Goal: Information Seeking & Learning: Understand process/instructions

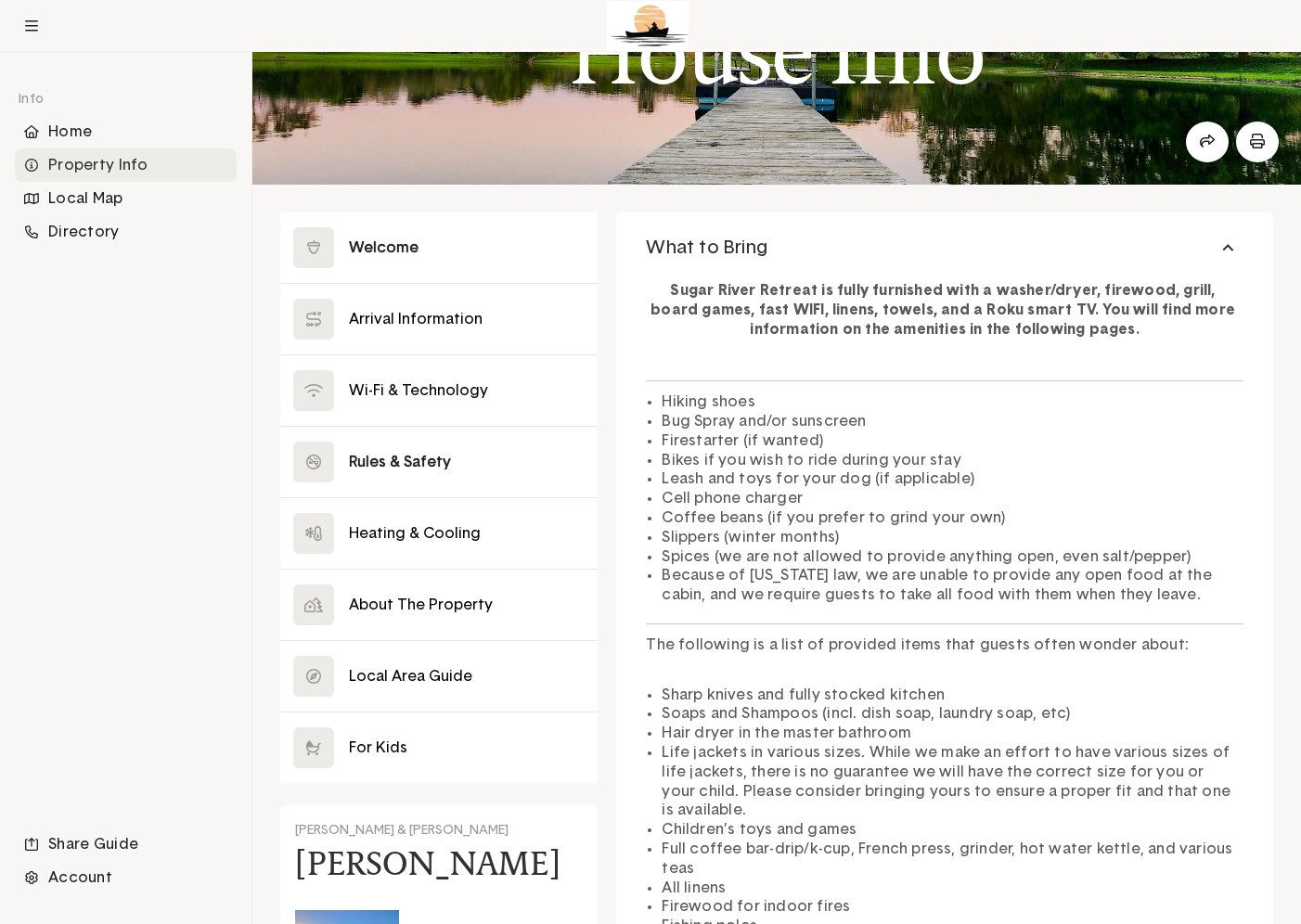
scroll to position [120, 0]
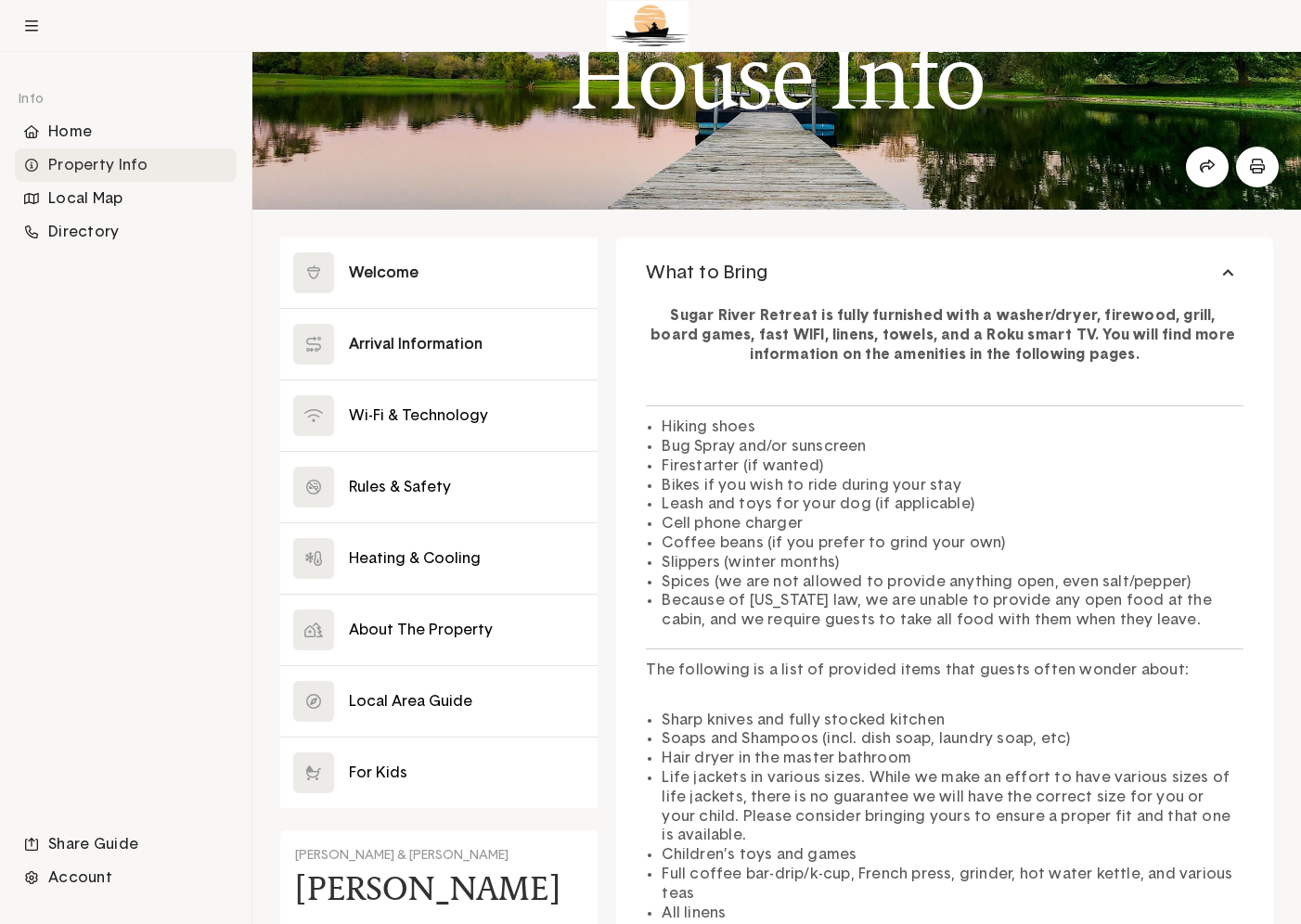
click at [415, 347] on button at bounding box center [438, 344] width 317 height 70
click at [437, 343] on button at bounding box center [438, 344] width 317 height 70
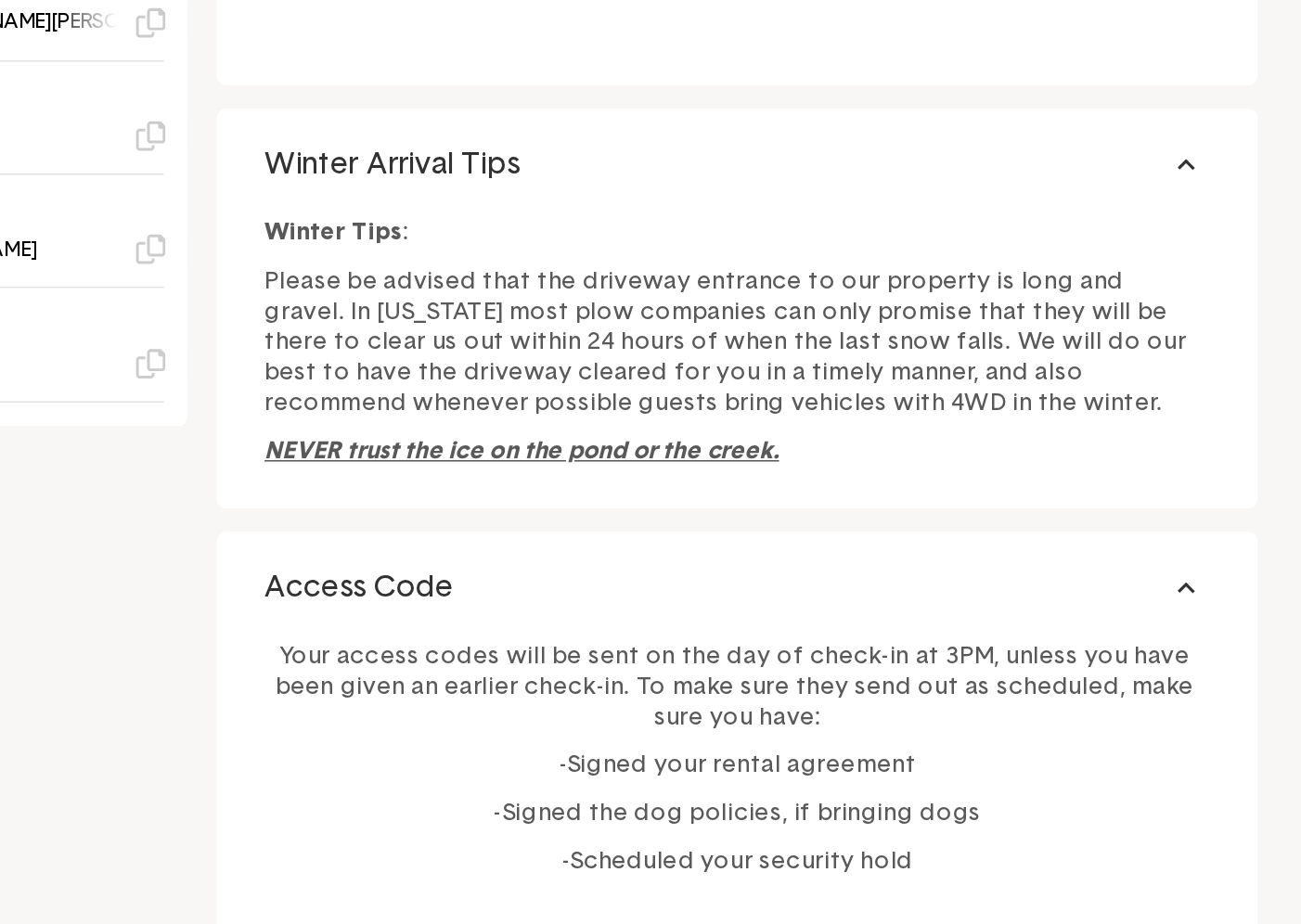
scroll to position [856, 0]
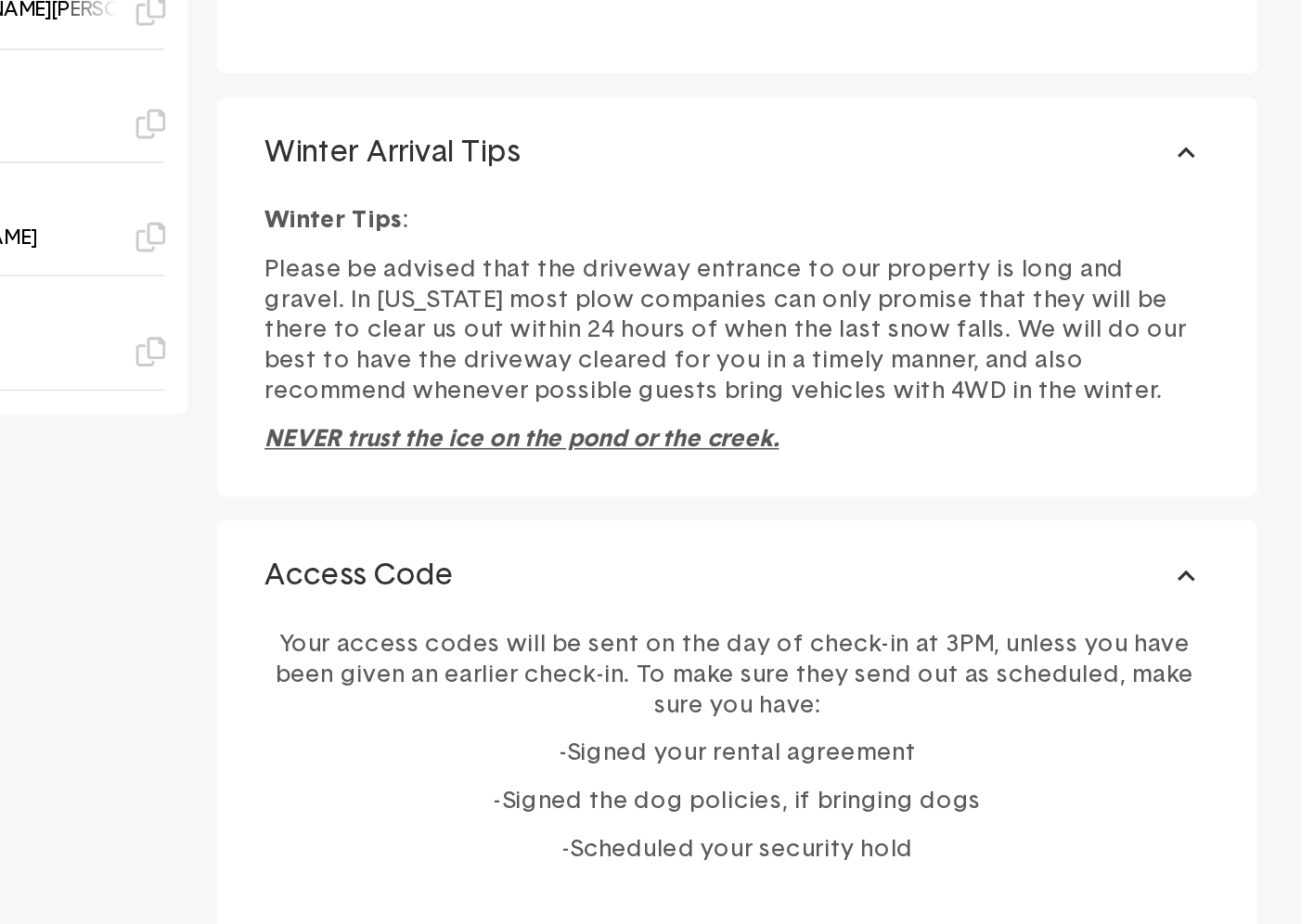
drag, startPoint x: 650, startPoint y: 481, endPoint x: 1026, endPoint y: 625, distance: 402.6
click at [1026, 625] on div "Winter Tips : Please be advised that the driveway entrance to our property is l…" at bounding box center [944, 544] width 597 height 167
copy div "Winter Tips : Please be advised that the driveway entrance to our property is l…"
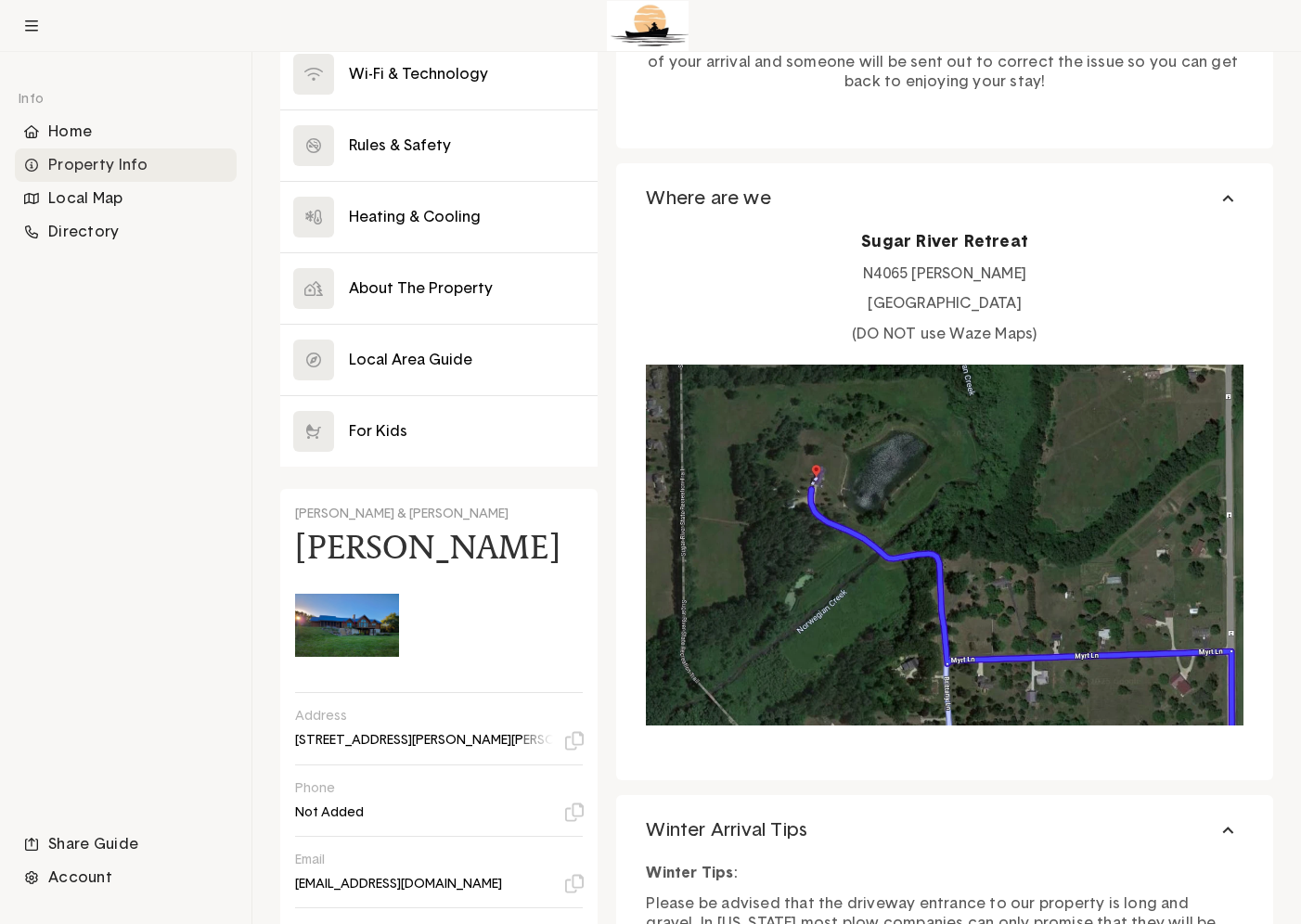
scroll to position [240, 0]
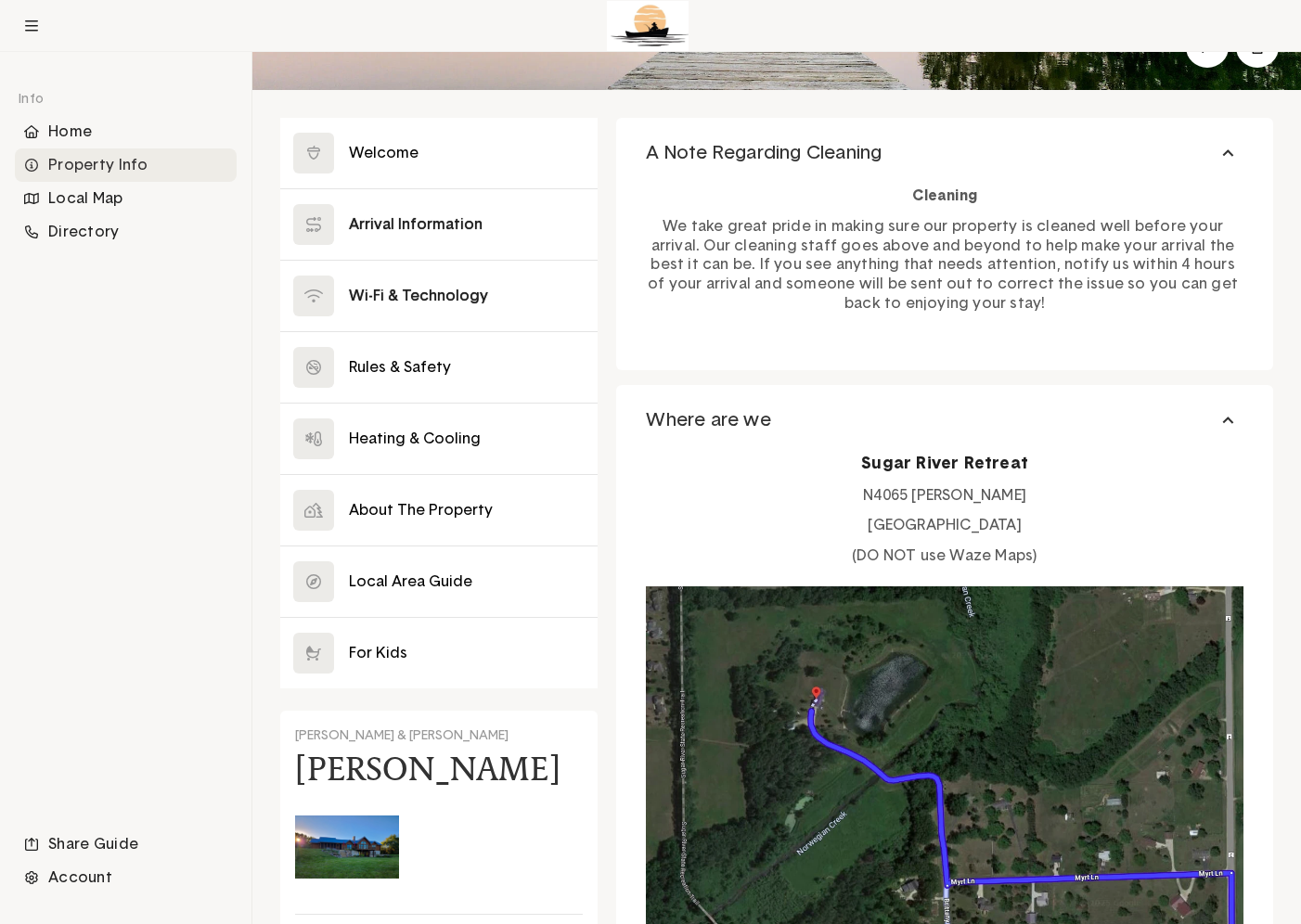
click at [422, 292] on button at bounding box center [438, 295] width 317 height 70
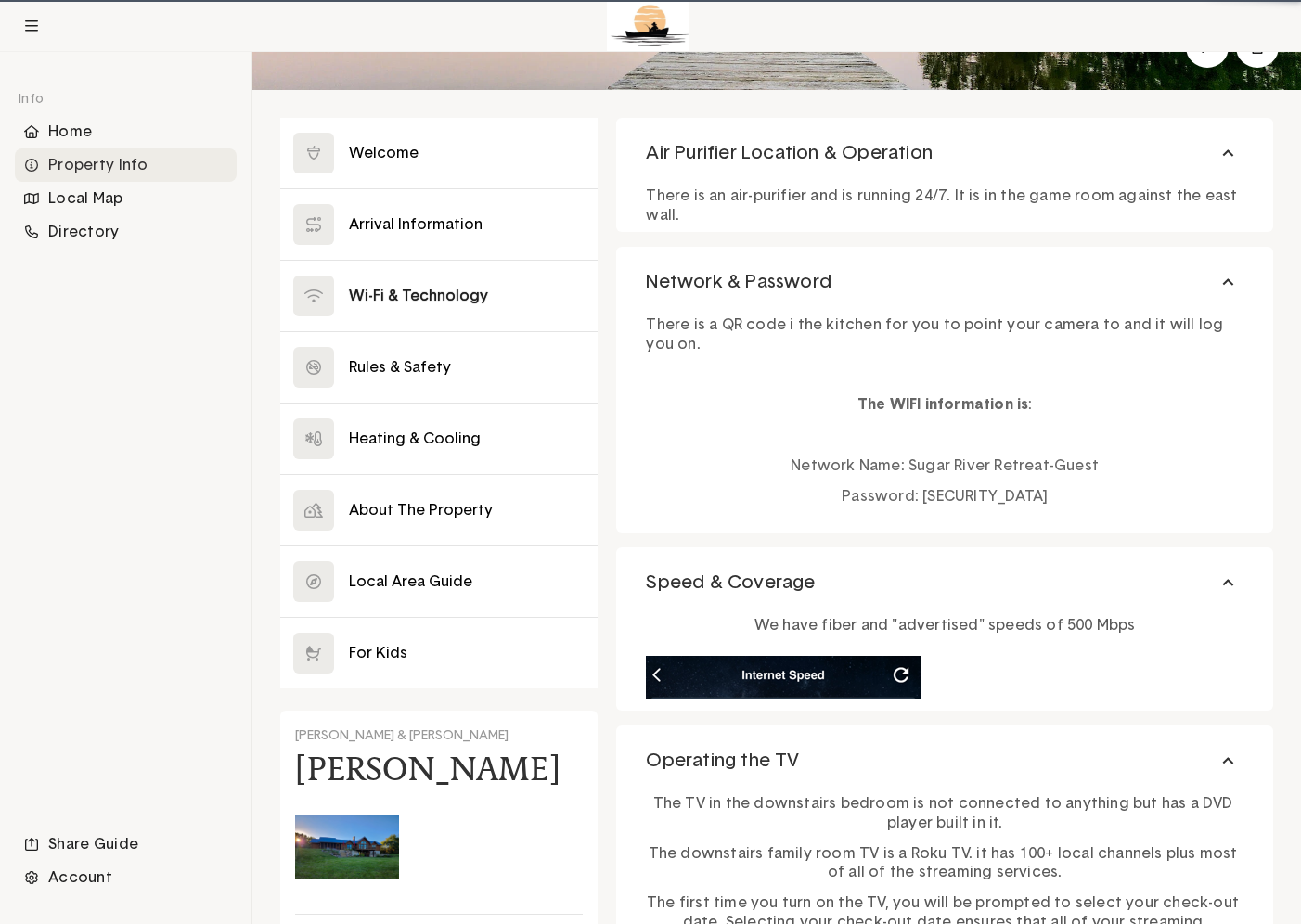
click at [414, 301] on button at bounding box center [438, 295] width 317 height 70
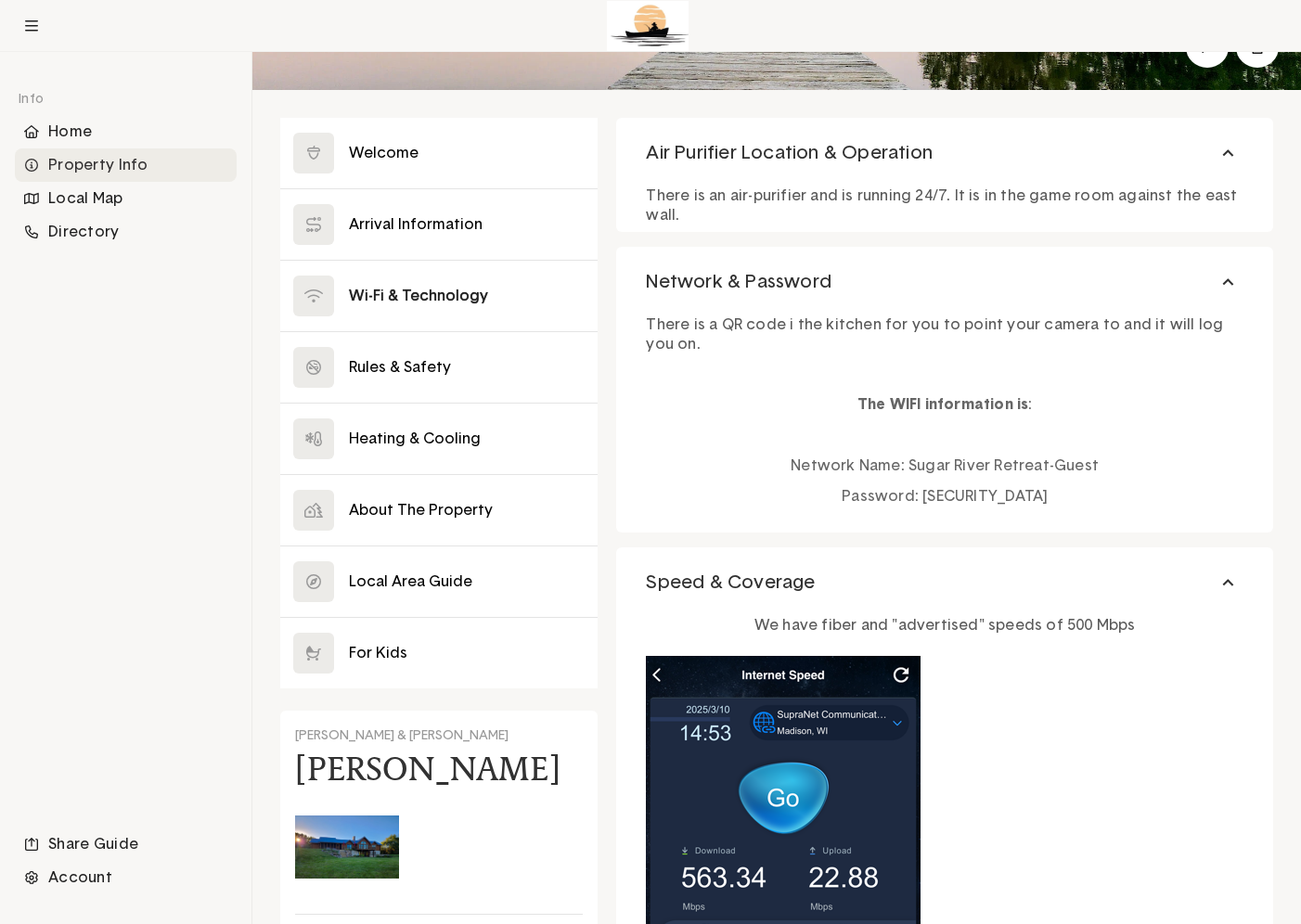
click at [771, 192] on p "There is an air-purifier and is running 24/7. It is in the game room against th…" at bounding box center [944, 205] width 597 height 39
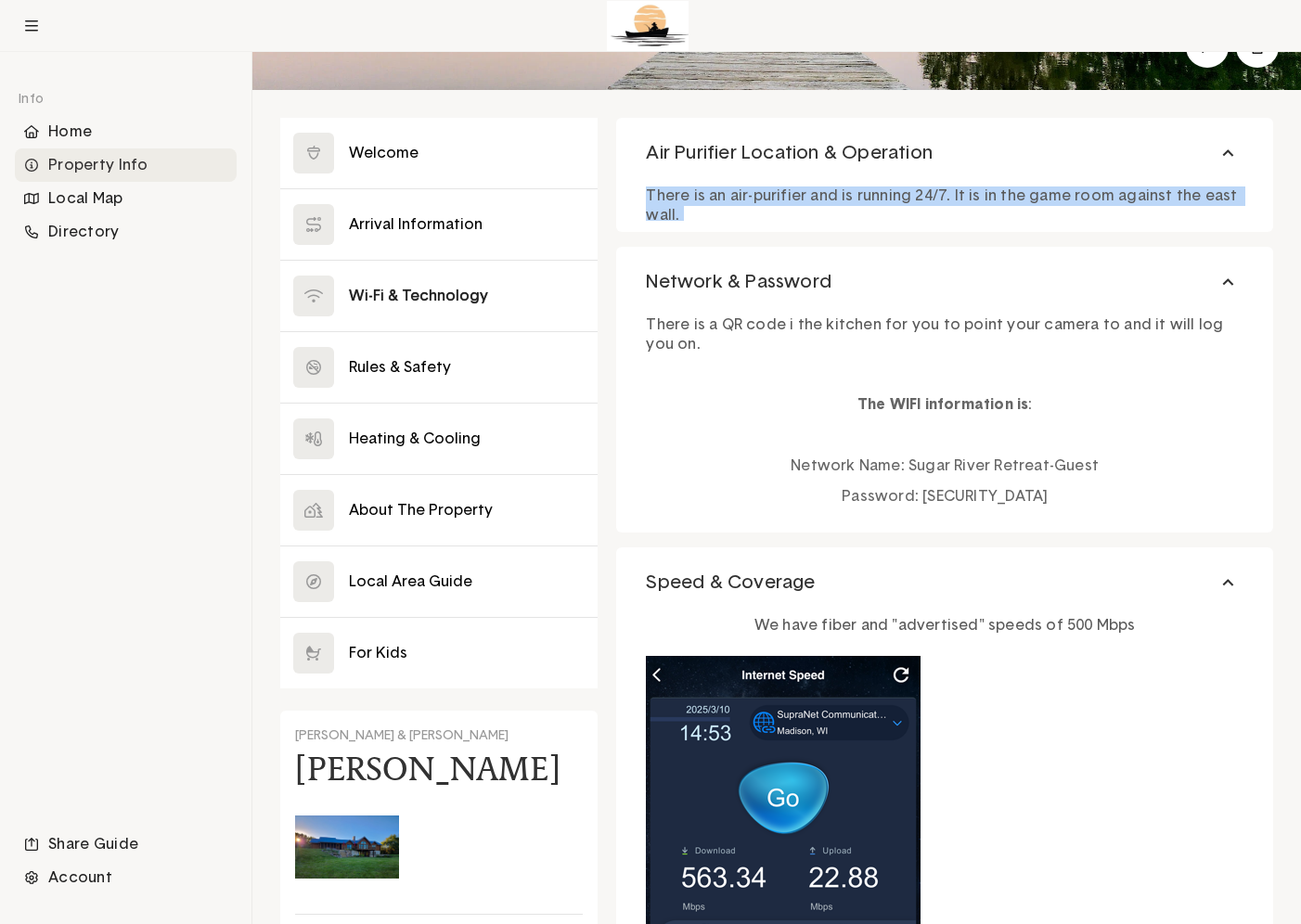
click at [771, 192] on p "There is an air-purifier and is running 24/7. It is in the game room against th…" at bounding box center [944, 205] width 597 height 39
copy p "There is an air-purifier and is running 24/7. It is in the game room against th…"
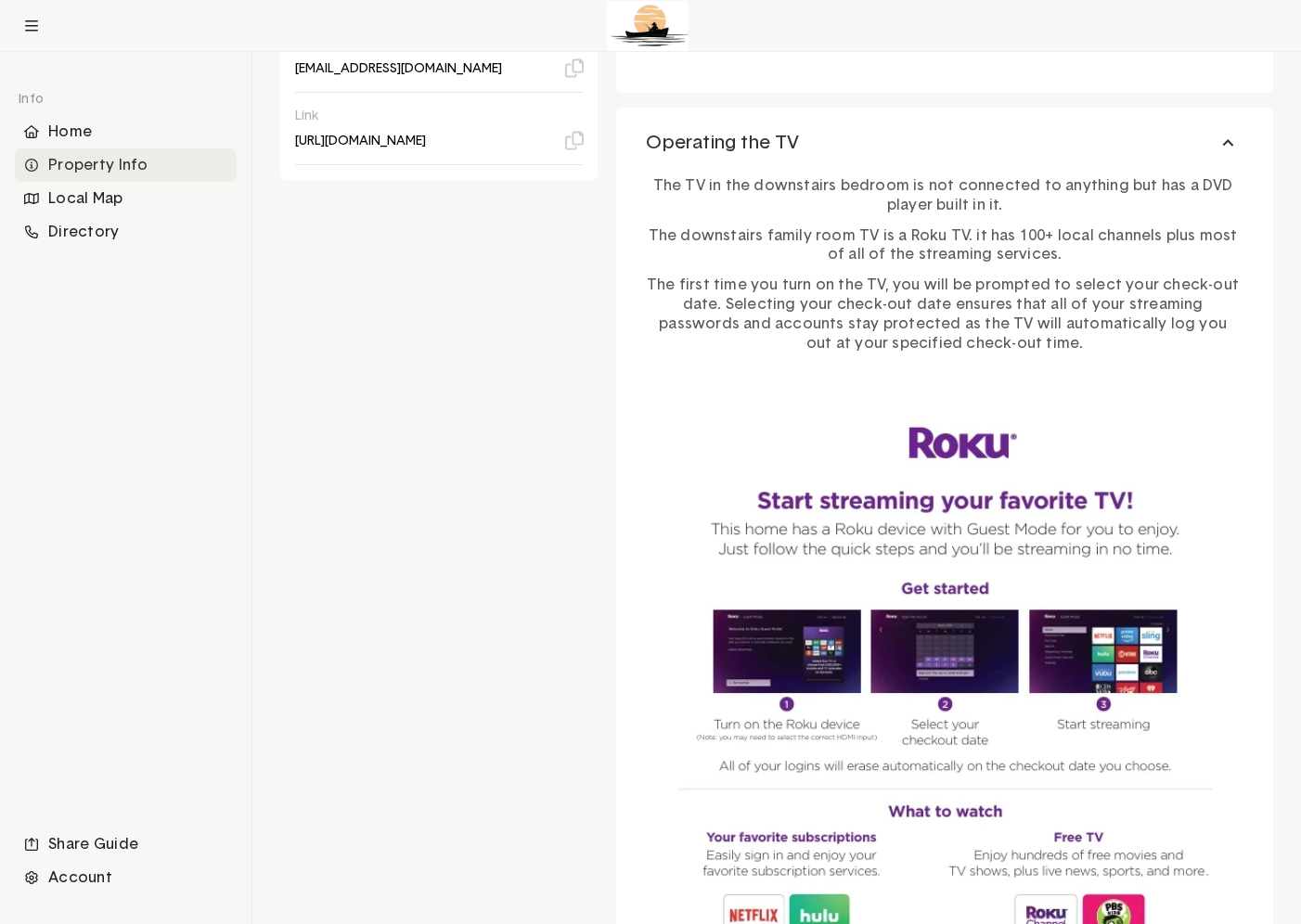
scroll to position [1274, 0]
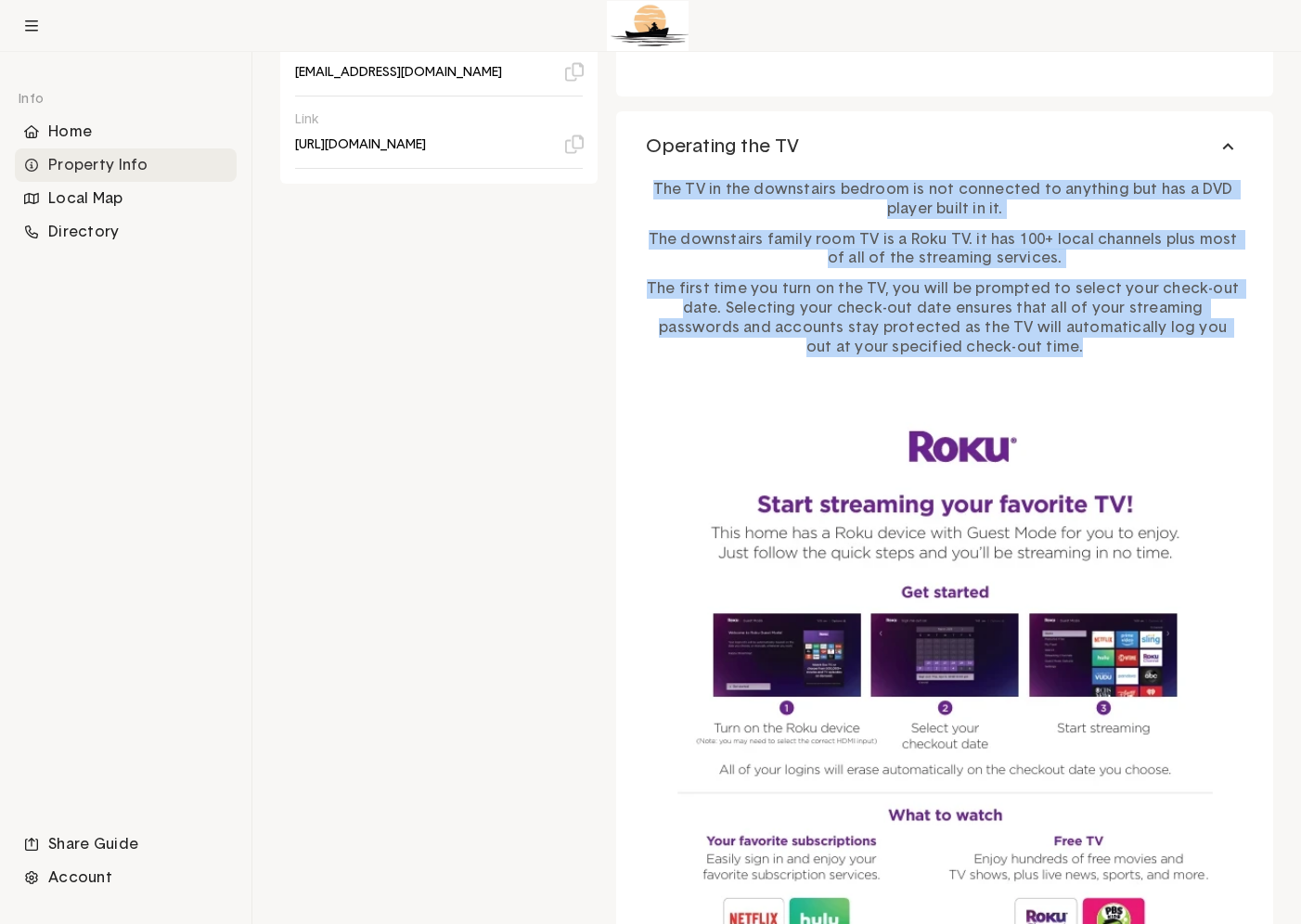
drag, startPoint x: 1023, startPoint y: 347, endPoint x: 672, endPoint y: 176, distance: 390.4
click at [672, 176] on div "The TV in the downstairs bedroom is not connected to anything but has a DVD pla…" at bounding box center [944, 666] width 597 height 992
copy div "The TV in the downstairs bedroom is not connected to anything but has a DVD pla…"
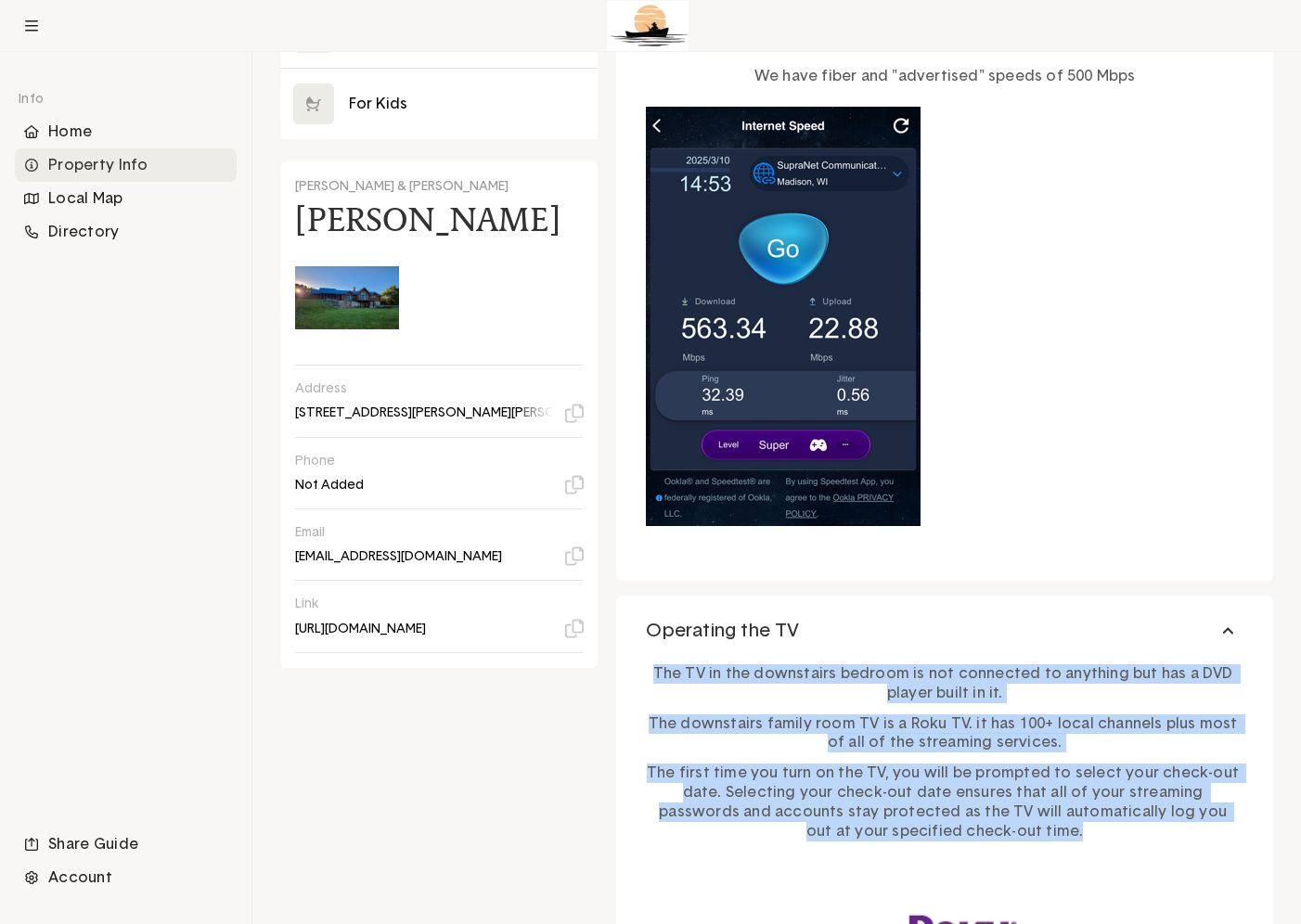
scroll to position [0, 0]
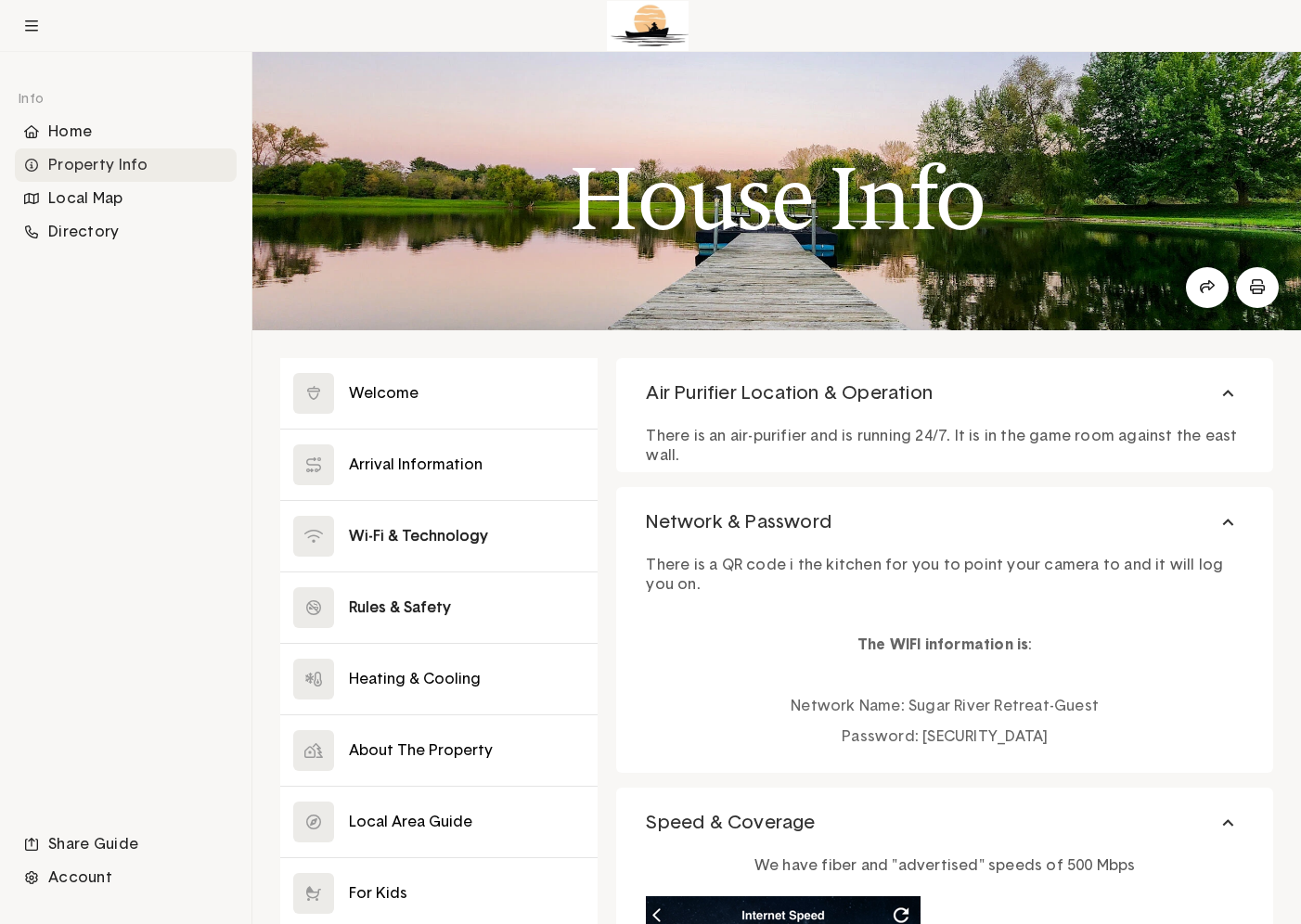
click at [410, 607] on button at bounding box center [438, 608] width 317 height 70
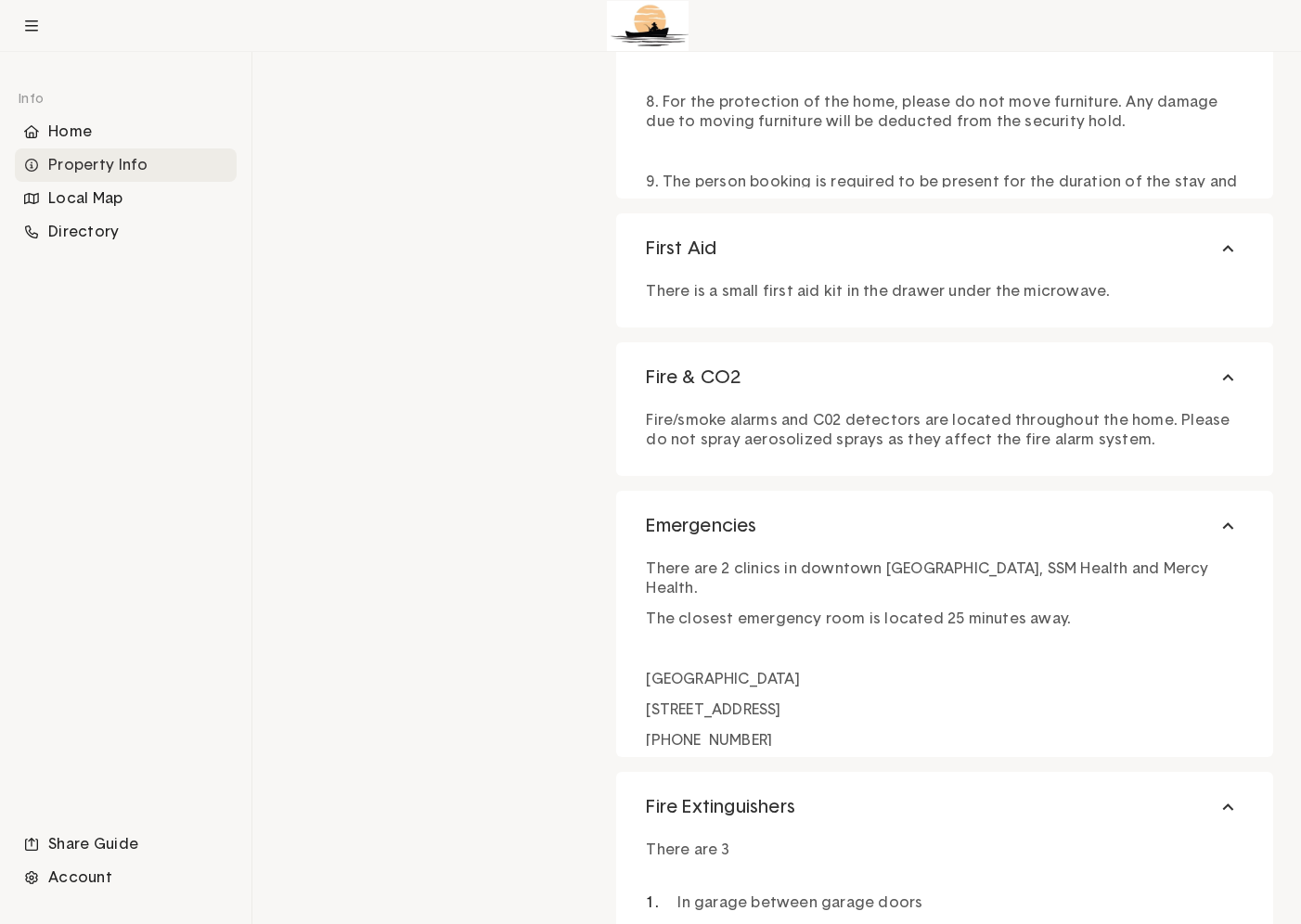
scroll to position [1556, 0]
click at [1029, 433] on p "Fire/smoke alarms and C02 detectors are located throughout the home. Please do …" at bounding box center [944, 428] width 597 height 39
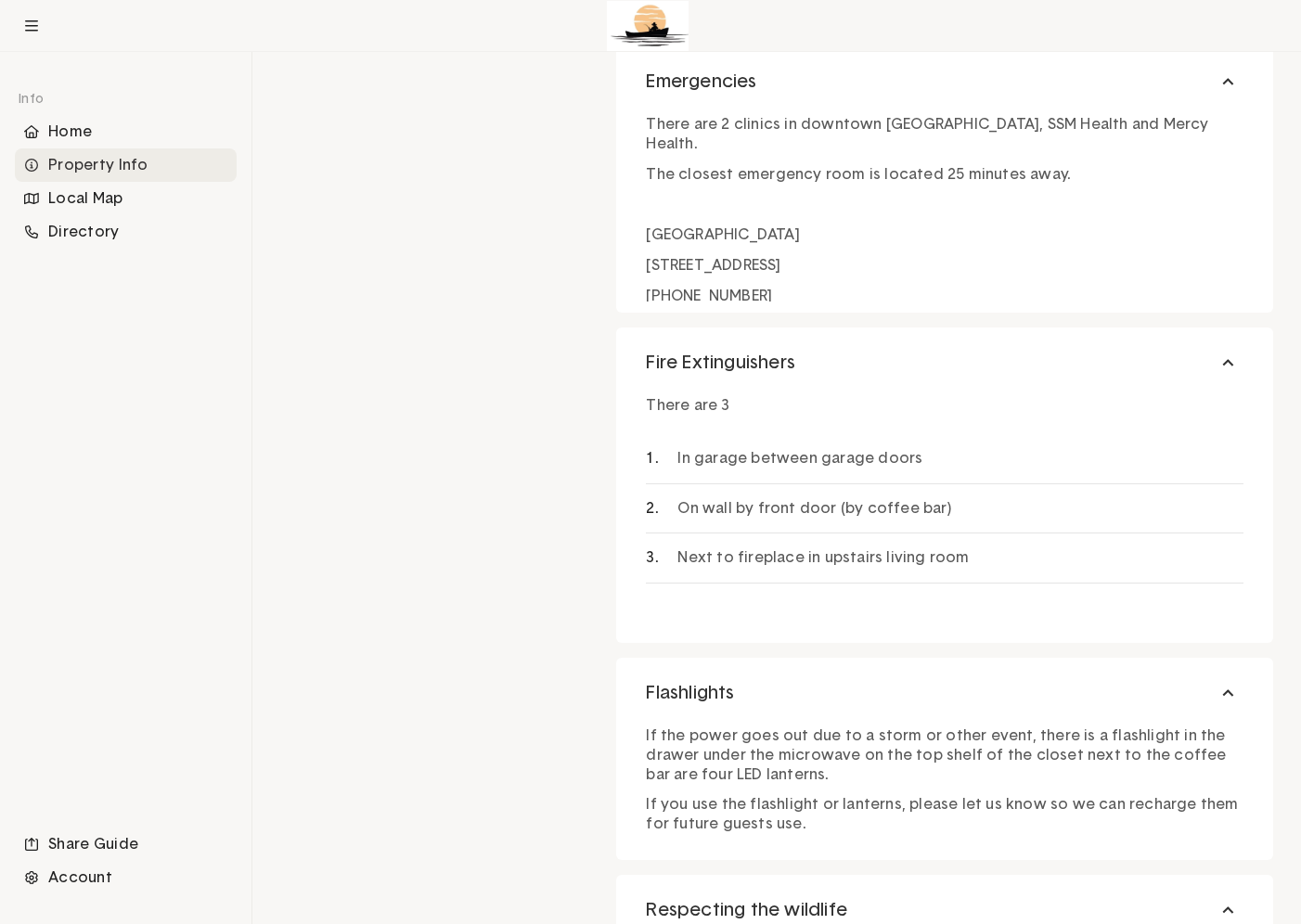
scroll to position [2002, 0]
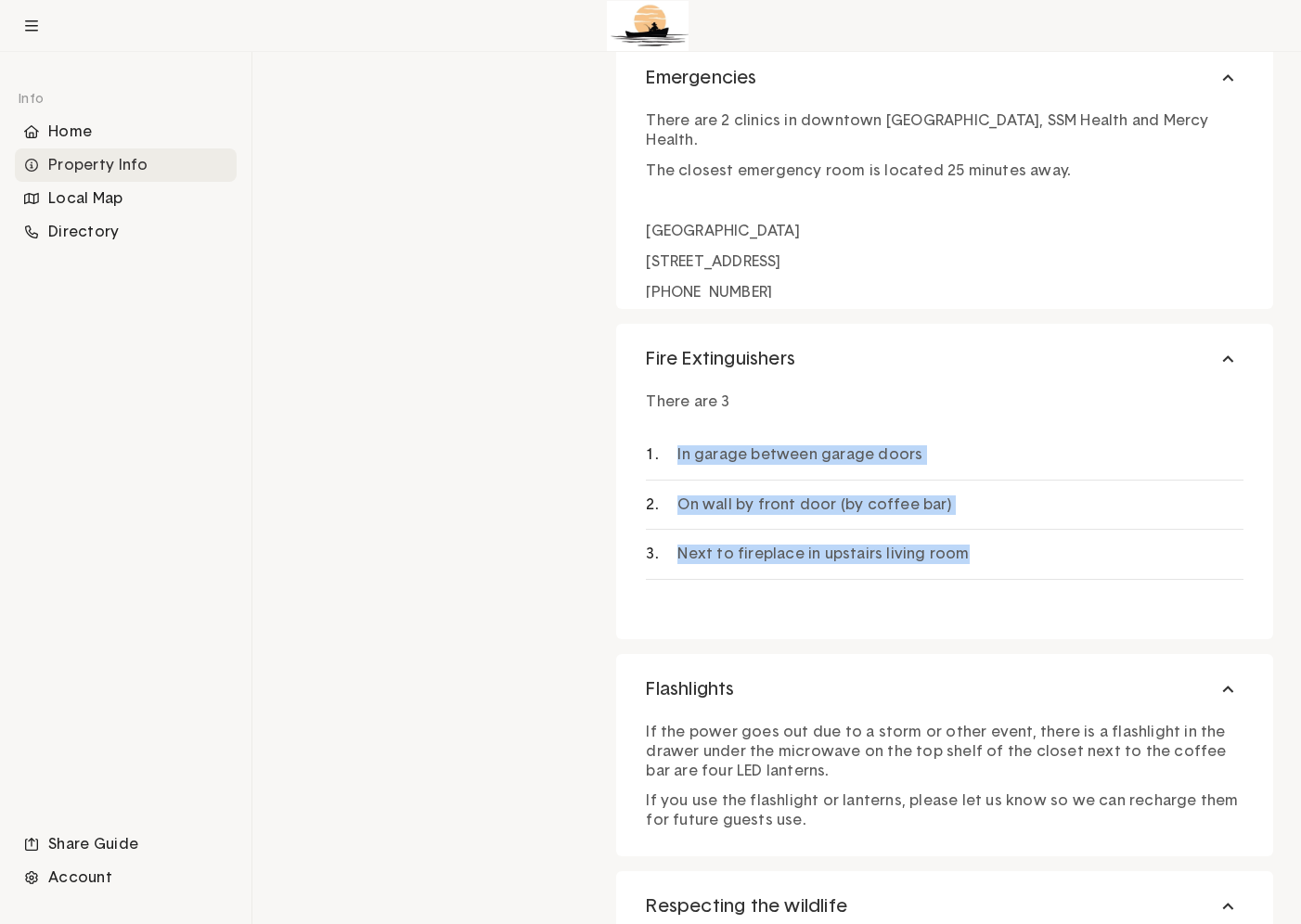
drag, startPoint x: 675, startPoint y: 451, endPoint x: 972, endPoint y: 578, distance: 323.0
click at [972, 578] on ol "In garage between garage doors On wall by front door (by coffee bar) Next to fi…" at bounding box center [944, 506] width 597 height 150
copy ol "In garage between garage doors On wall by front door (by coffee bar) Next to fi…"
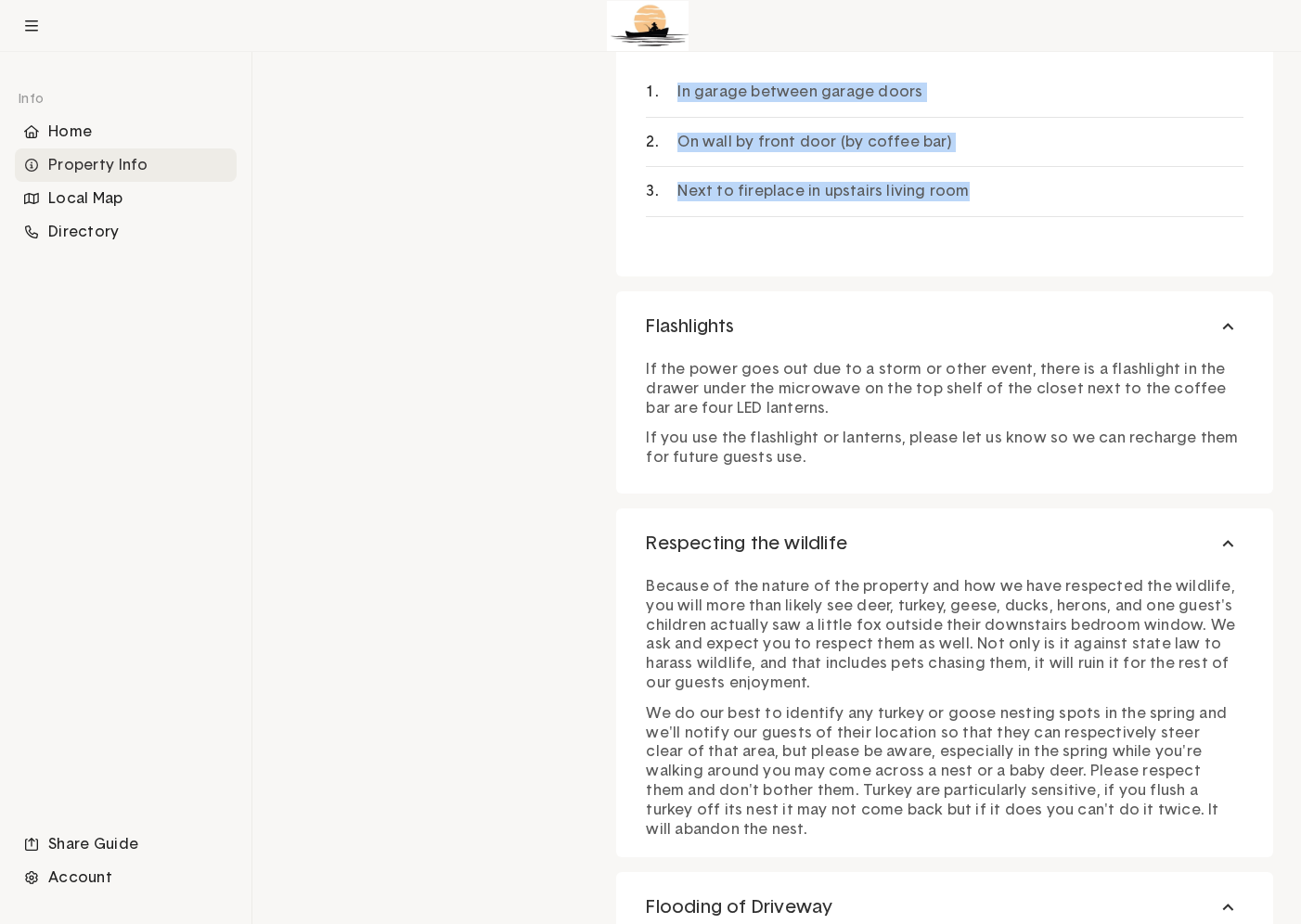
scroll to position [2387, 0]
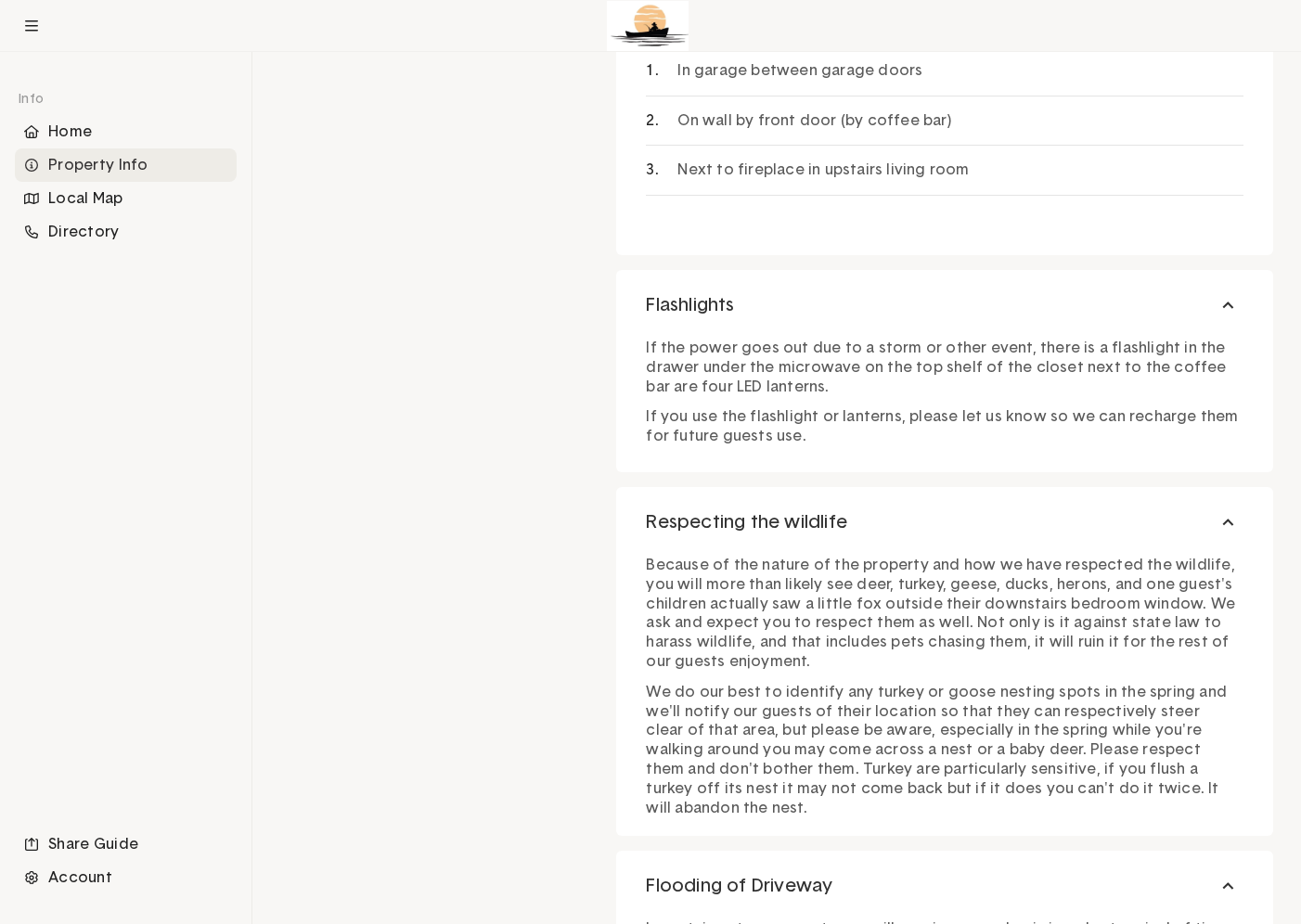
click at [721, 350] on p "If the power goes out due to a storm or other event, there is a flashlight in t…" at bounding box center [944, 367] width 597 height 58
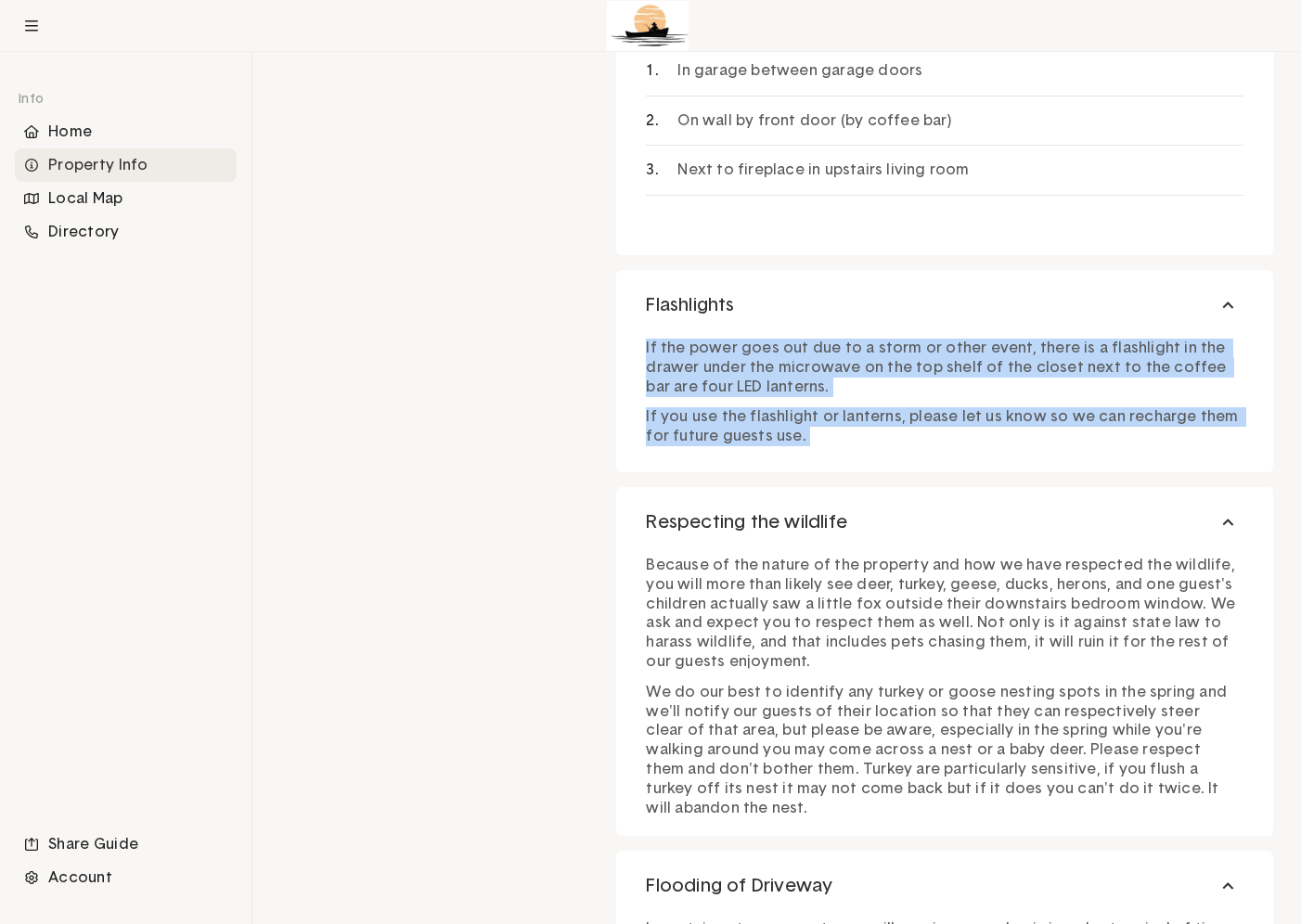
drag, startPoint x: 721, startPoint y: 350, endPoint x: 724, endPoint y: 416, distance: 66.1
click at [724, 416] on div "If the power goes out due to a storm or other event, there is a flashlight in t…" at bounding box center [944, 387] width 597 height 116
copy div "If the power goes out due to a storm or other event, there is a flashlight in t…"
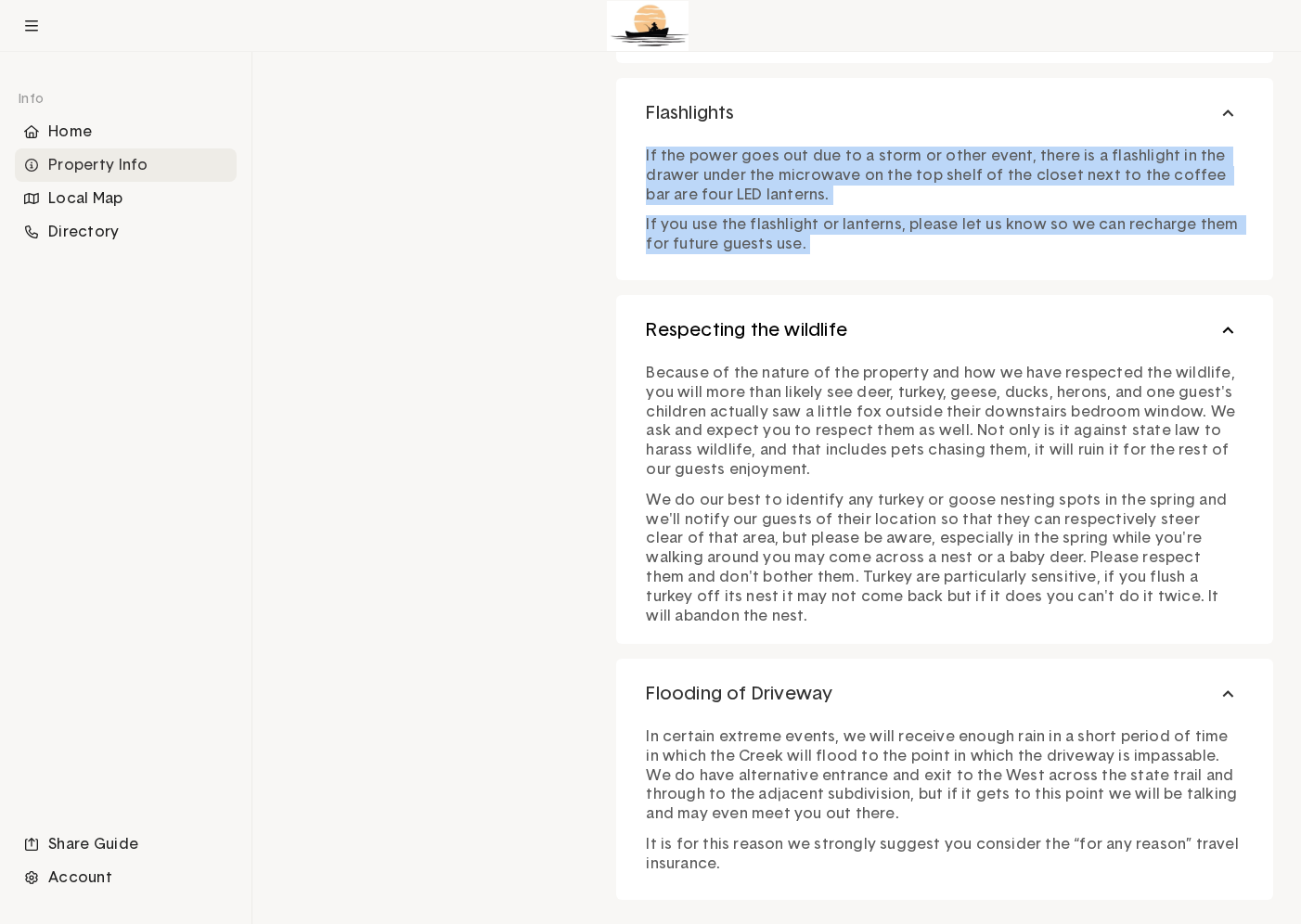
scroll to position [2590, 0]
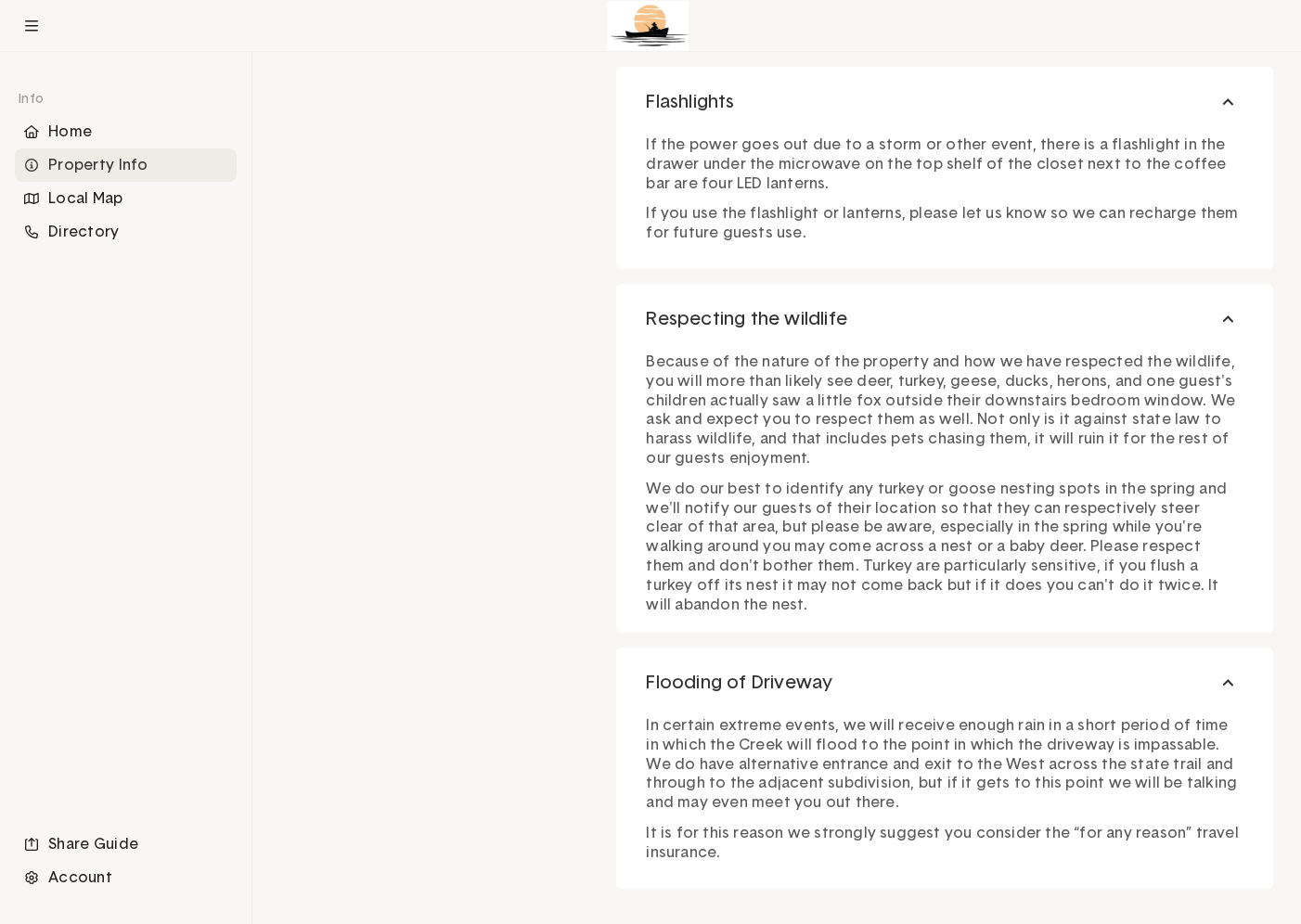
click at [1028, 380] on p "Because of the nature of the property and how we have respected the wildlife, y…" at bounding box center [944, 410] width 597 height 116
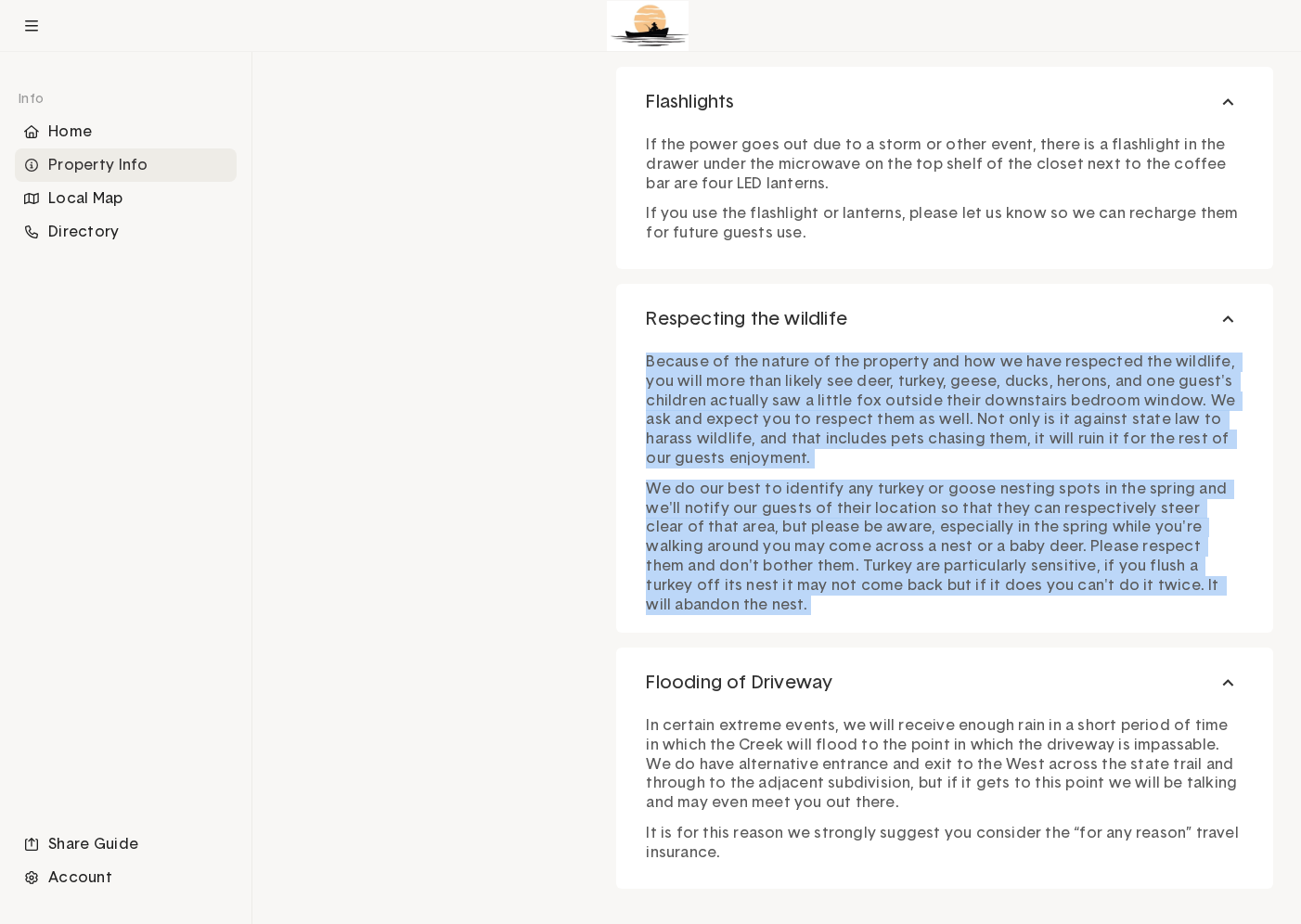
drag, startPoint x: 1028, startPoint y: 380, endPoint x: 1027, endPoint y: 496, distance: 116.0
click at [1027, 496] on div "Because of the nature of the property and how we have respected the wildlife, y…" at bounding box center [944, 494] width 597 height 302
copy div "Because of the nature of the property and how we have respected the wildlife, y…"
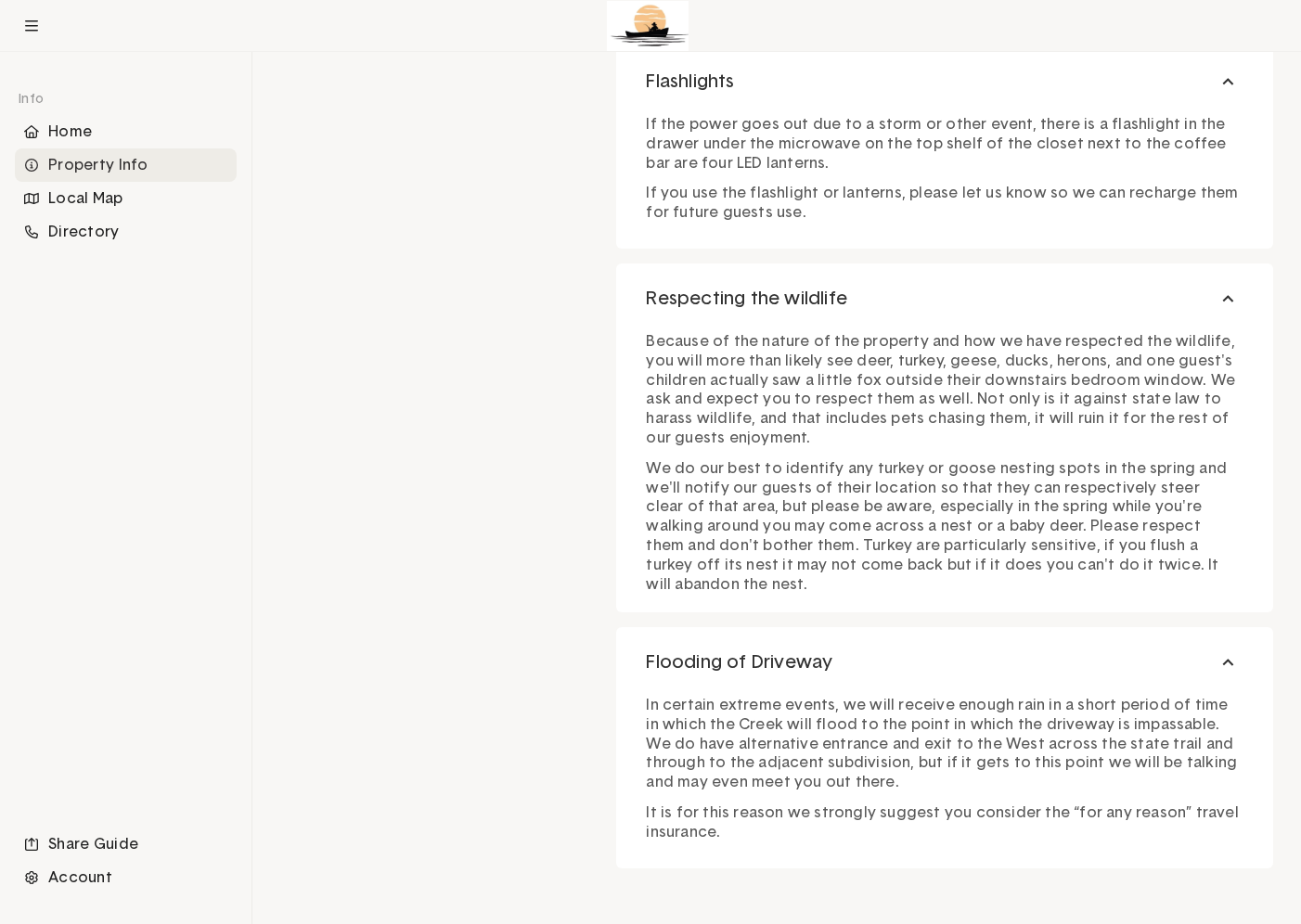
click at [797, 707] on p "In certain extreme events, we will receive enough rain in a short period of tim…" at bounding box center [944, 744] width 597 height 97
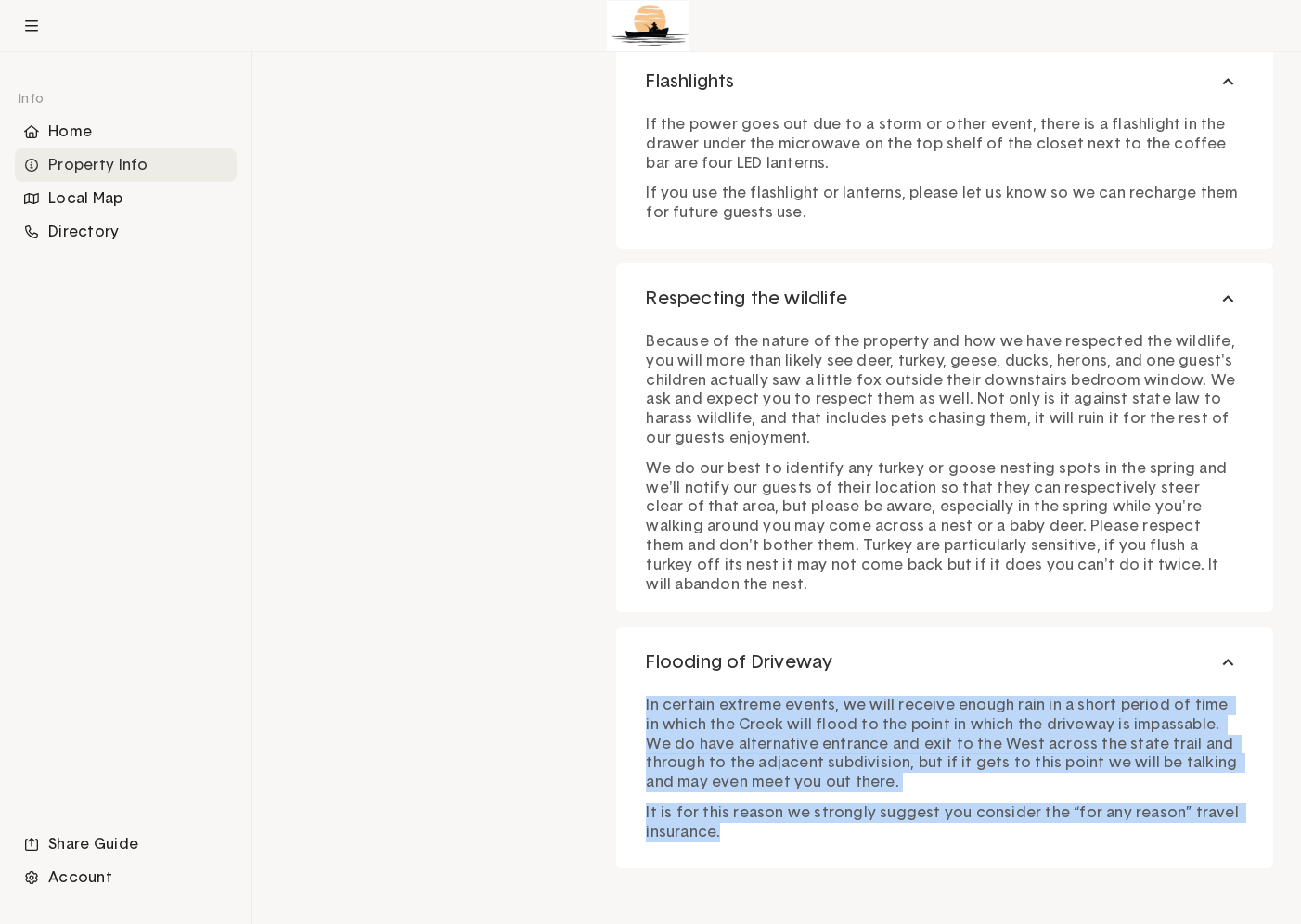
drag, startPoint x: 797, startPoint y: 707, endPoint x: 794, endPoint y: 801, distance: 94.0
click at [794, 801] on div "In certain extreme events, we will receive enough rain in a short period of tim…" at bounding box center [944, 764] width 597 height 156
copy body "In certain extreme events, we will receive enough rain in a short period of tim…"
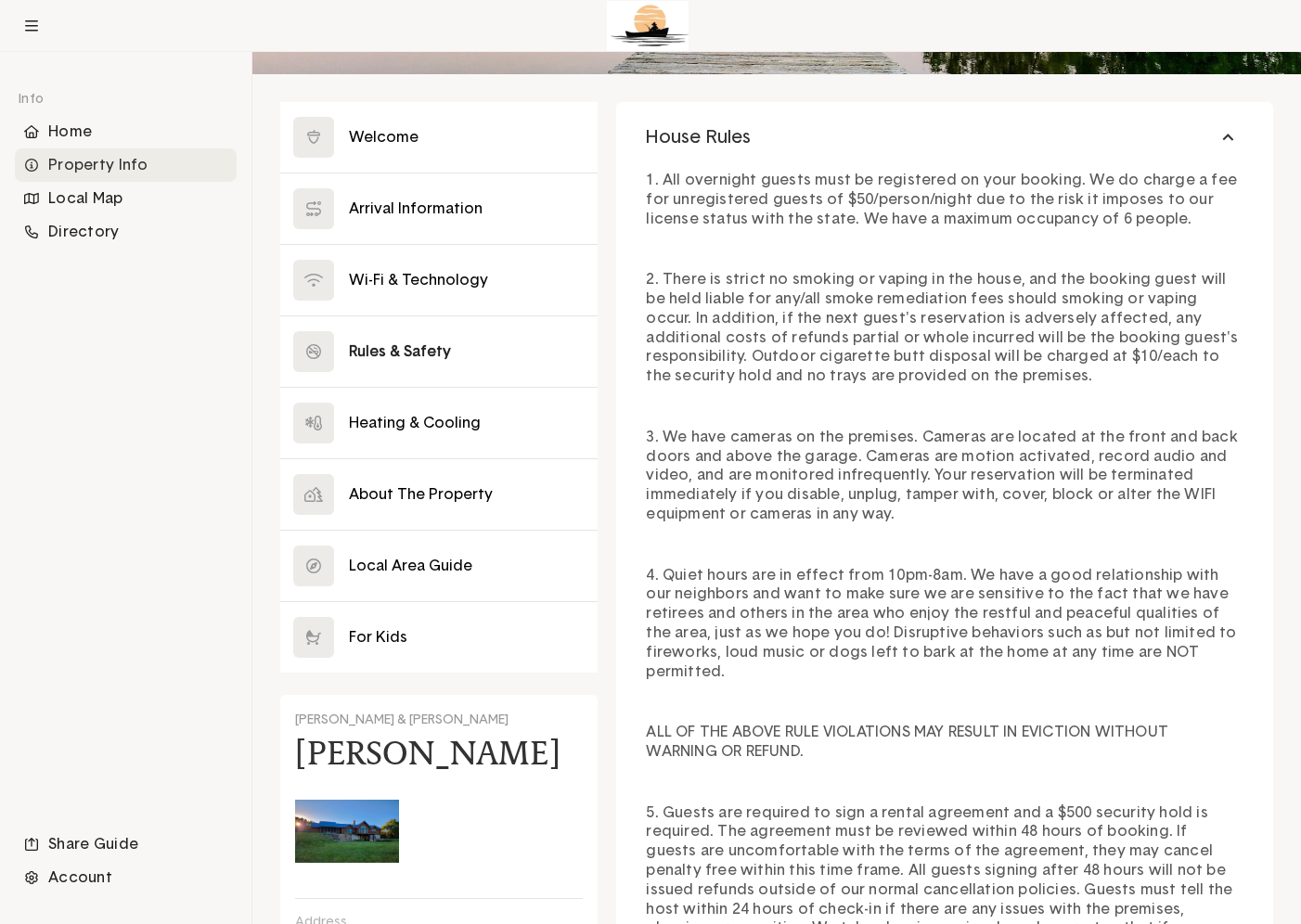
scroll to position [256, 0]
click at [446, 421] on button at bounding box center [438, 424] width 317 height 70
click at [450, 432] on button at bounding box center [438, 424] width 317 height 70
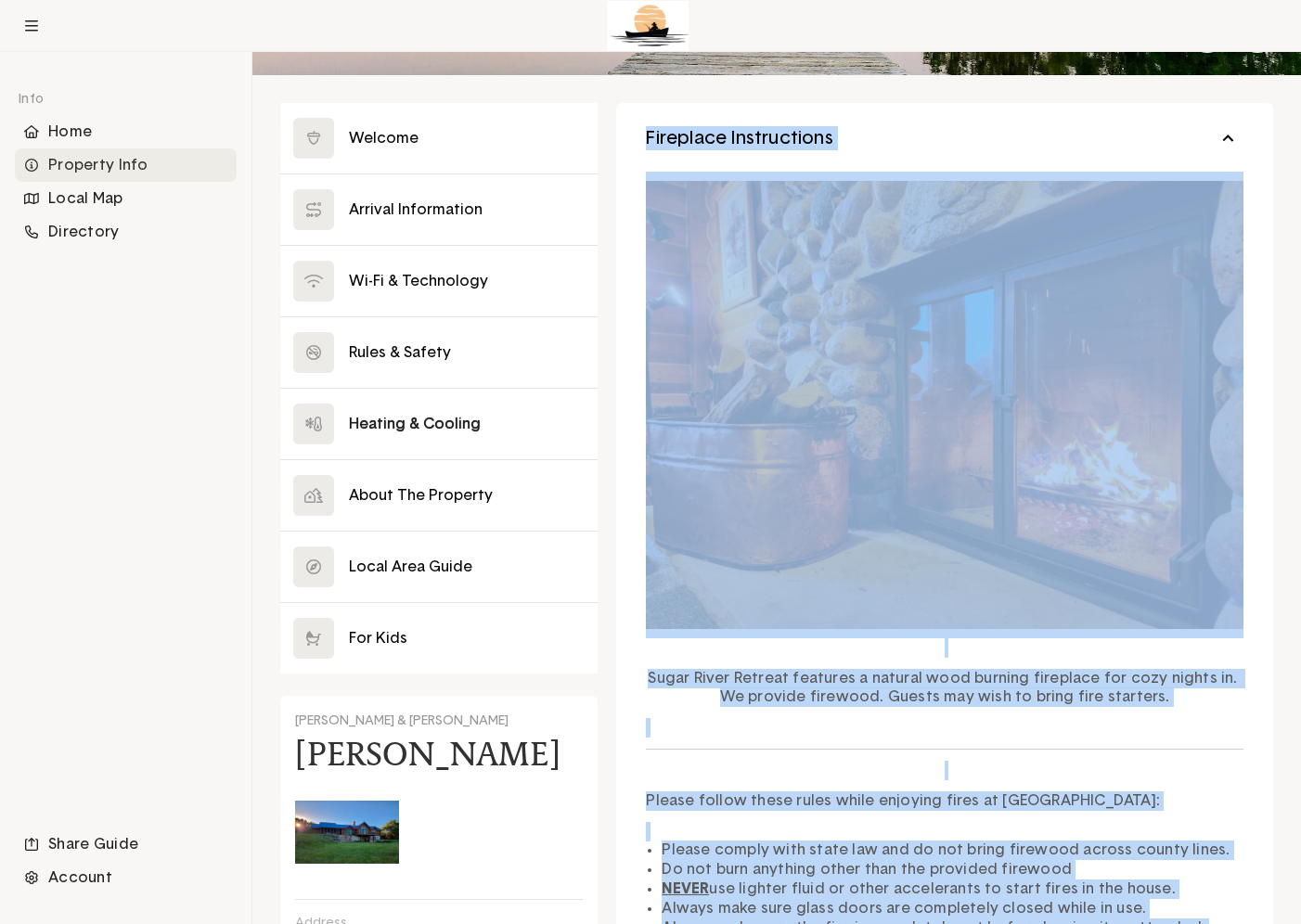
click at [870, 125] on button "Fireplace Instructions" at bounding box center [945, 138] width 657 height 70
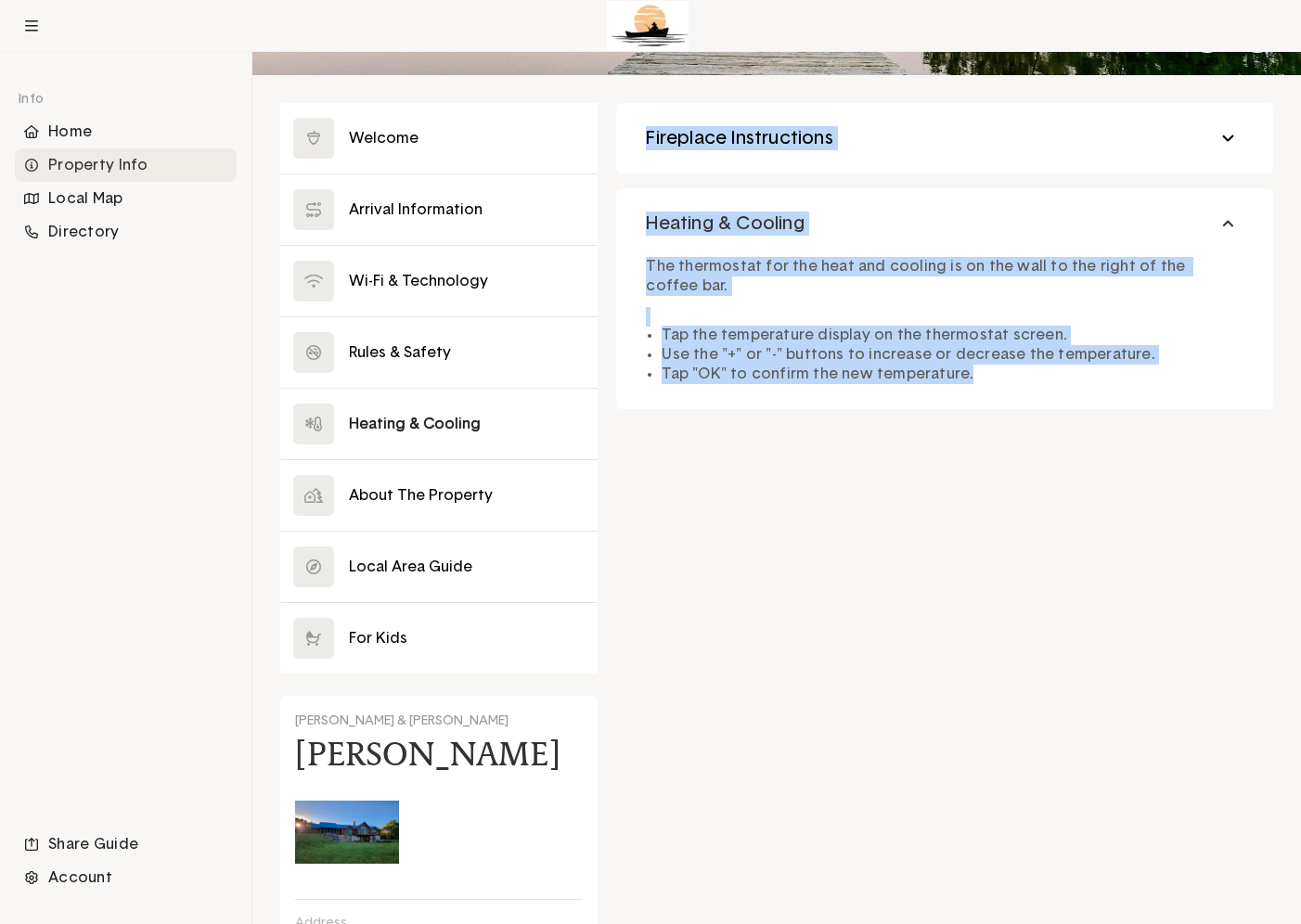
click at [939, 127] on button "Fireplace Instructions" at bounding box center [945, 138] width 657 height 70
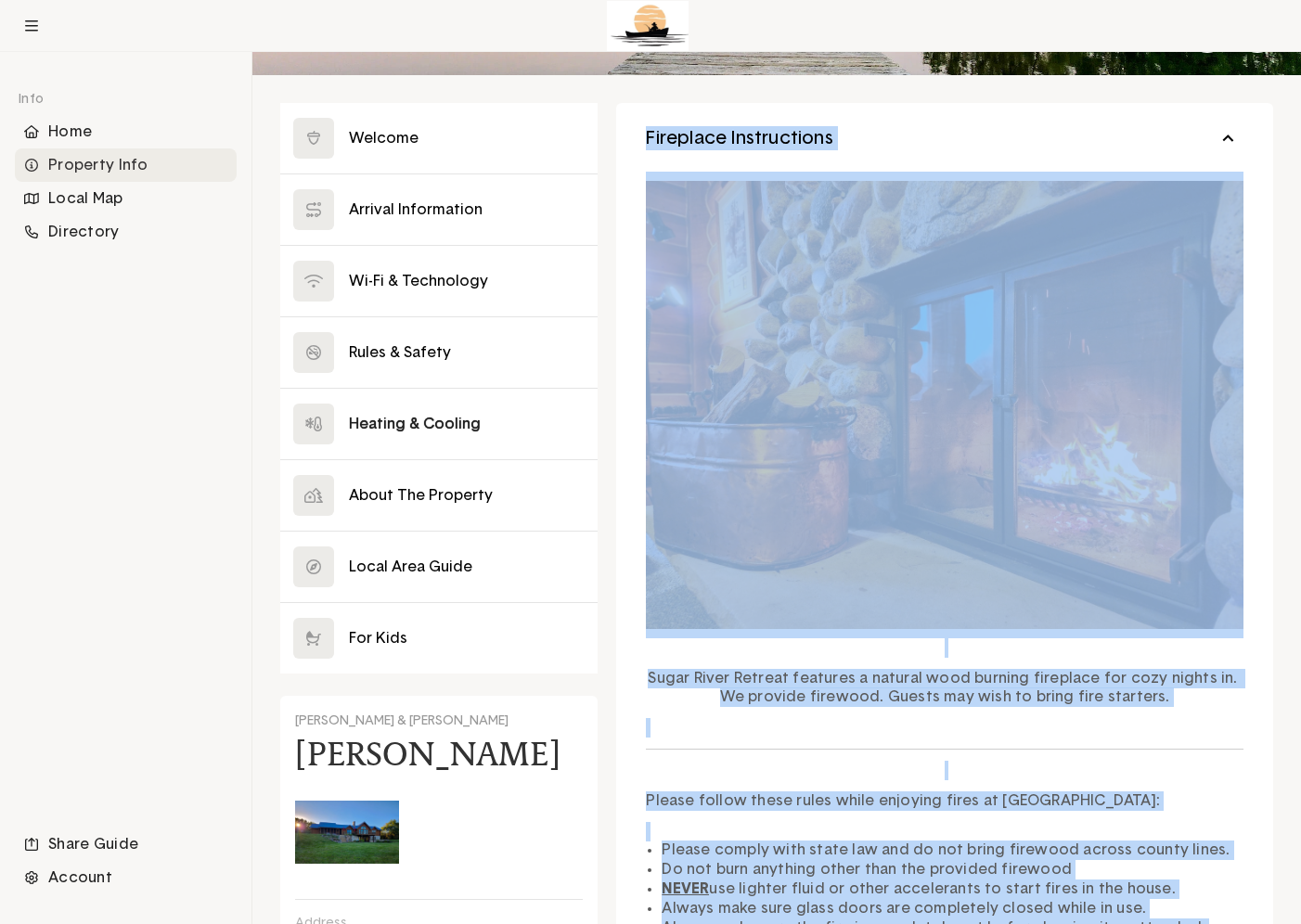
click at [1257, 134] on button "Fireplace Instructions" at bounding box center [945, 138] width 657 height 70
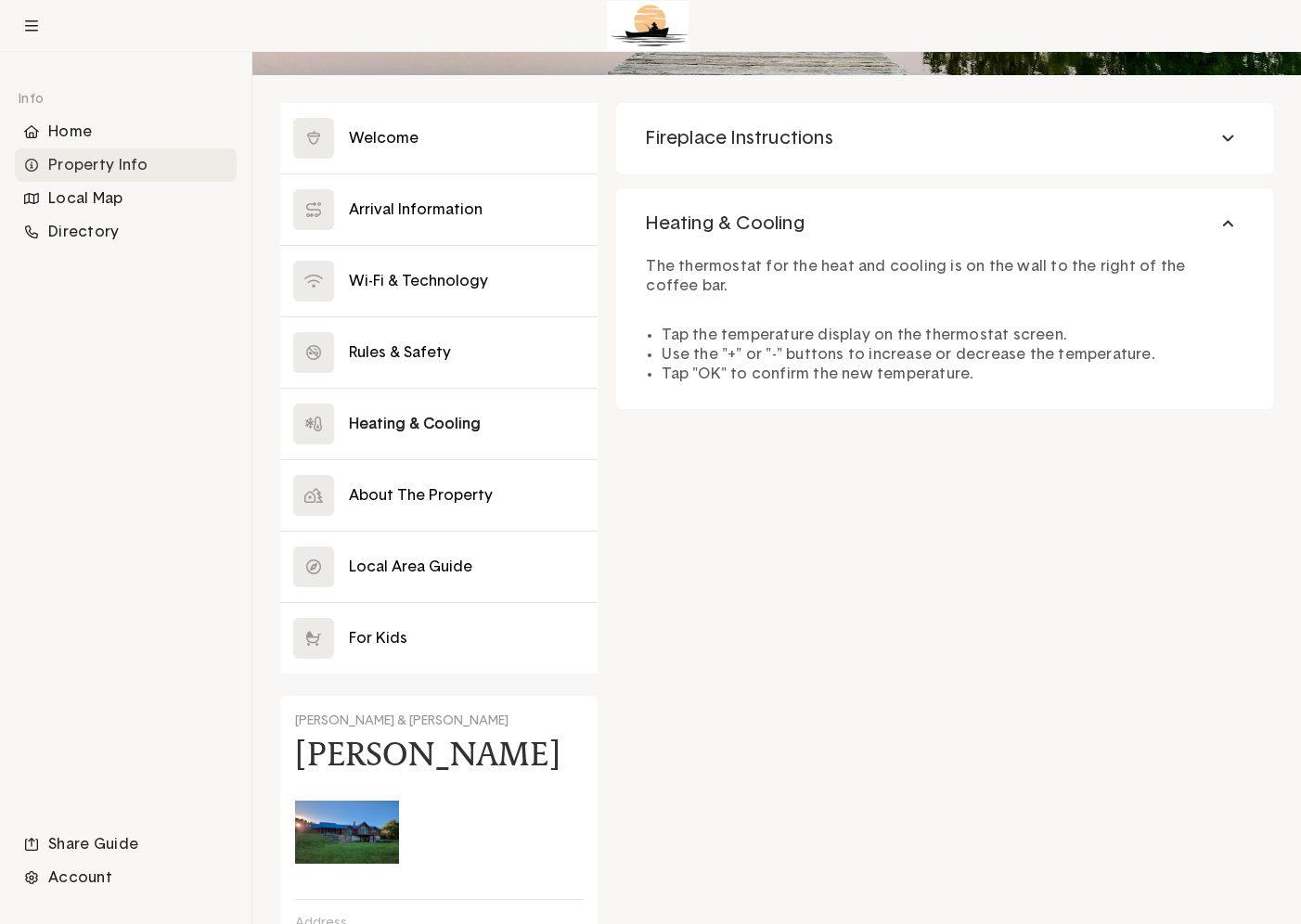
click at [1270, 187] on div "Heating & Cooling Fireplace Instructions Sugar River Retreat features a natural…" at bounding box center [945, 256] width 657 height 306
click at [1289, 200] on div "Close Welcome Arrival Information Wi-Fi & Technology Rules & Safety Heating & C…" at bounding box center [777, 652] width 1049 height 1099
click at [1244, 149] on button "Fireplace Instructions" at bounding box center [945, 138] width 657 height 70
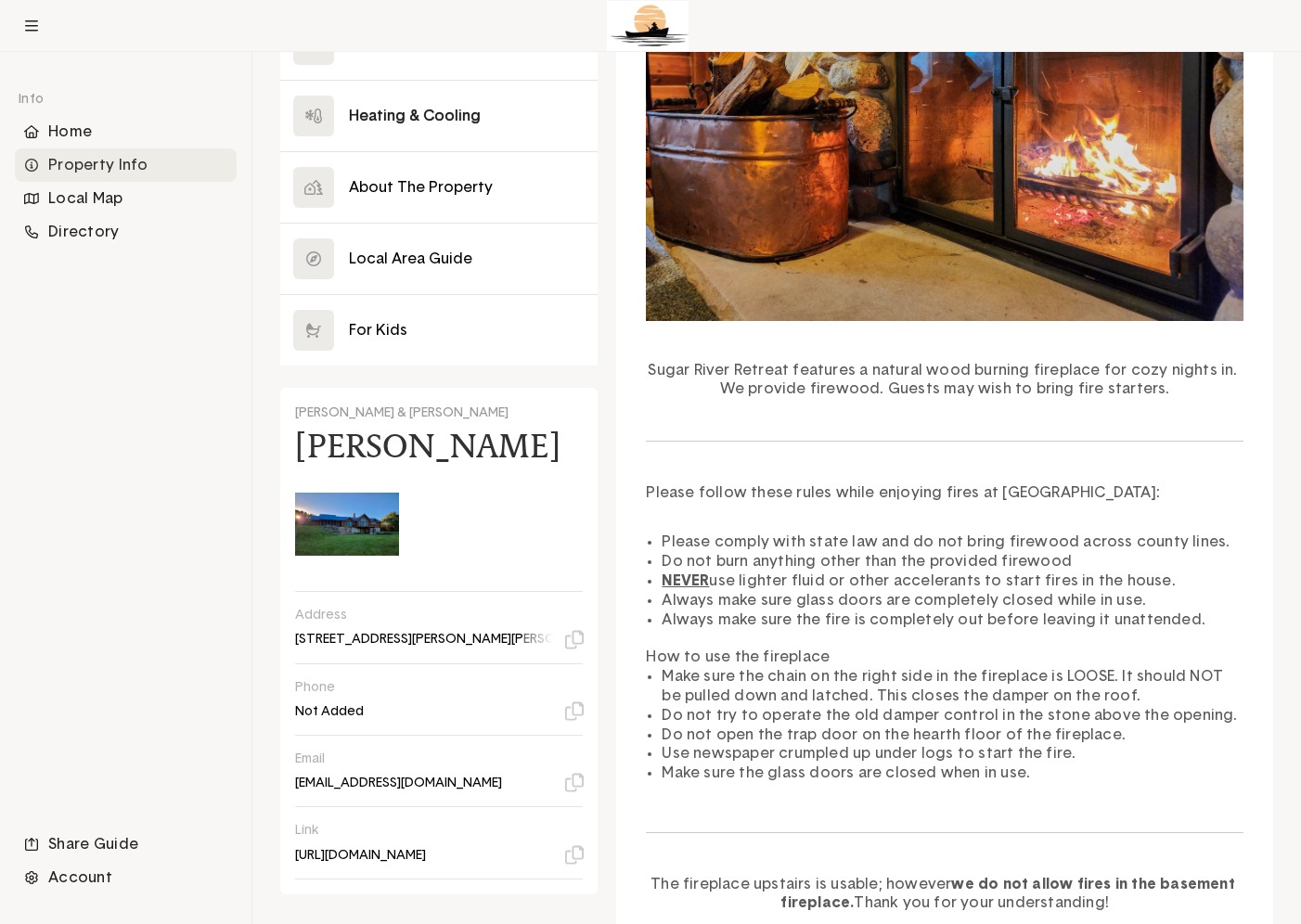
scroll to position [569, 0]
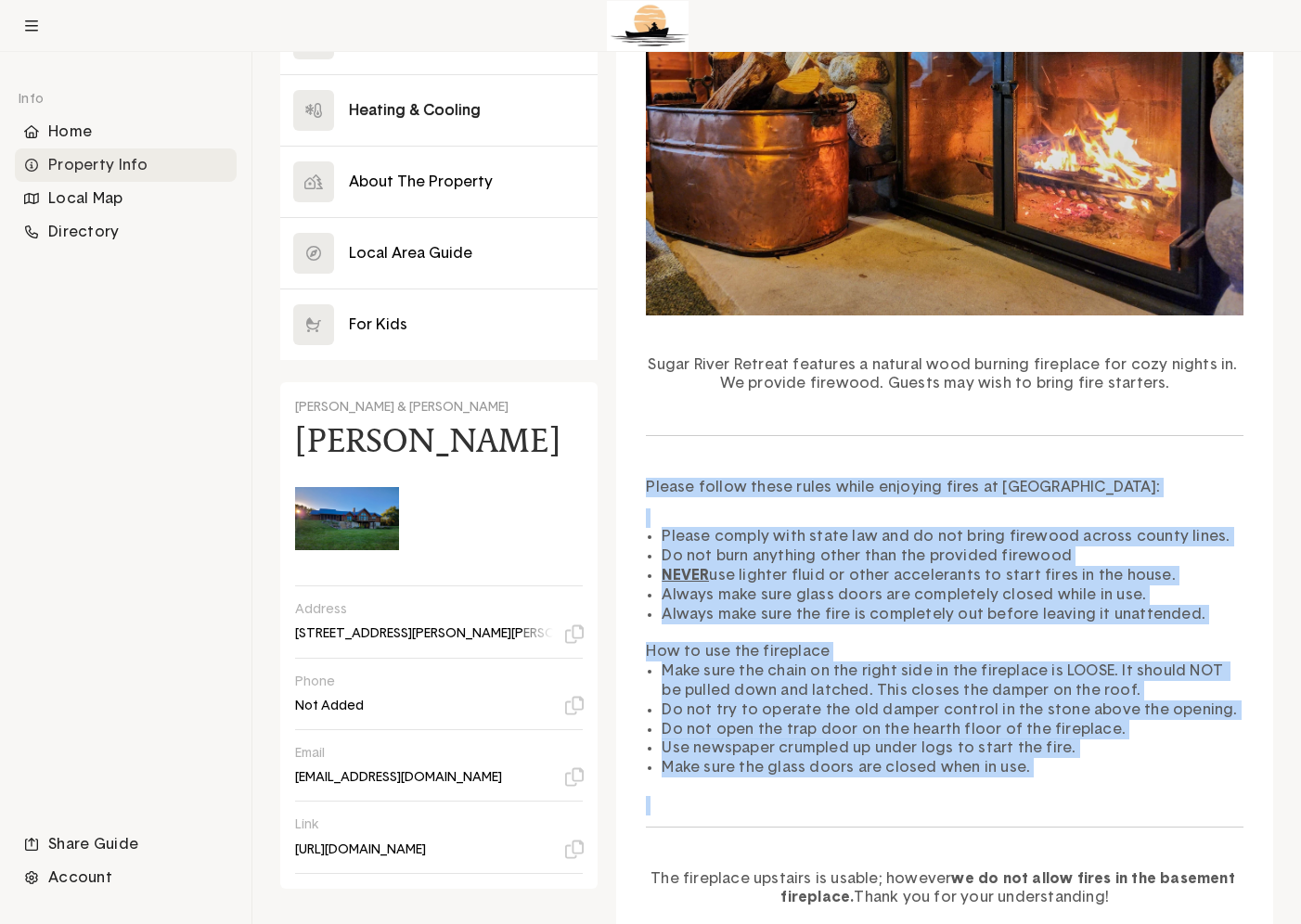
drag, startPoint x: 654, startPoint y: 486, endPoint x: 1038, endPoint y: 784, distance: 486.1
click at [1038, 784] on div "Sugar River Retreat features a natural wood burning fireplace for cozy nights i…" at bounding box center [945, 385] width 657 height 1074
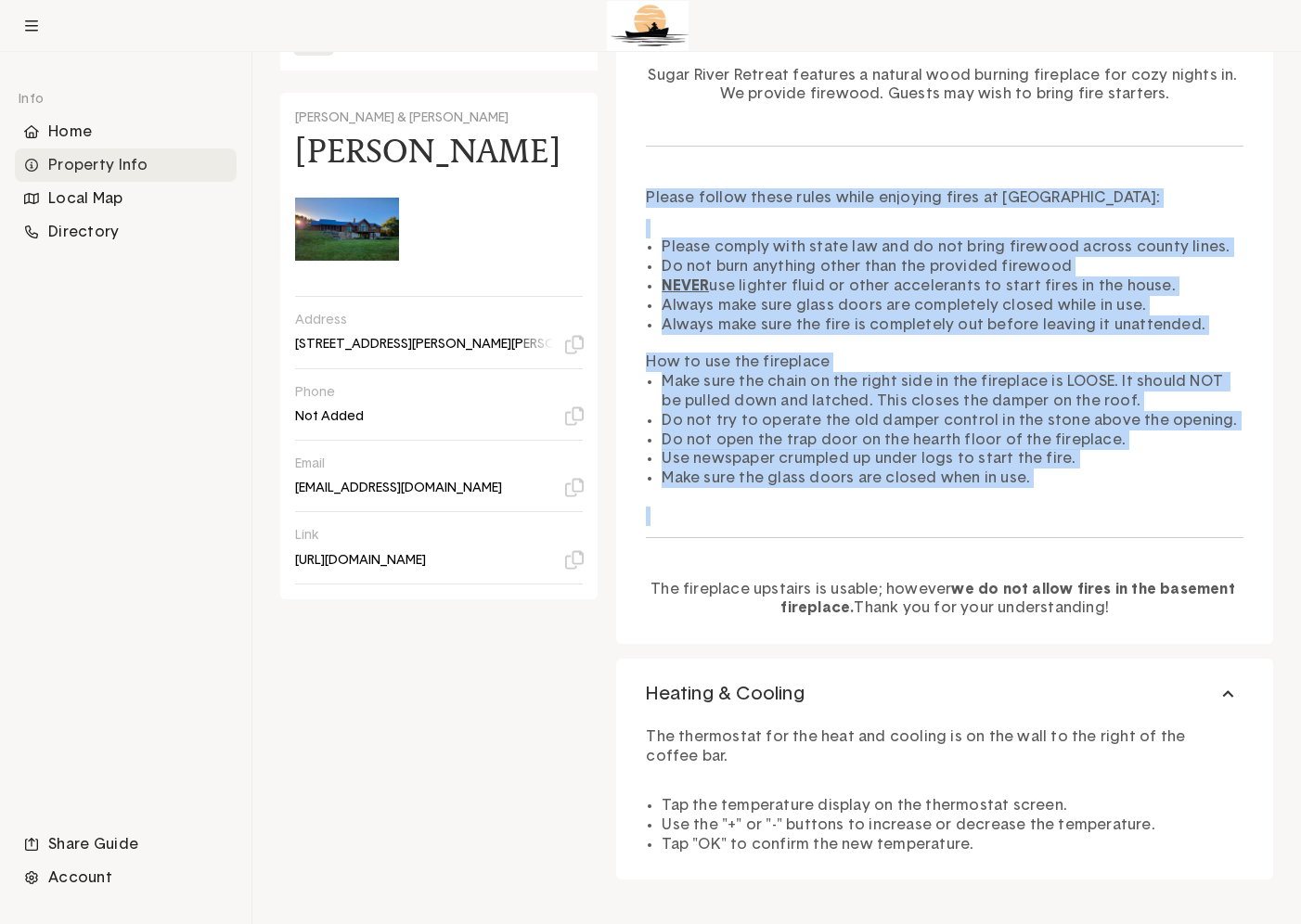
scroll to position [869, 0]
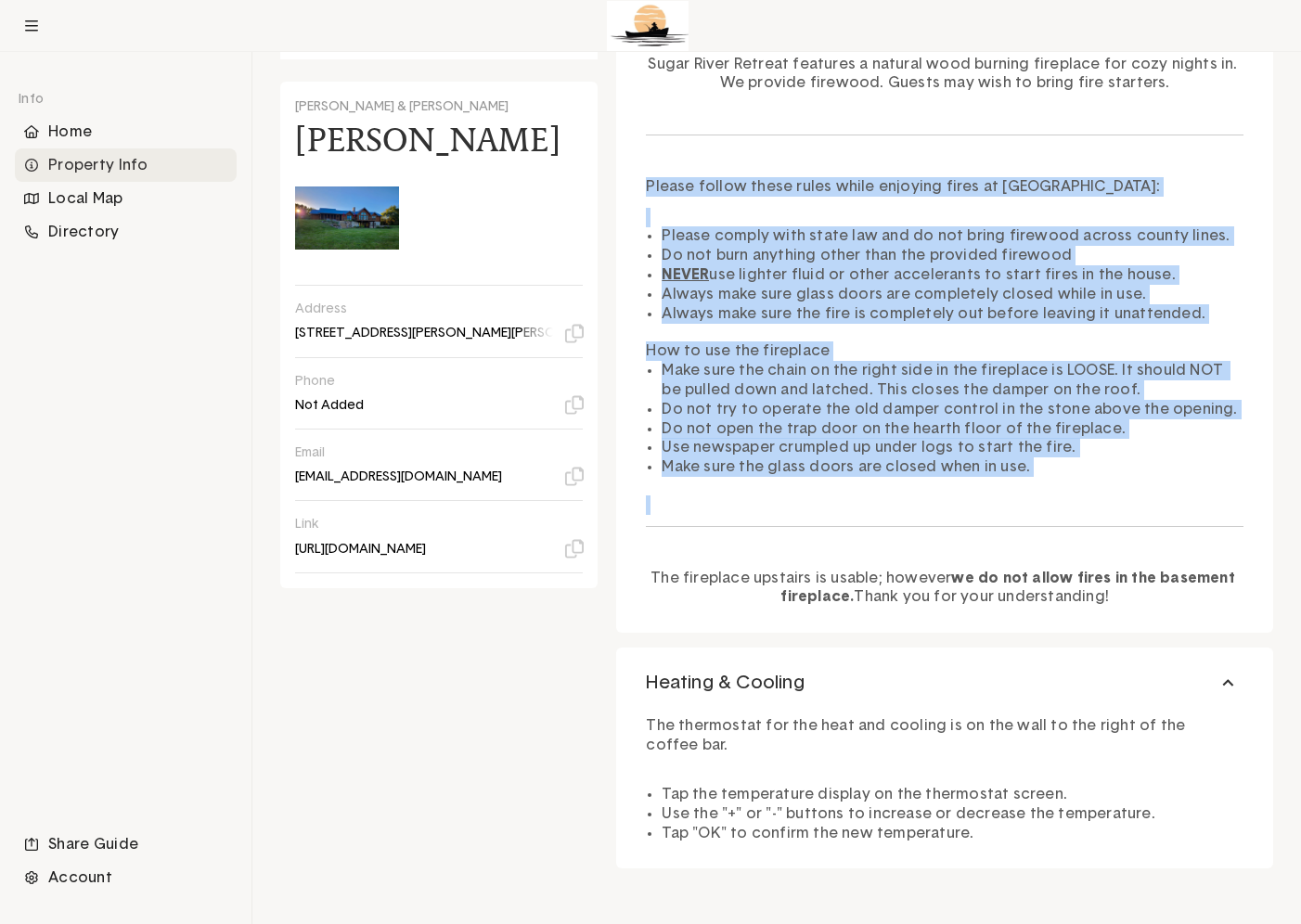
click at [993, 579] on strong "we do not allow fires in the basement fireplace." at bounding box center [1009, 588] width 458 height 34
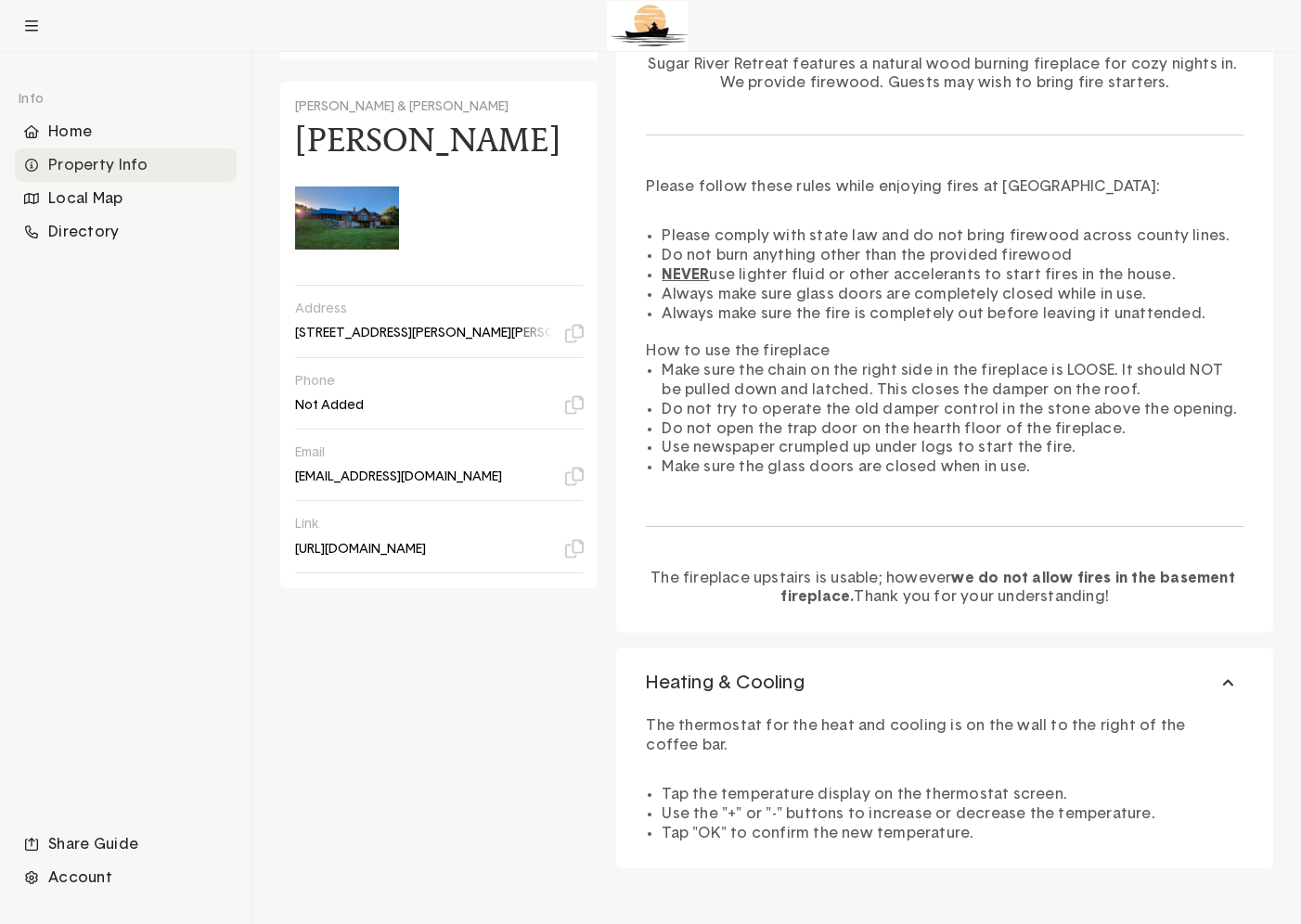
click at [993, 579] on strong "we do not allow fires in the basement fireplace." at bounding box center [1009, 588] width 458 height 34
click at [747, 785] on li "Tap the temperature display on the thermostat screen." at bounding box center [953, 794] width 582 height 20
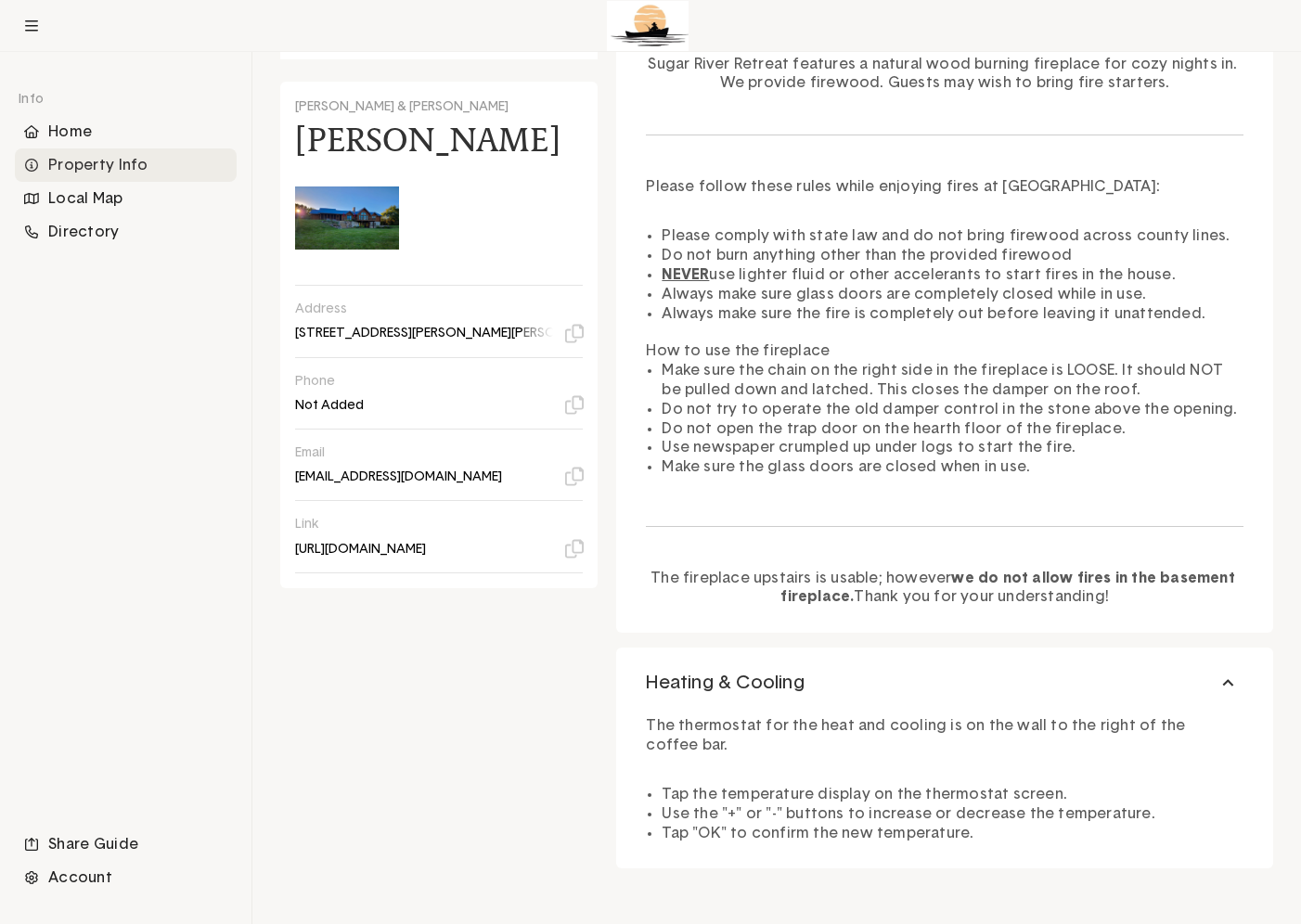
click at [799, 720] on p "The thermostat for the heat and cooling is on the wall to the right of the coff…" at bounding box center [944, 736] width 597 height 39
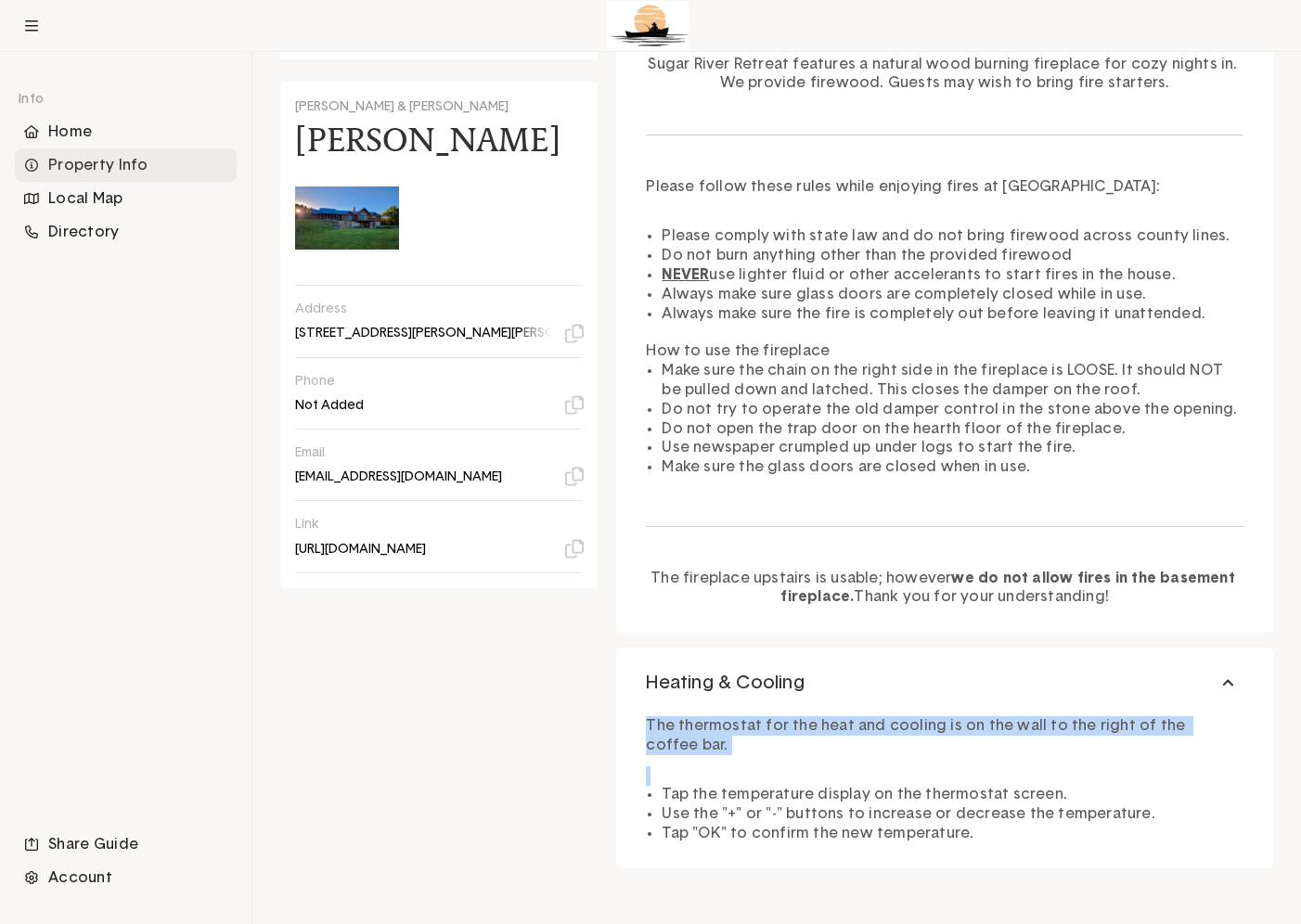
click at [799, 720] on p "The thermostat for the heat and cooling is on the wall to the right of the coff…" at bounding box center [944, 736] width 597 height 39
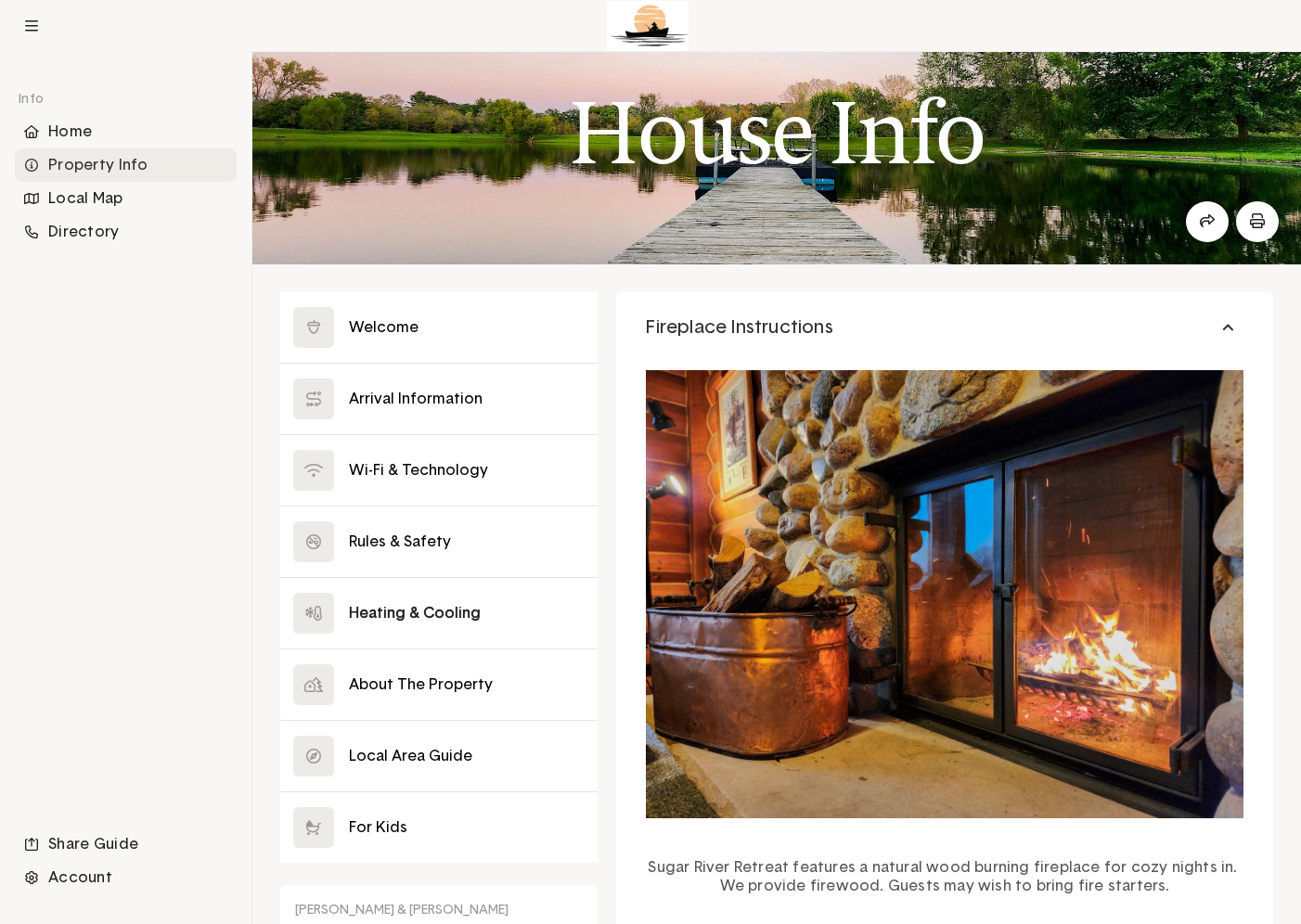
scroll to position [30, 0]
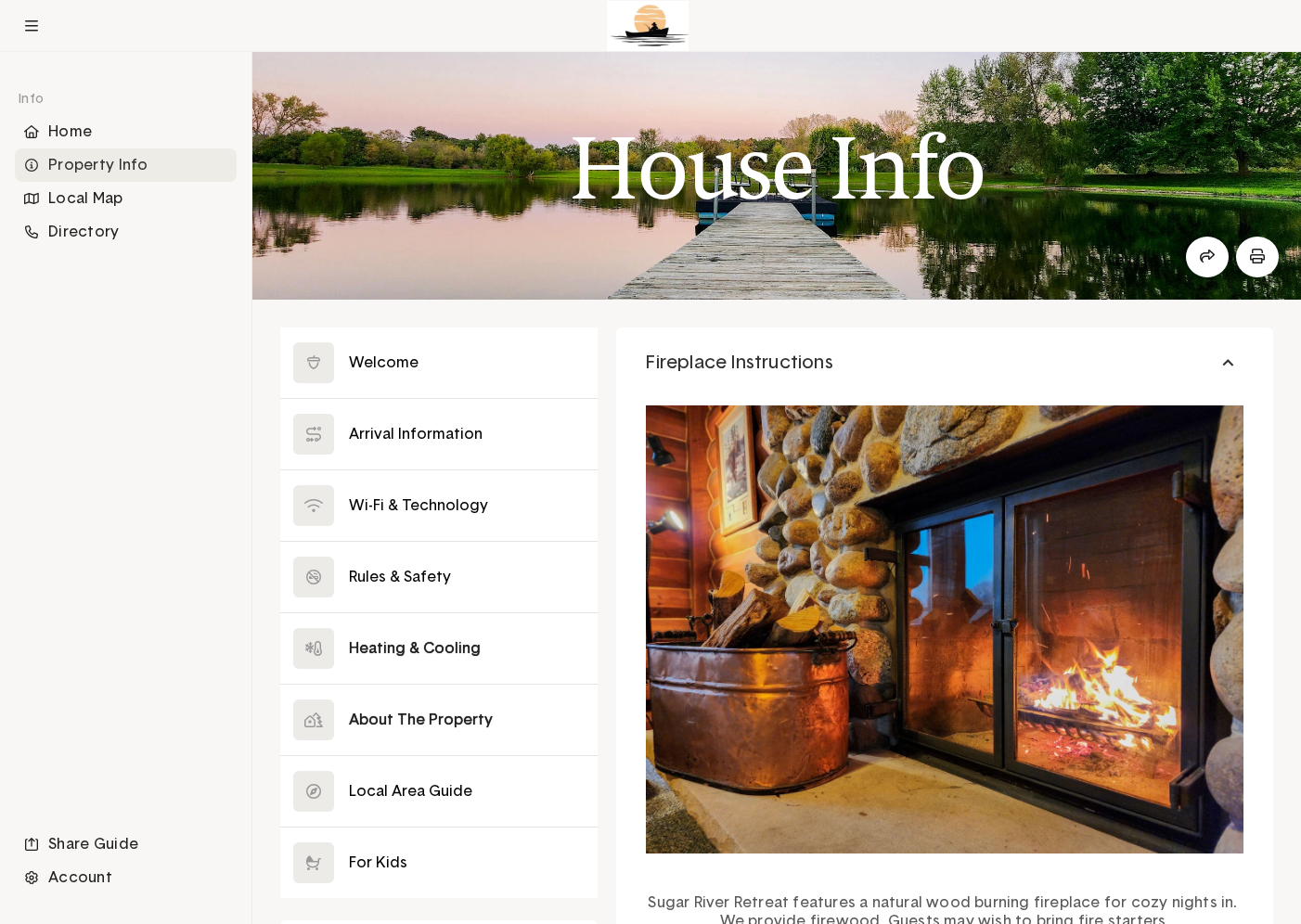
click at [427, 711] on button at bounding box center [438, 720] width 317 height 70
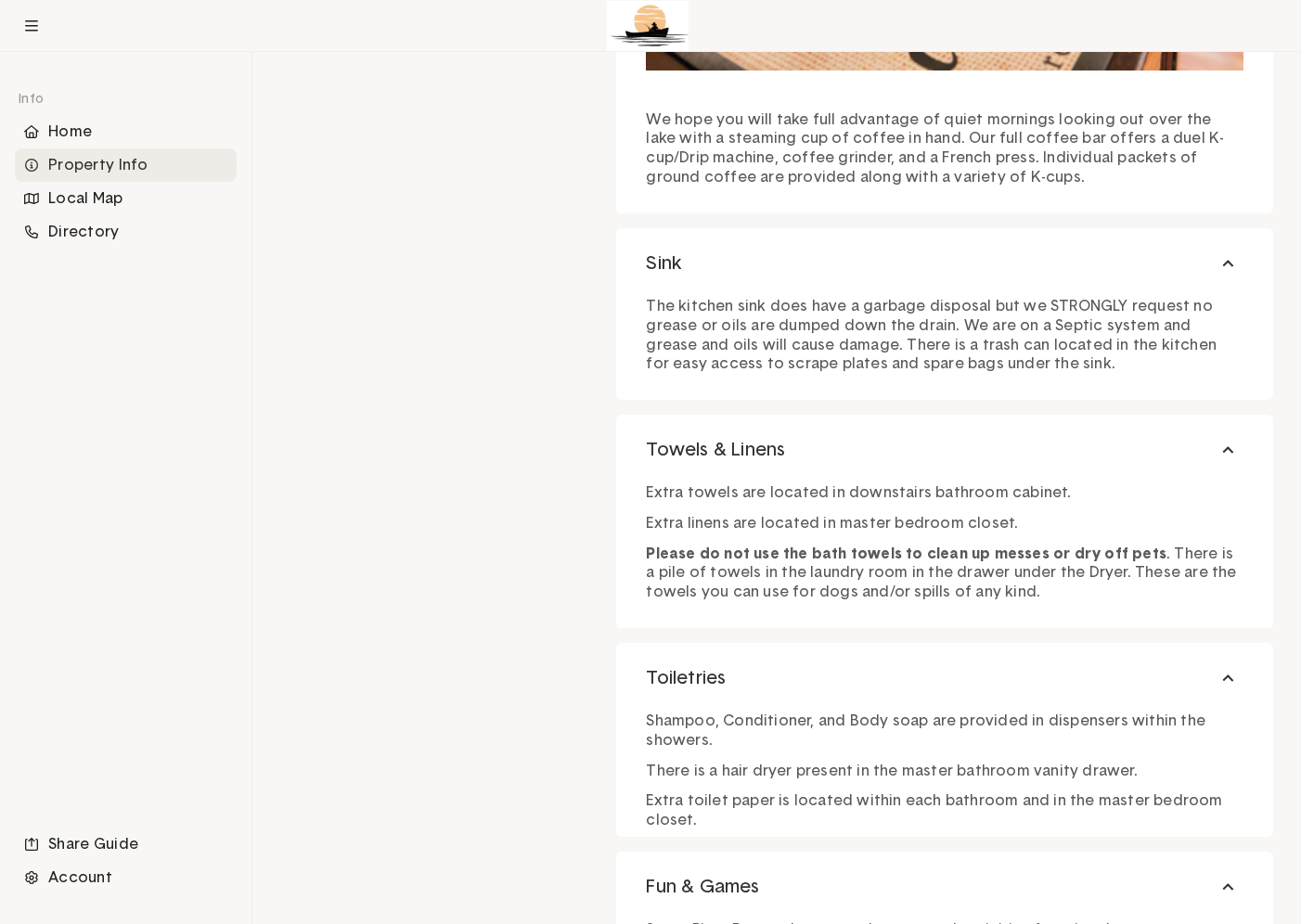
scroll to position [2123, 0]
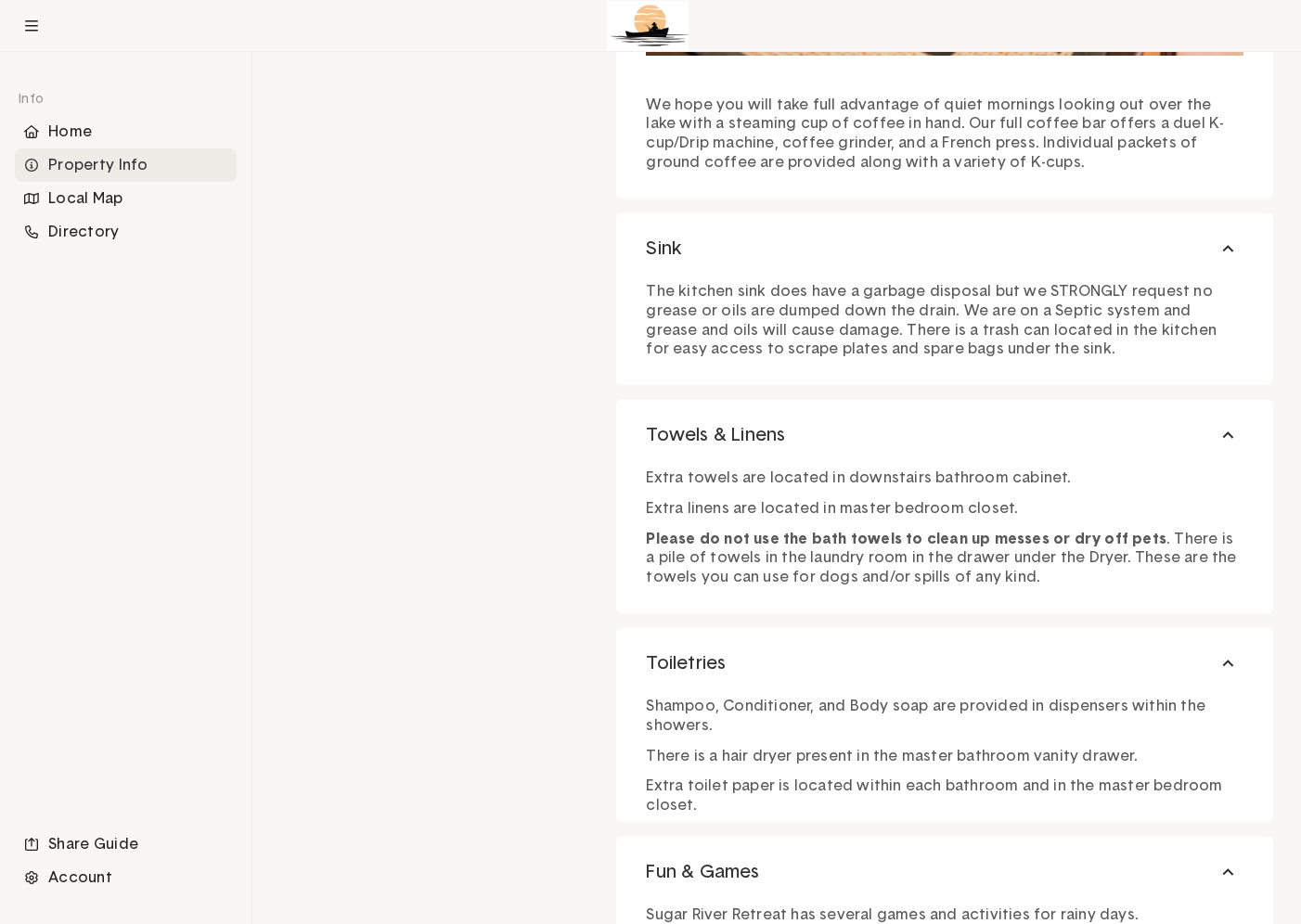
click at [784, 472] on p "Extra towels are located in downstairs bathroom cabinet." at bounding box center [944, 478] width 597 height 20
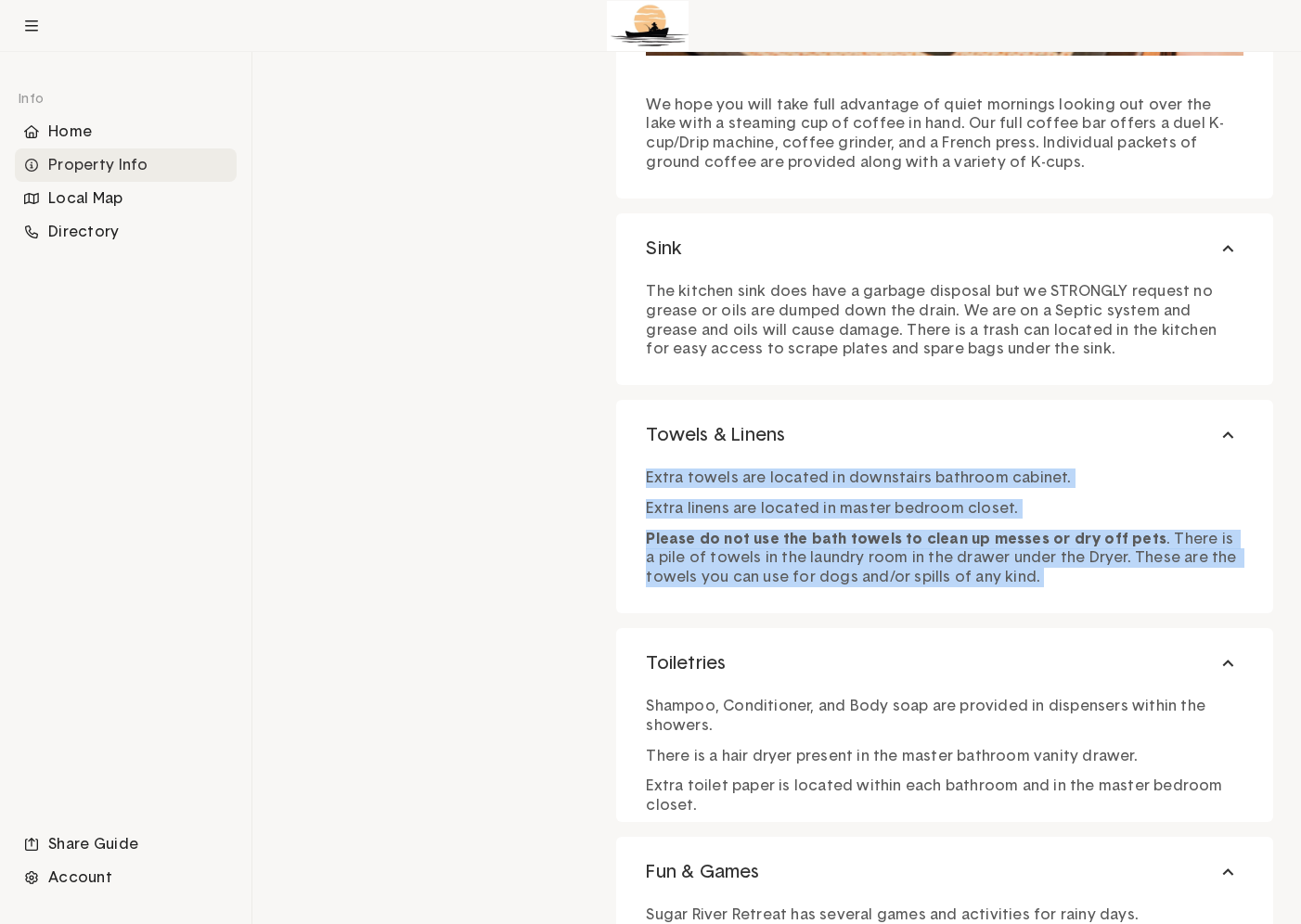
drag, startPoint x: 784, startPoint y: 472, endPoint x: 797, endPoint y: 534, distance: 63.3
click at [797, 534] on div "Extra towels are located in downstairs bathroom cabinet. Extra linens are locat…" at bounding box center [944, 523] width 597 height 128
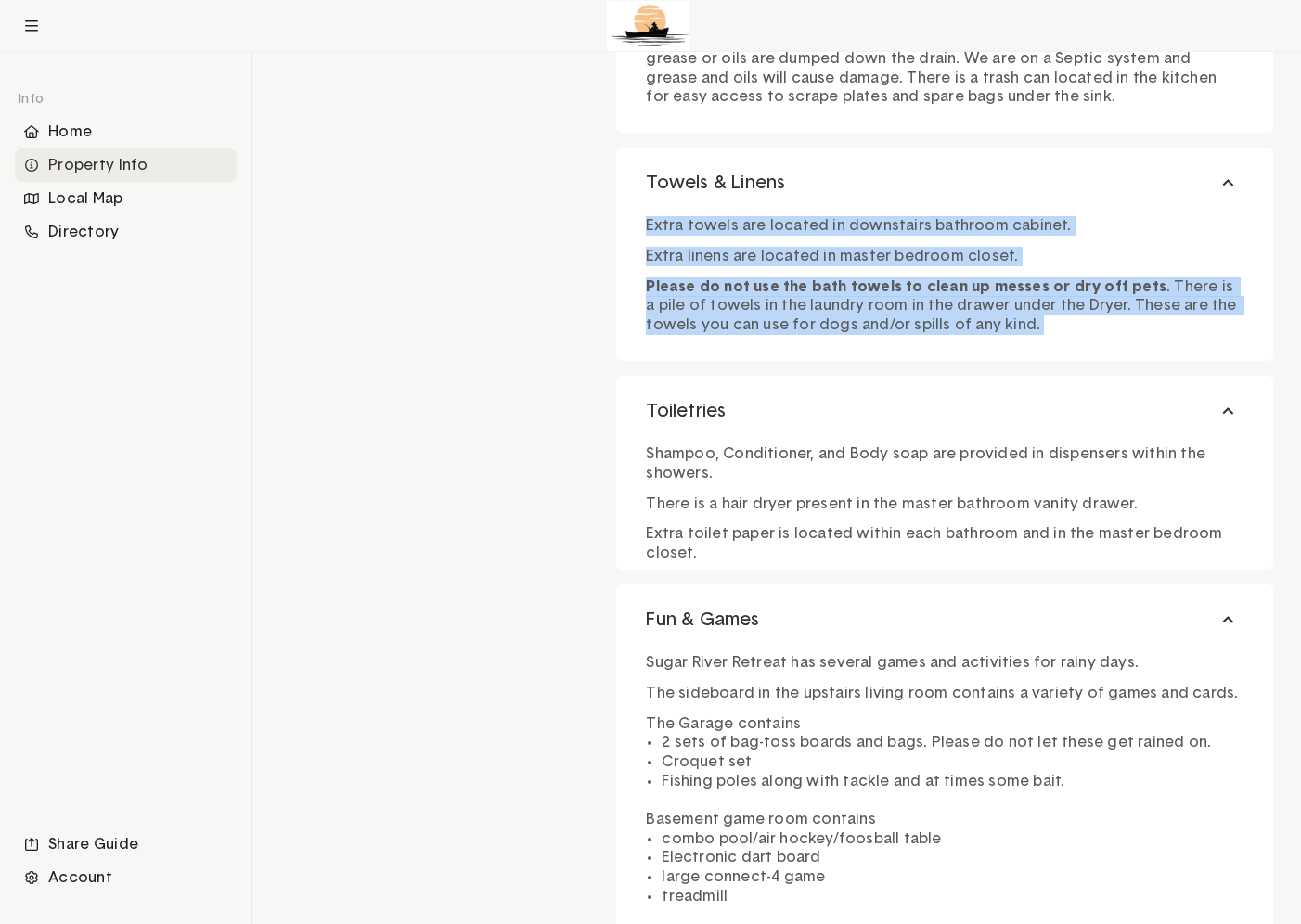
scroll to position [2409, 0]
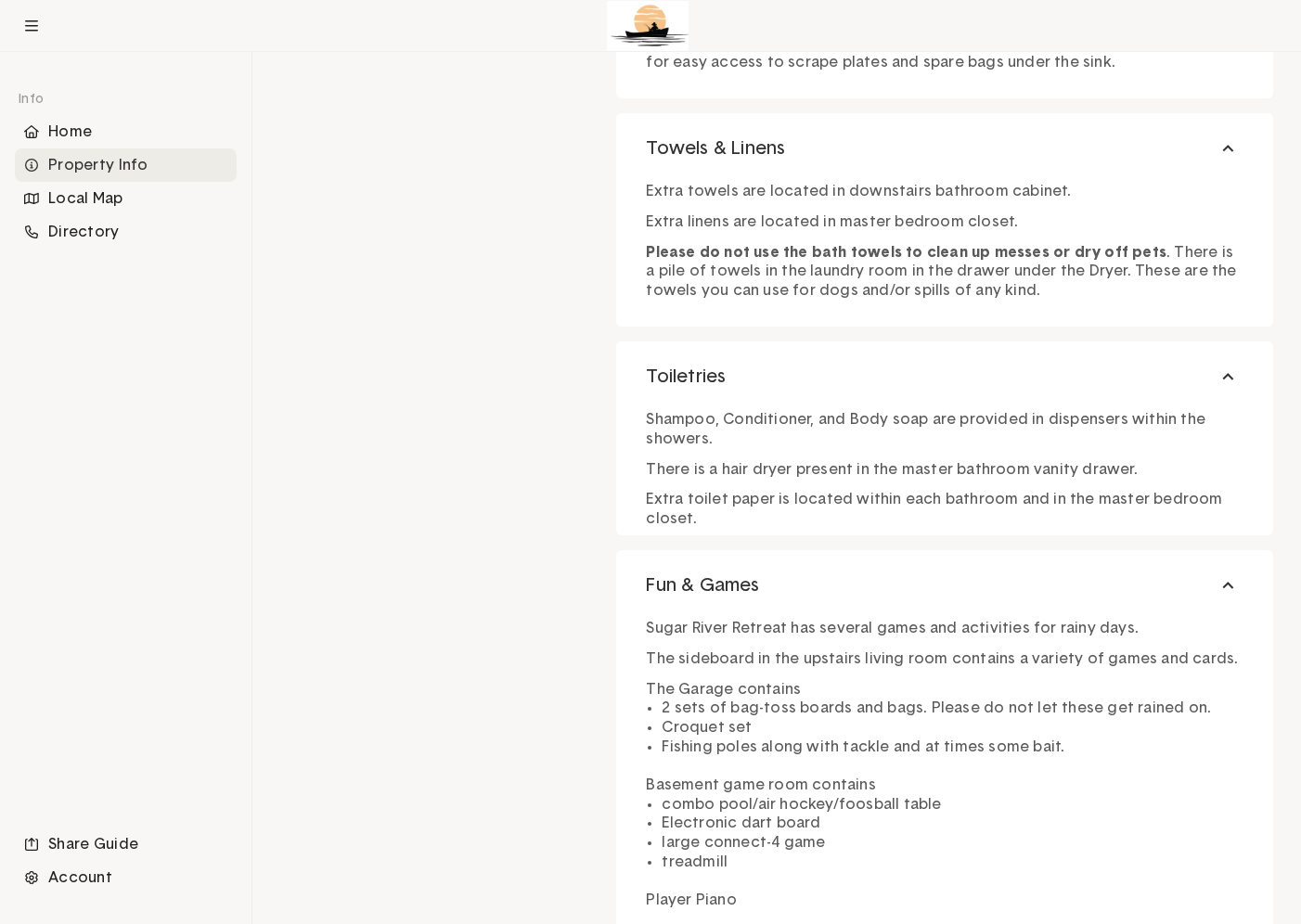
click at [744, 470] on p "There is a hair dryer present in the master bathroom vanity drawer." at bounding box center [944, 470] width 597 height 20
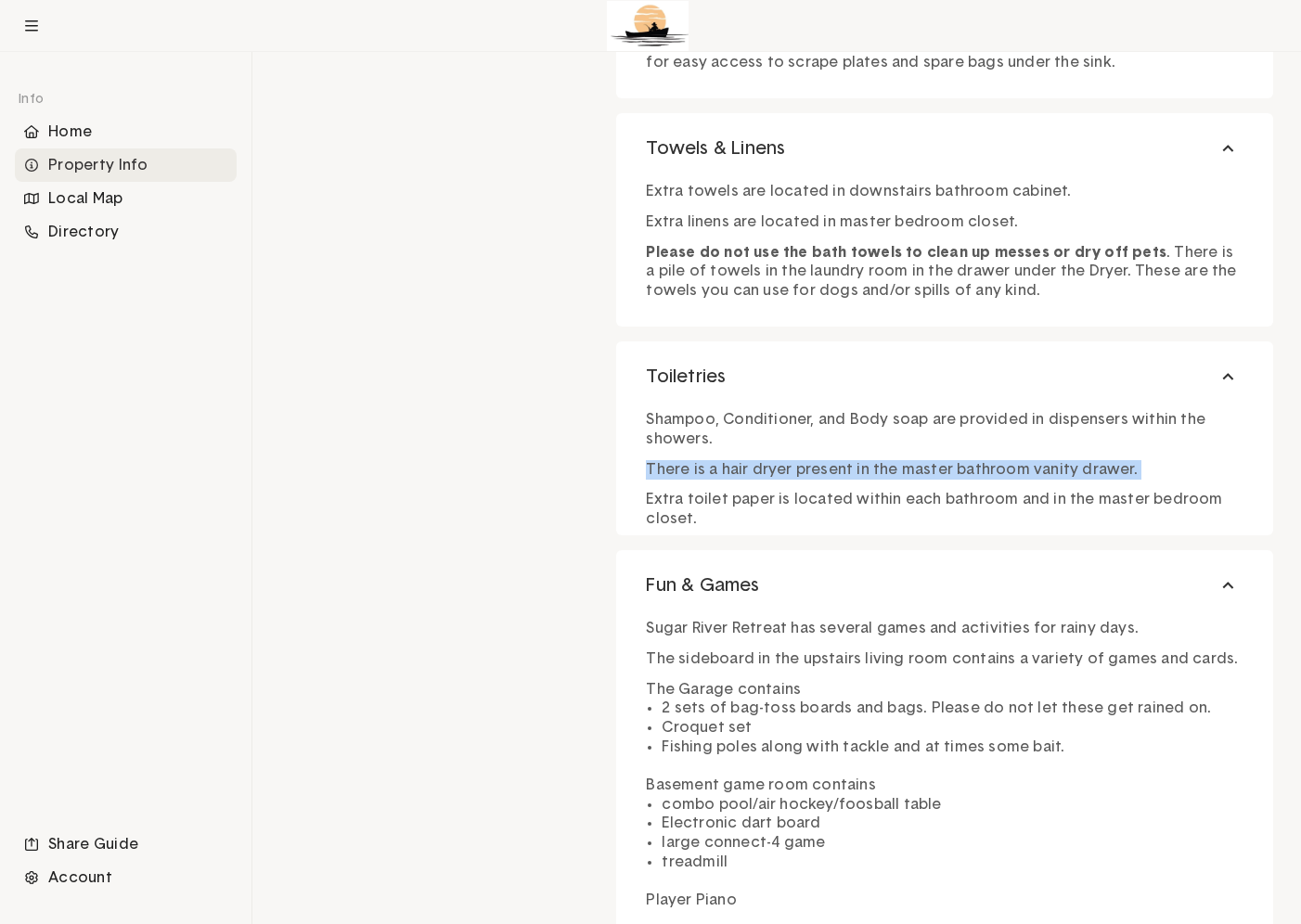
click at [744, 470] on p "There is a hair dryer present in the master bathroom vanity drawer." at bounding box center [944, 470] width 597 height 20
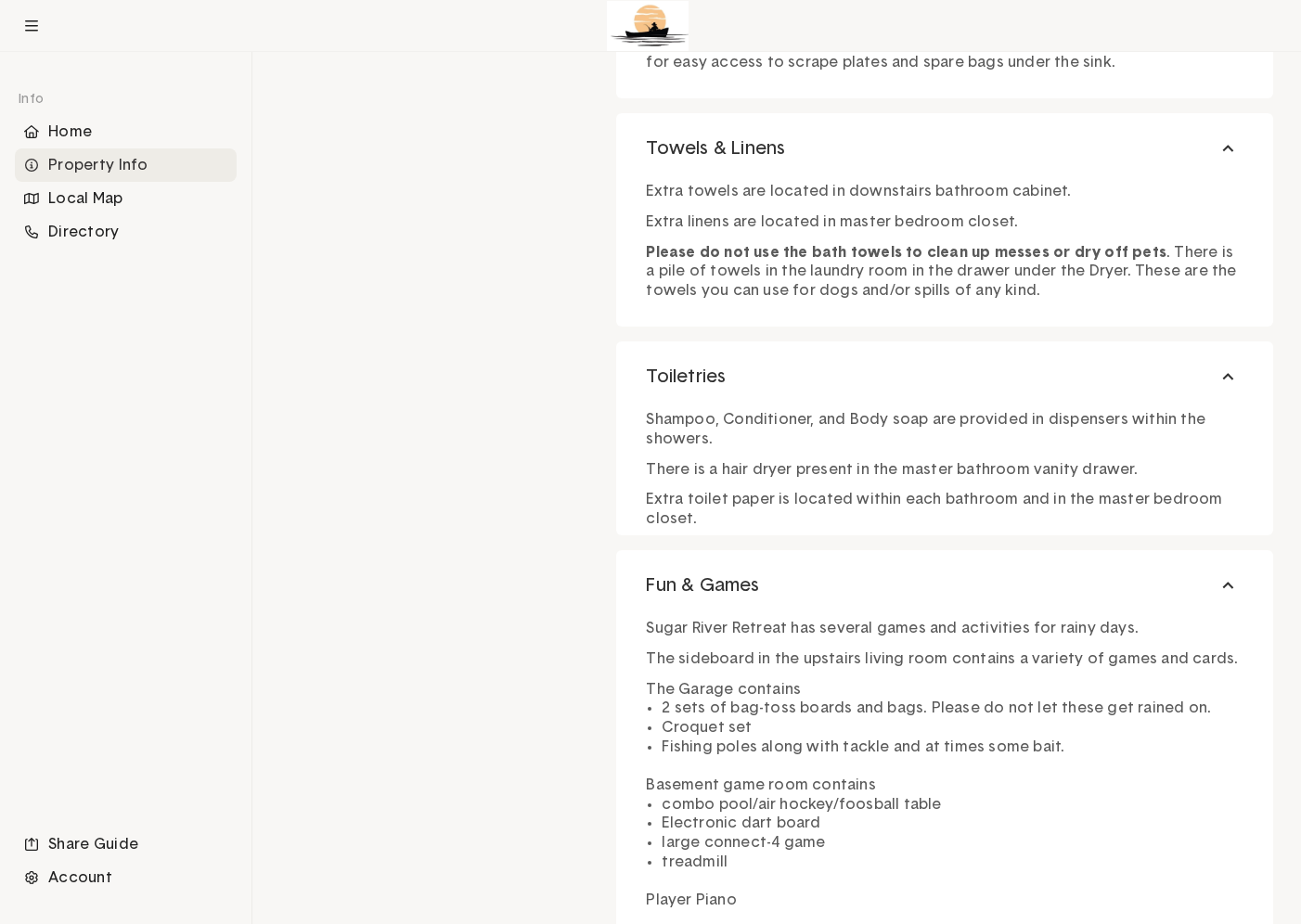
click at [684, 503] on p "Extra toilet paper is located within each bathroom and in the master bedroom cl…" at bounding box center [944, 509] width 597 height 39
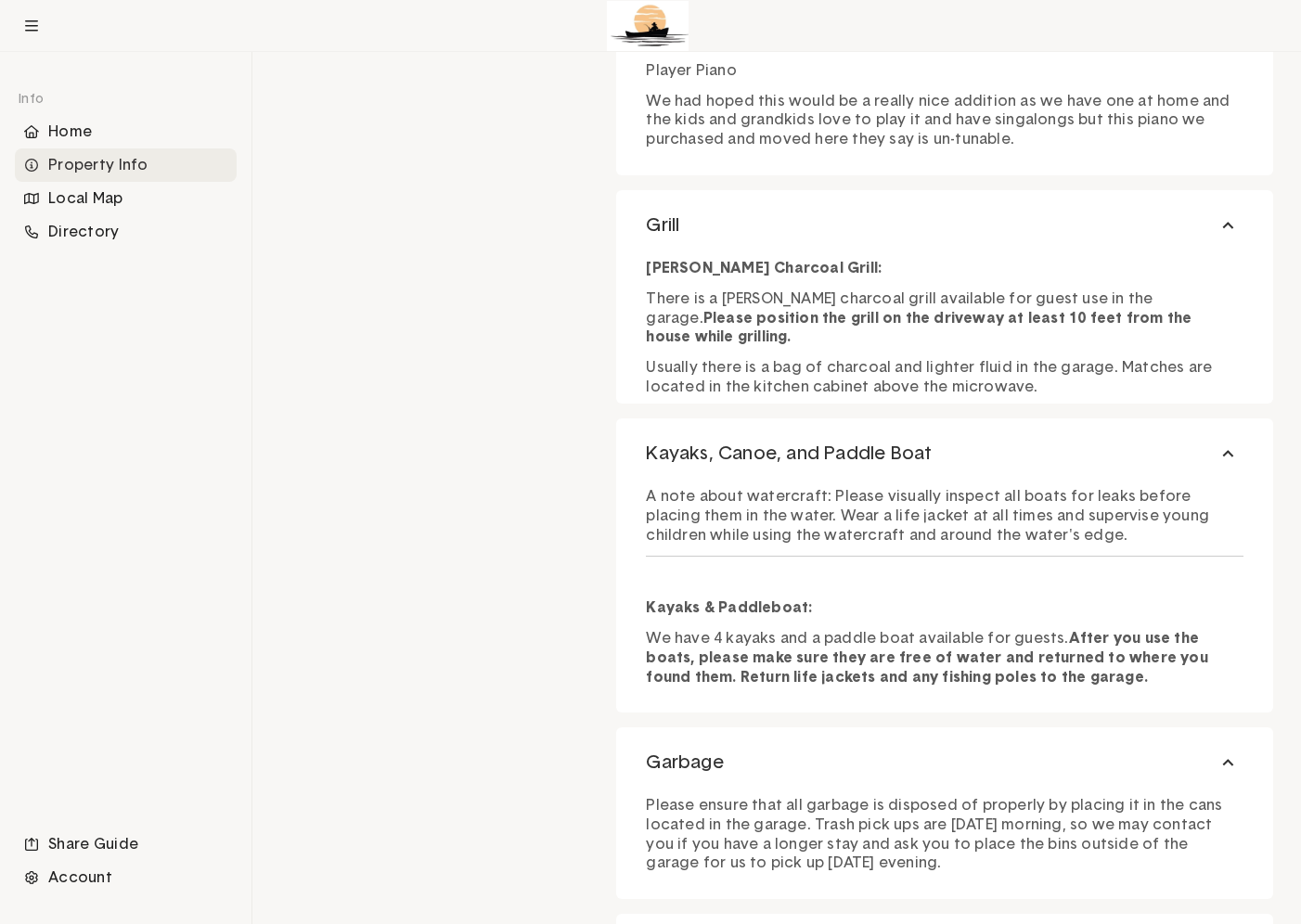
scroll to position [3245, 0]
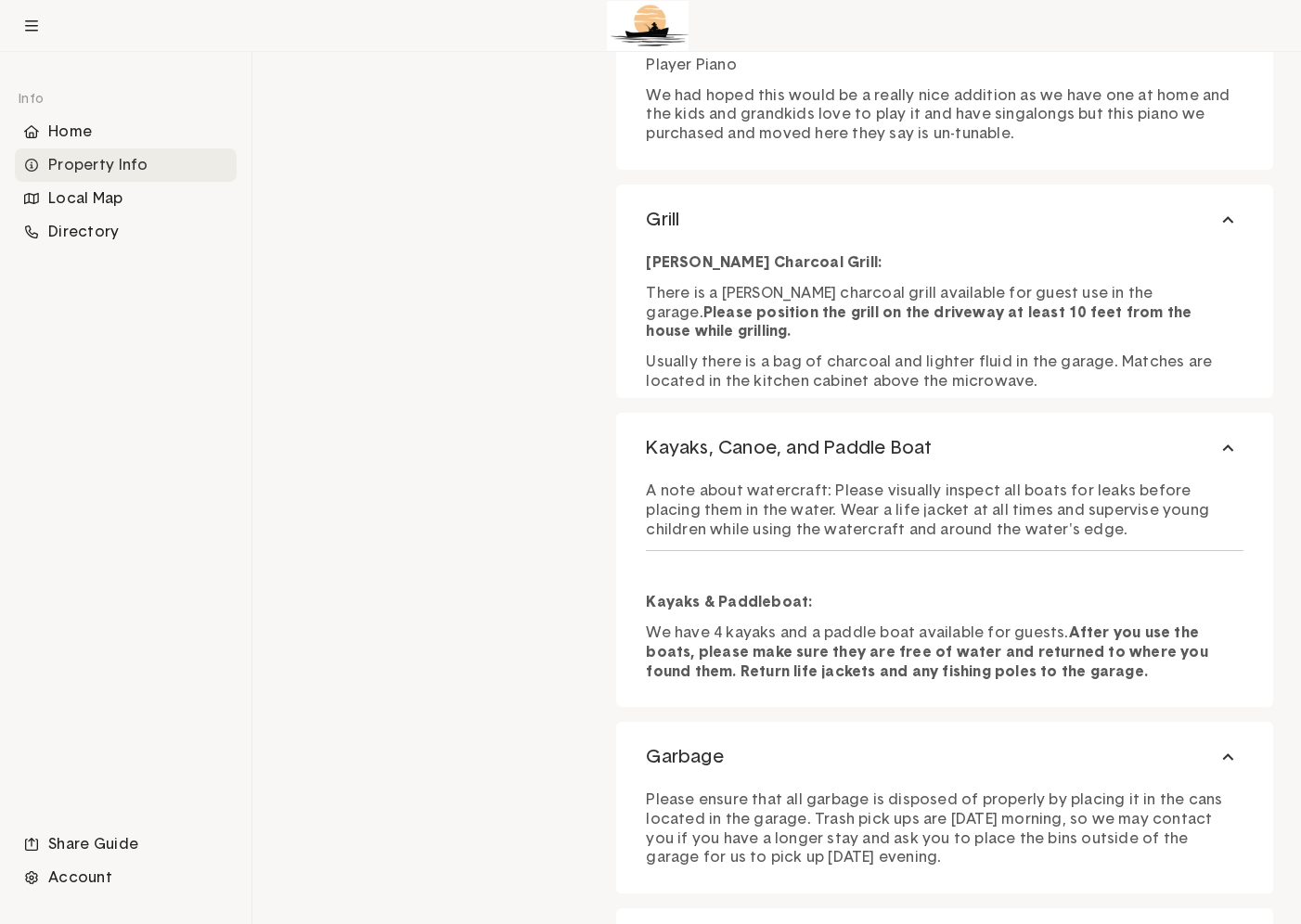
click at [1111, 309] on strong "Please position the grill on the driveway at least 10 feet from the house while…" at bounding box center [920, 322] width 549 height 34
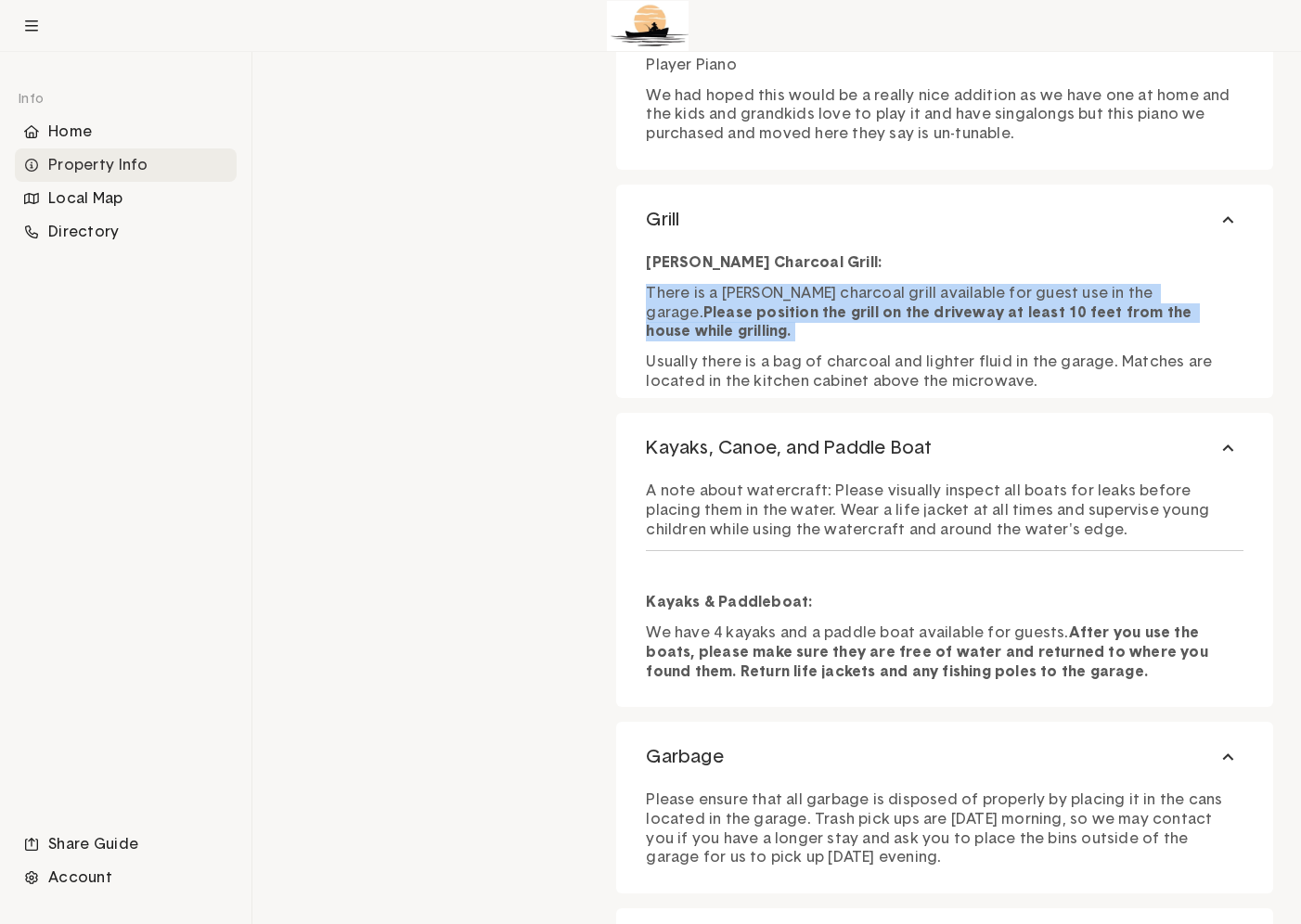
click at [1111, 309] on strong "Please position the grill on the driveway at least 10 feet from the house while…" at bounding box center [920, 322] width 549 height 34
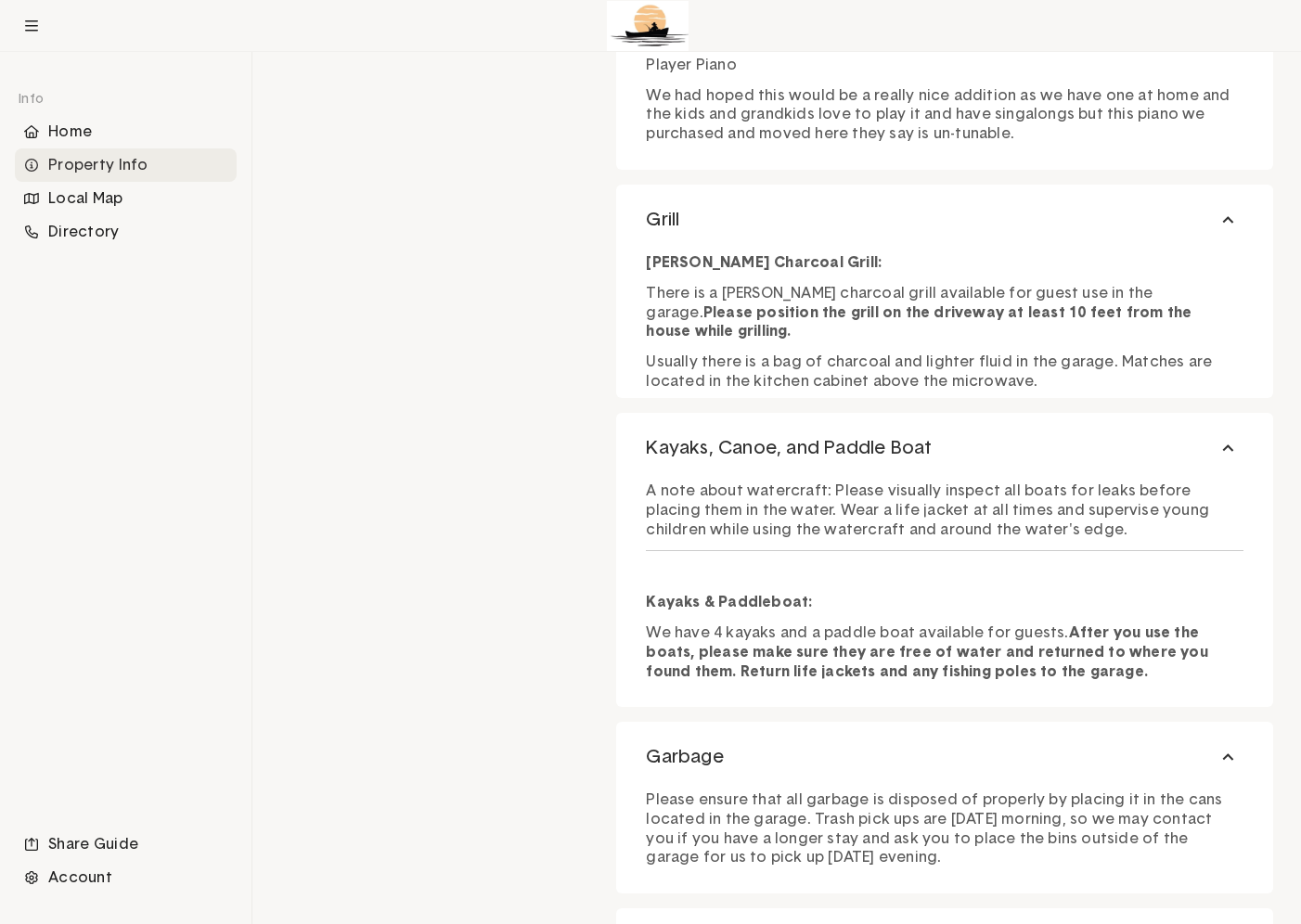
click at [746, 269] on strong "[PERSON_NAME] Charcoal Grill:" at bounding box center [763, 263] width 236 height 15
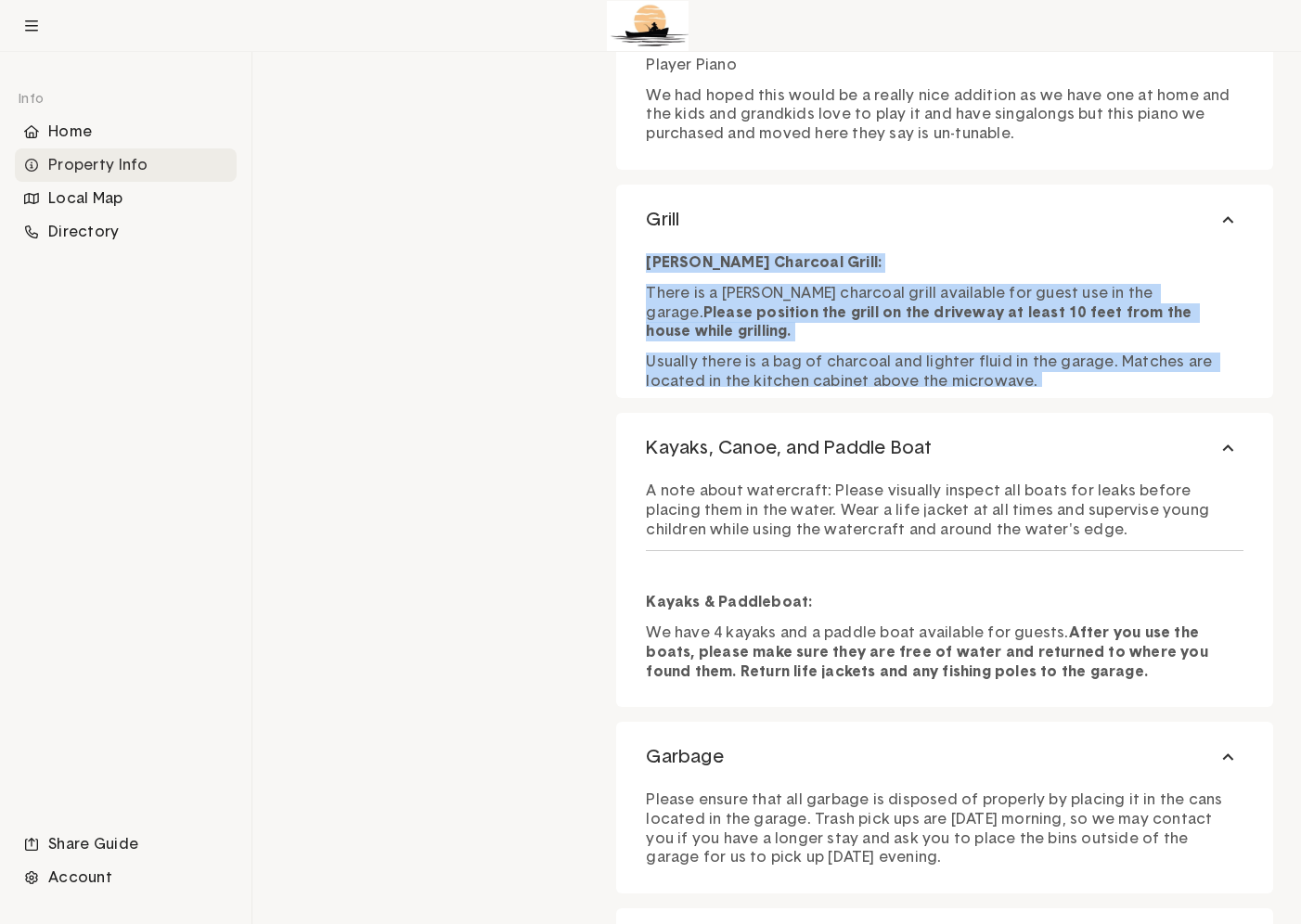
drag, startPoint x: 746, startPoint y: 269, endPoint x: 745, endPoint y: 341, distance: 72.0
click at [745, 341] on div "[PERSON_NAME] Charcoal Grill: There is a [PERSON_NAME] charcoal grill available…" at bounding box center [944, 318] width 597 height 148
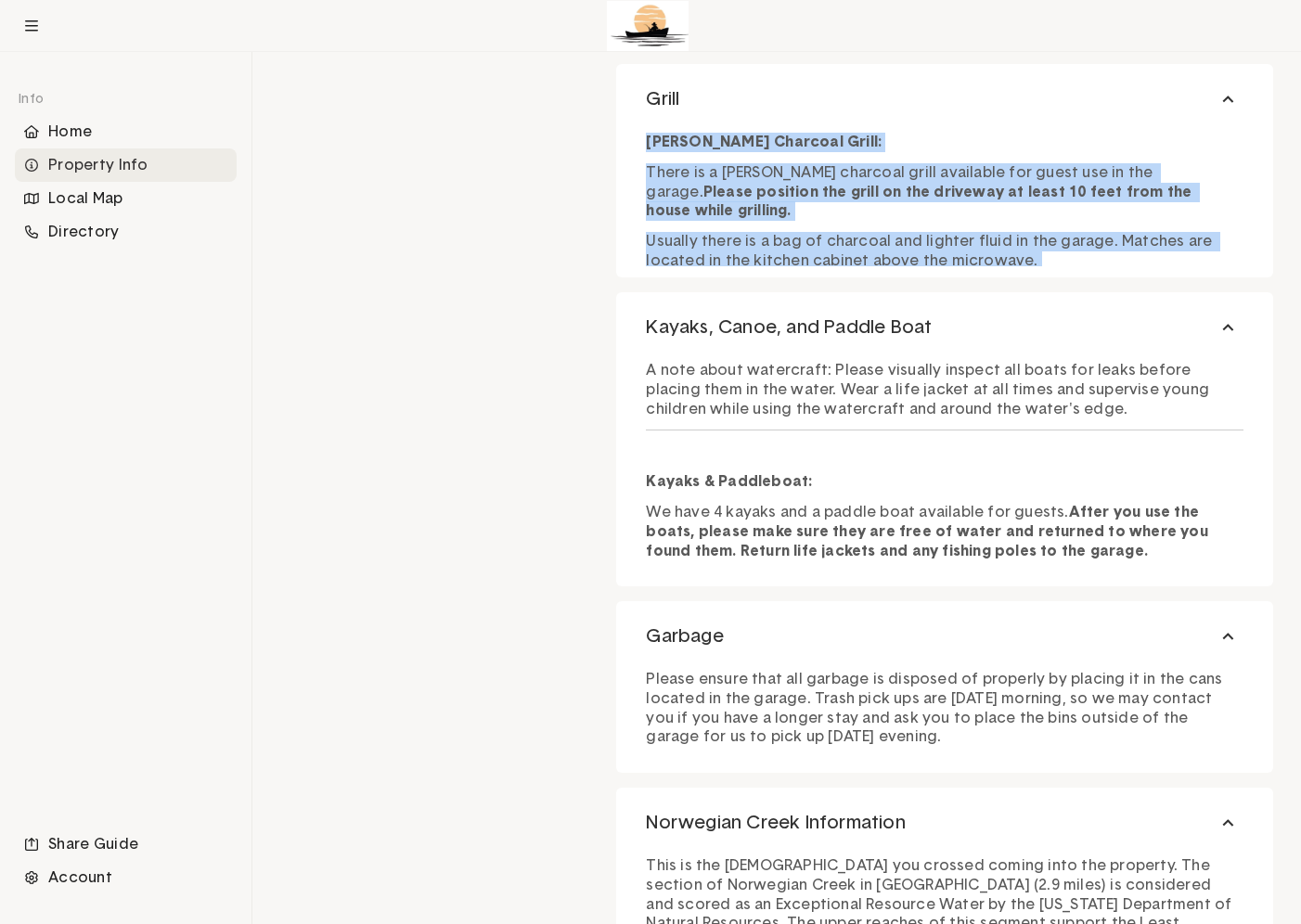
scroll to position [3375, 0]
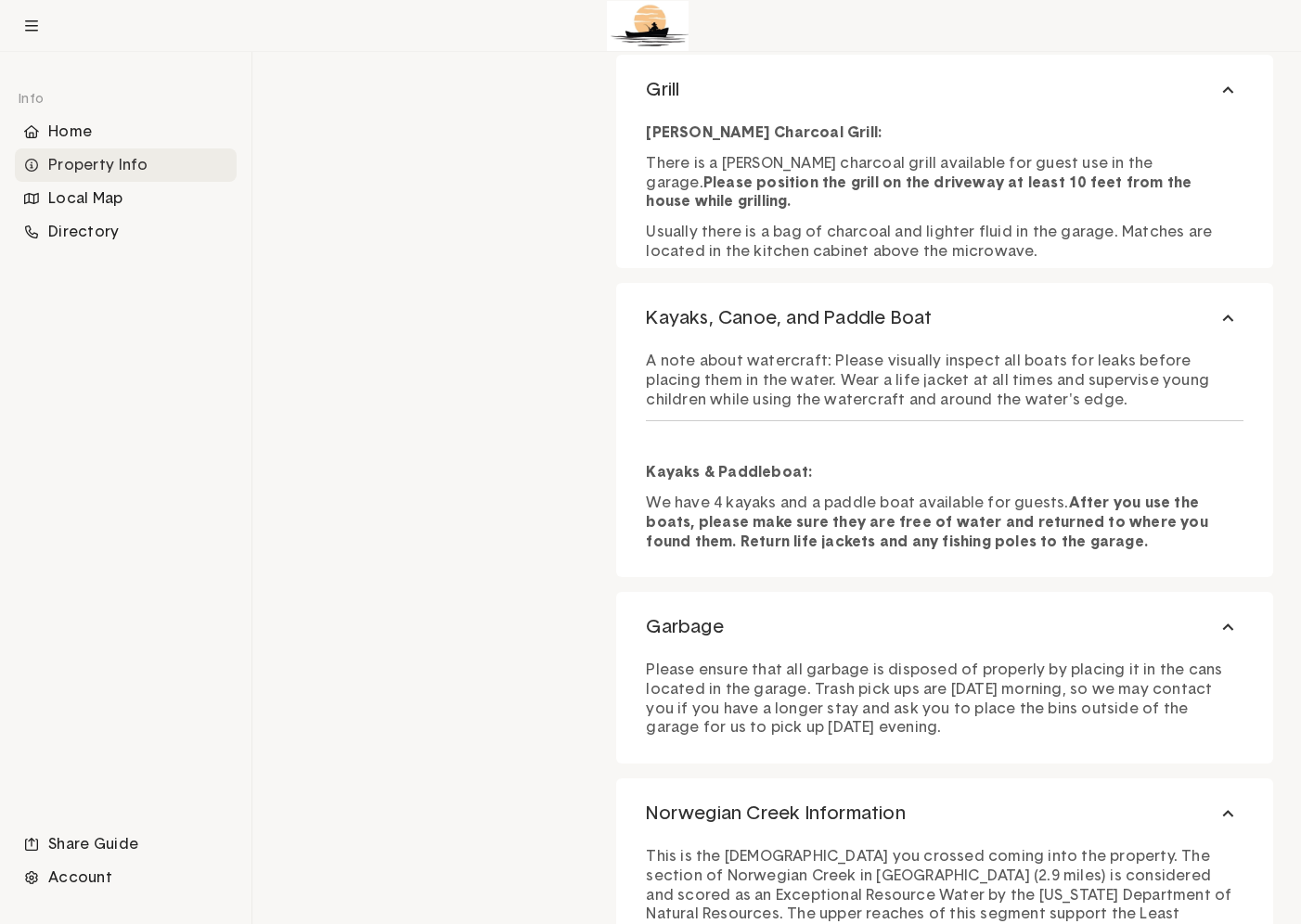
click at [889, 389] on p "A note about watercraft: Please visually inspect all boats for leaks before pla…" at bounding box center [944, 380] width 597 height 58
click at [891, 544] on strong "After you use the boats, please make sure they are free of water and returned t…" at bounding box center [929, 522] width 566 height 54
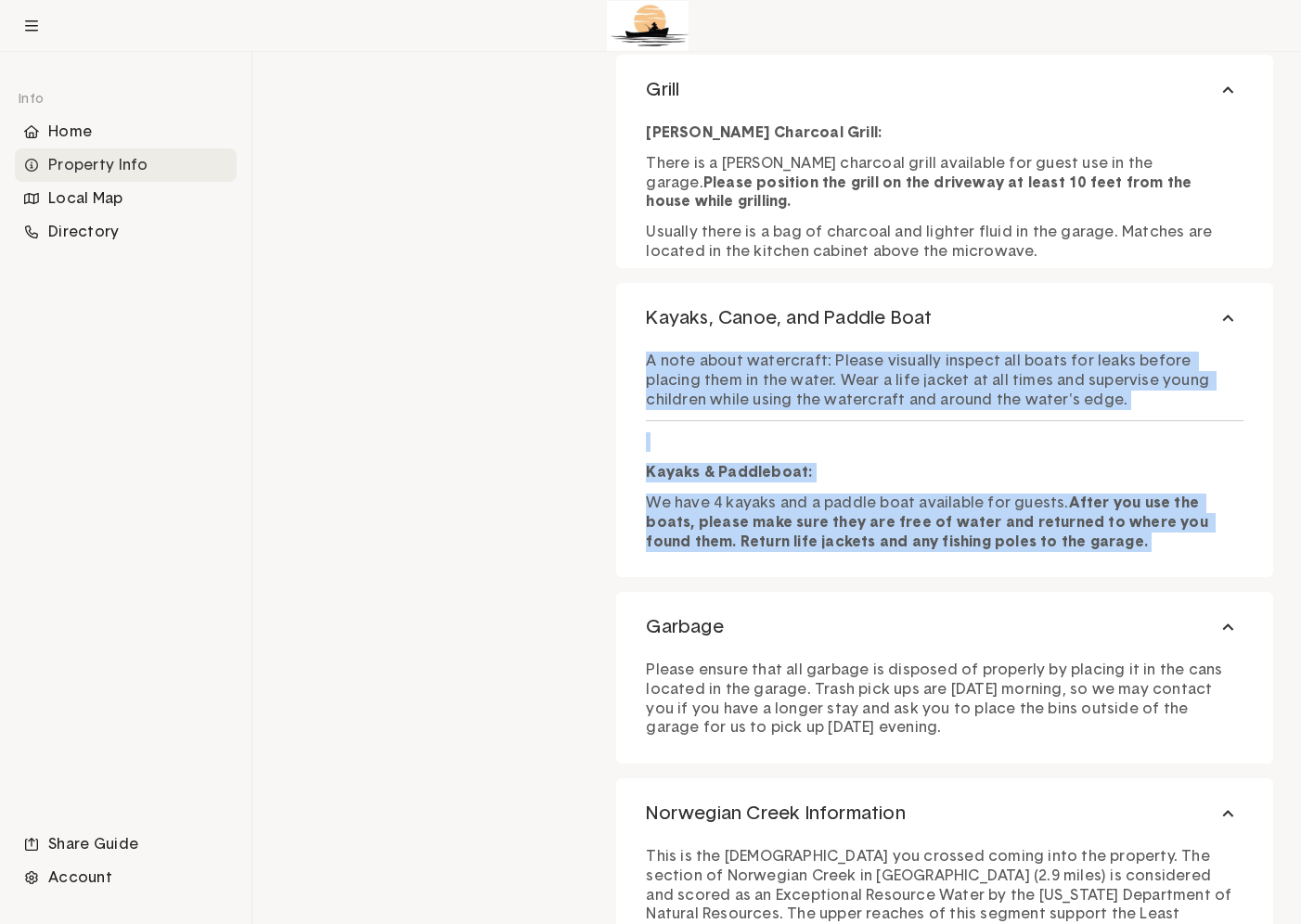
drag, startPoint x: 891, startPoint y: 544, endPoint x: 859, endPoint y: 377, distance: 170.0
click at [859, 377] on div "A note about watercraft: Please visually inspect all boats for leaks before pla…" at bounding box center [944, 447] width 597 height 209
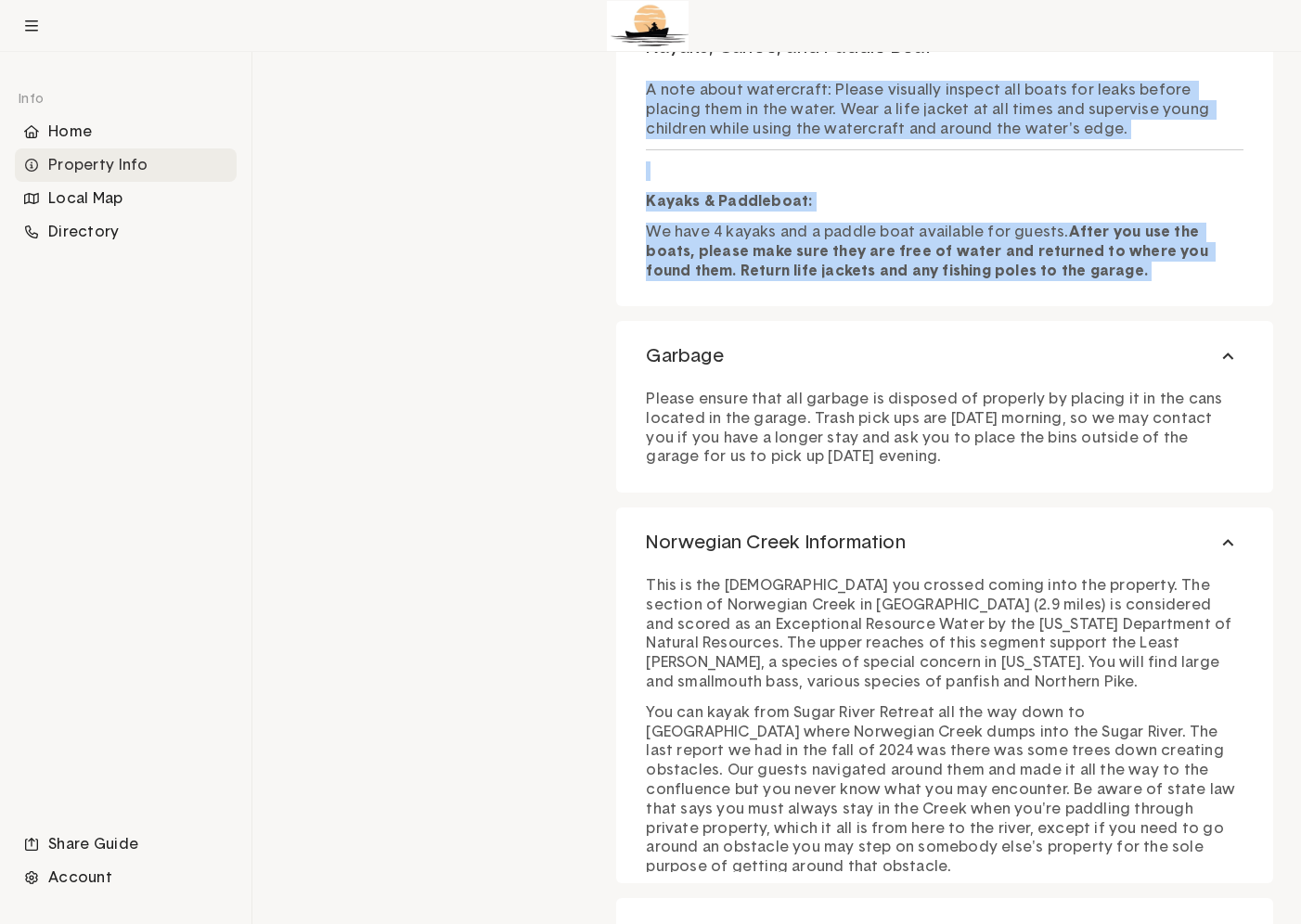
scroll to position [3665, 0]
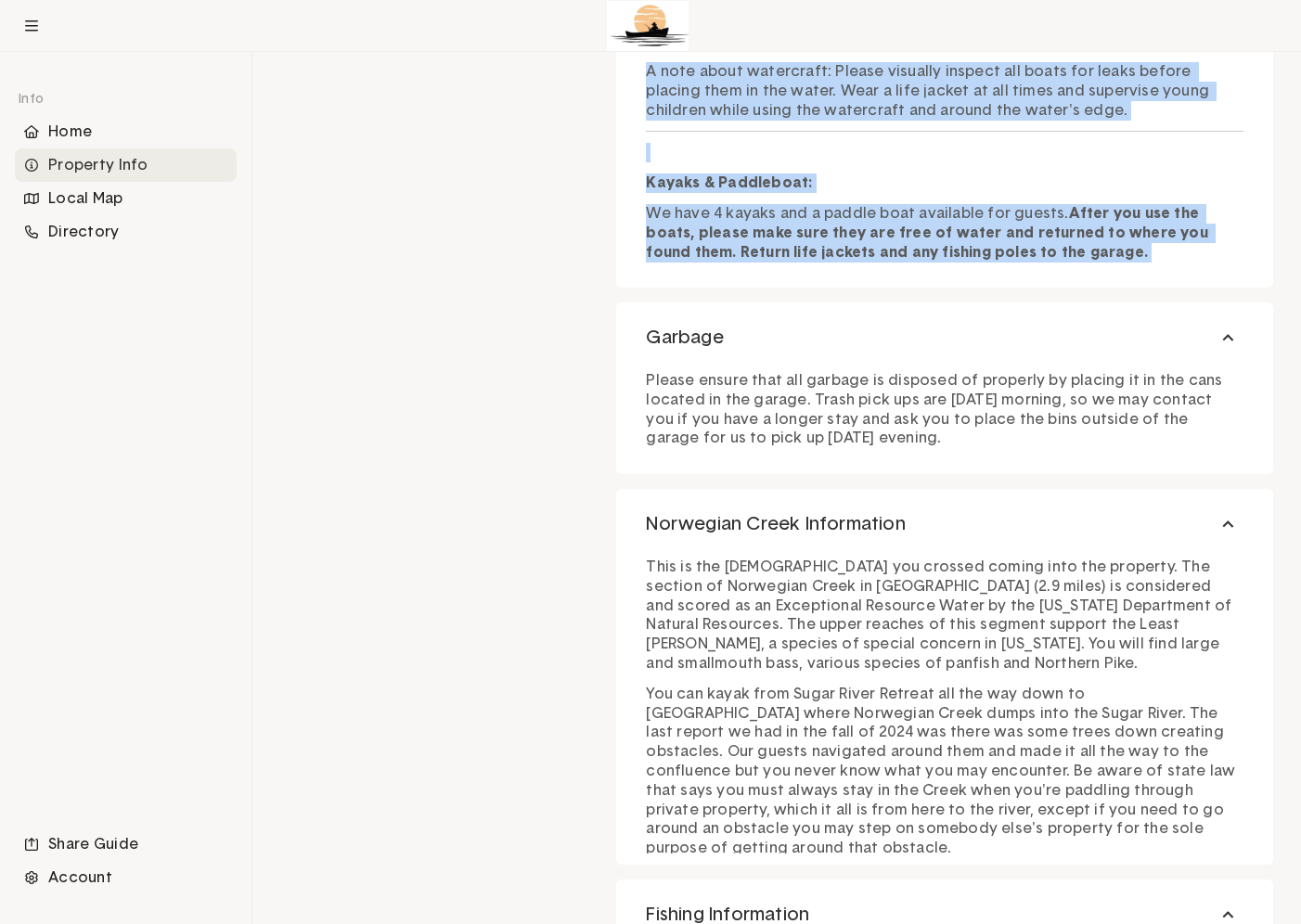
click at [811, 406] on p "Please ensure that all garbage is disposed of properly by placing it in the can…" at bounding box center [944, 409] width 597 height 77
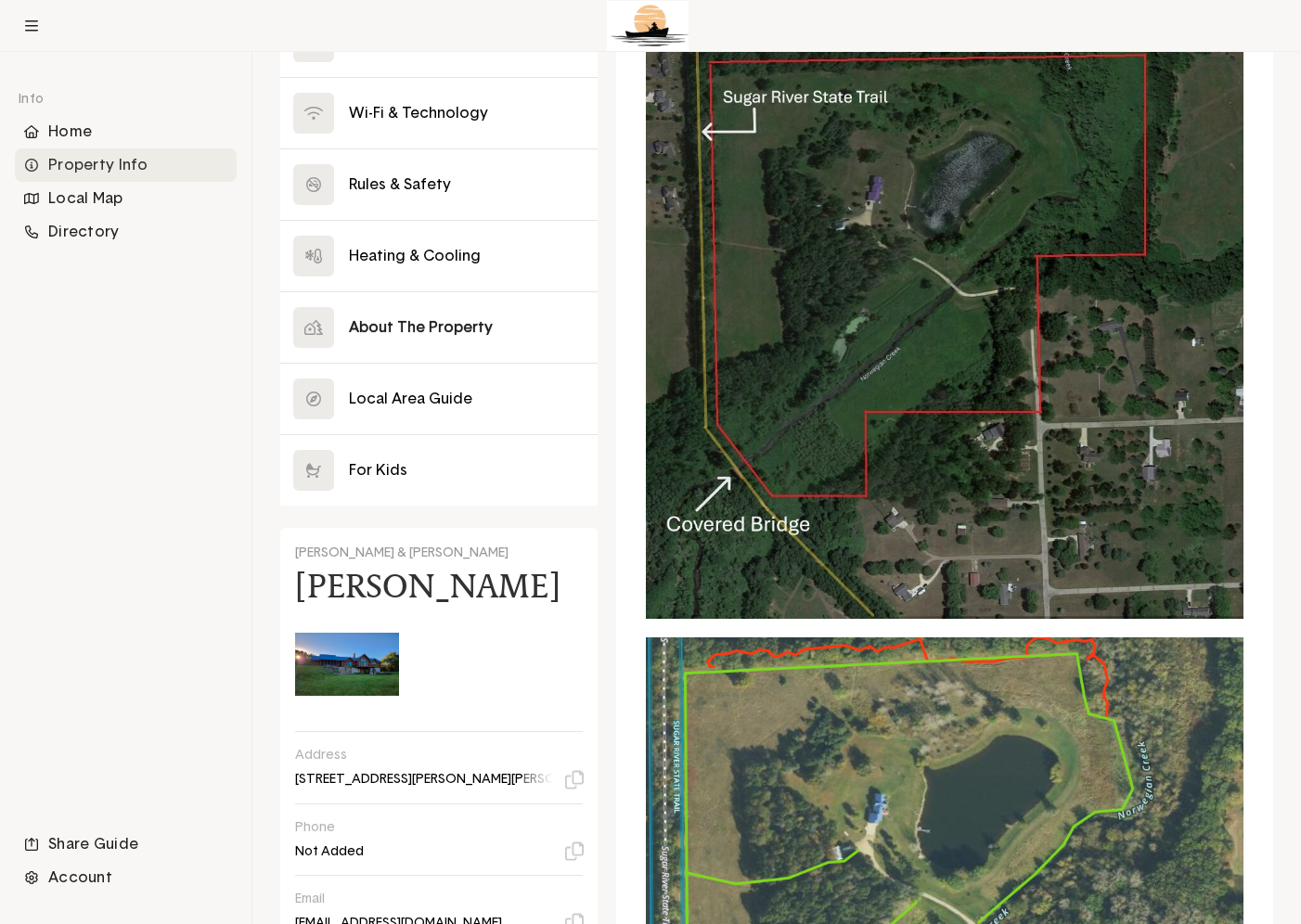
scroll to position [440, 0]
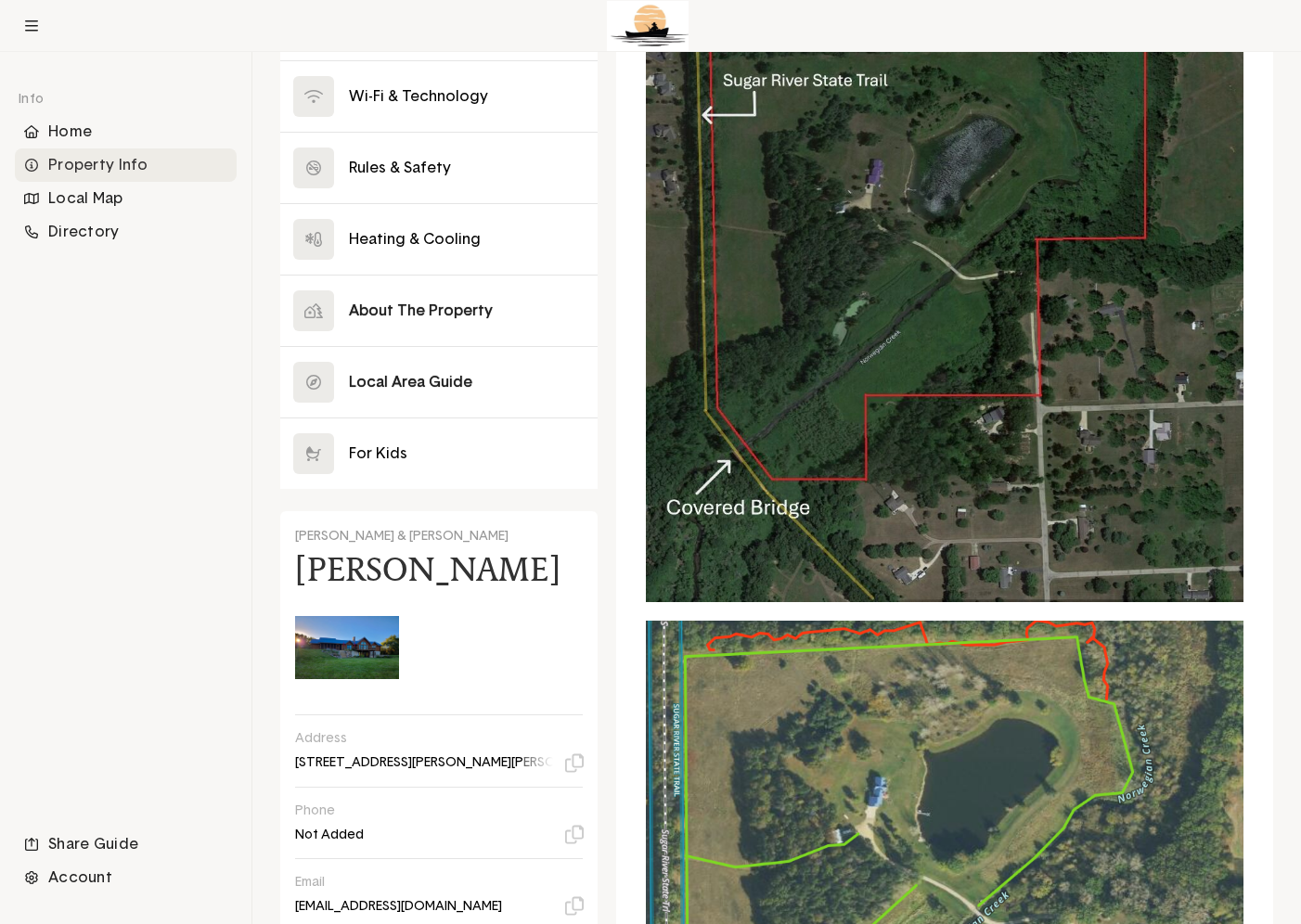
click at [382, 382] on button at bounding box center [438, 382] width 317 height 70
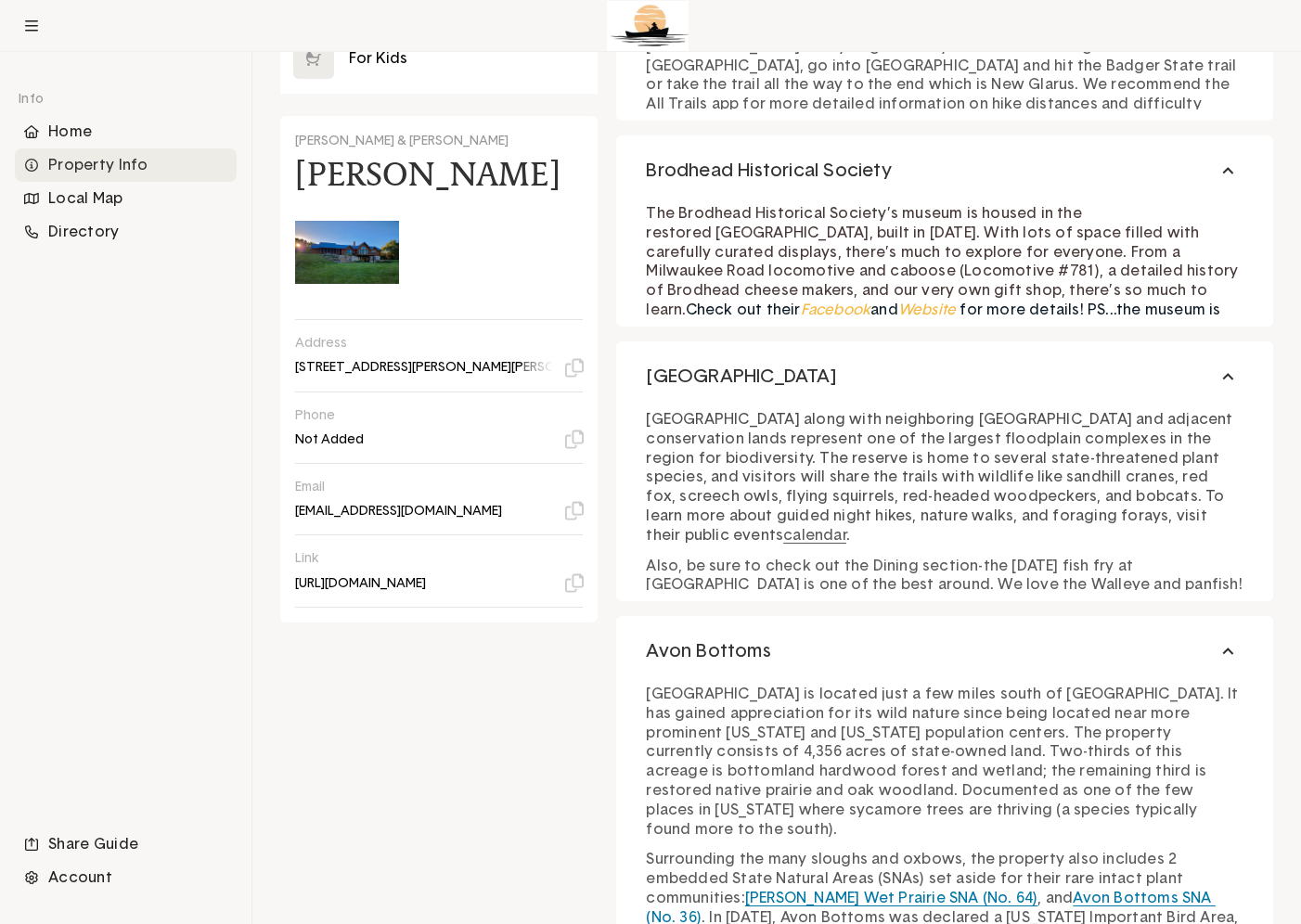
scroll to position [808, 0]
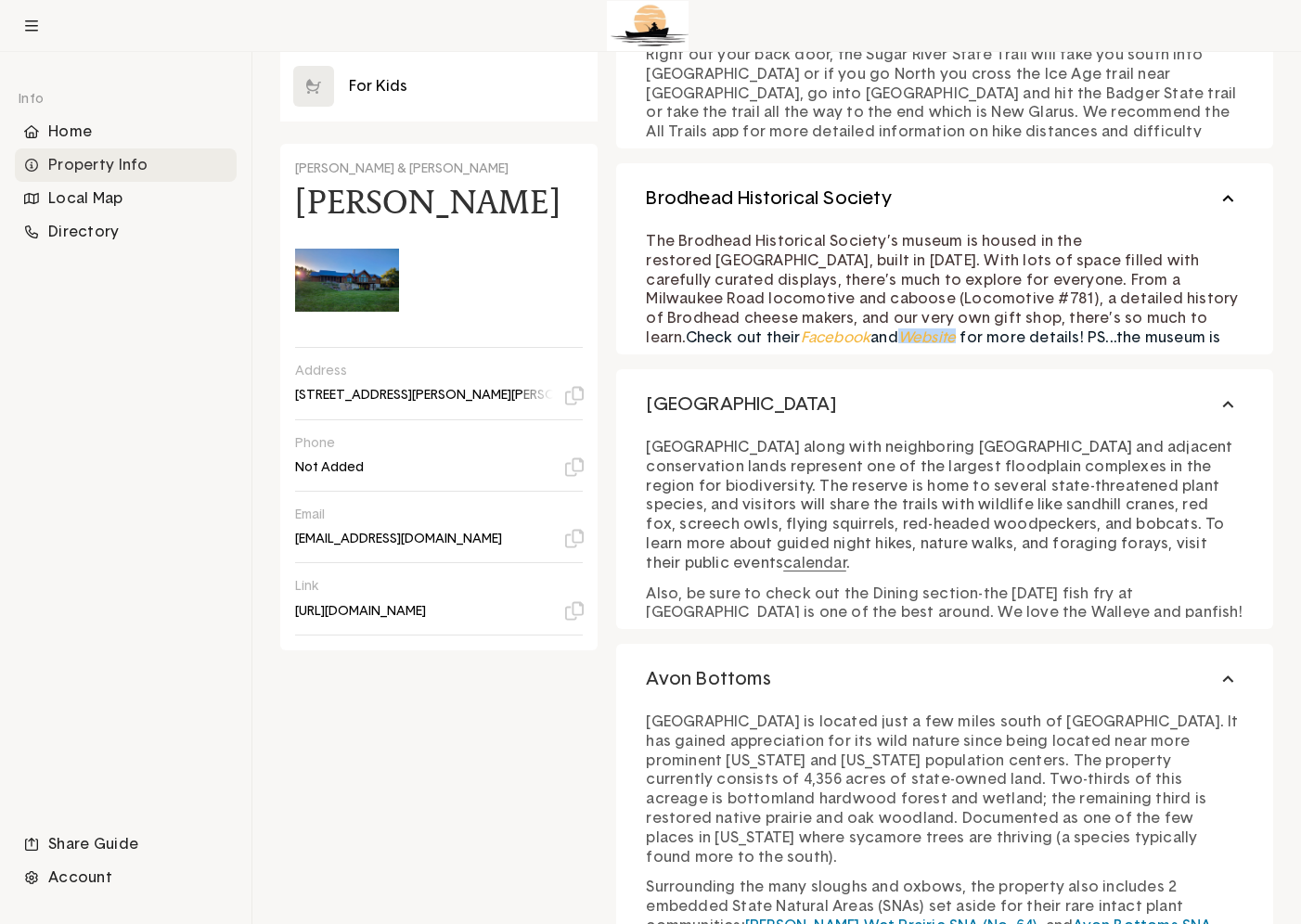
click at [701, 201] on span "Brodhead Historical Society" at bounding box center [768, 198] width 245 height 24
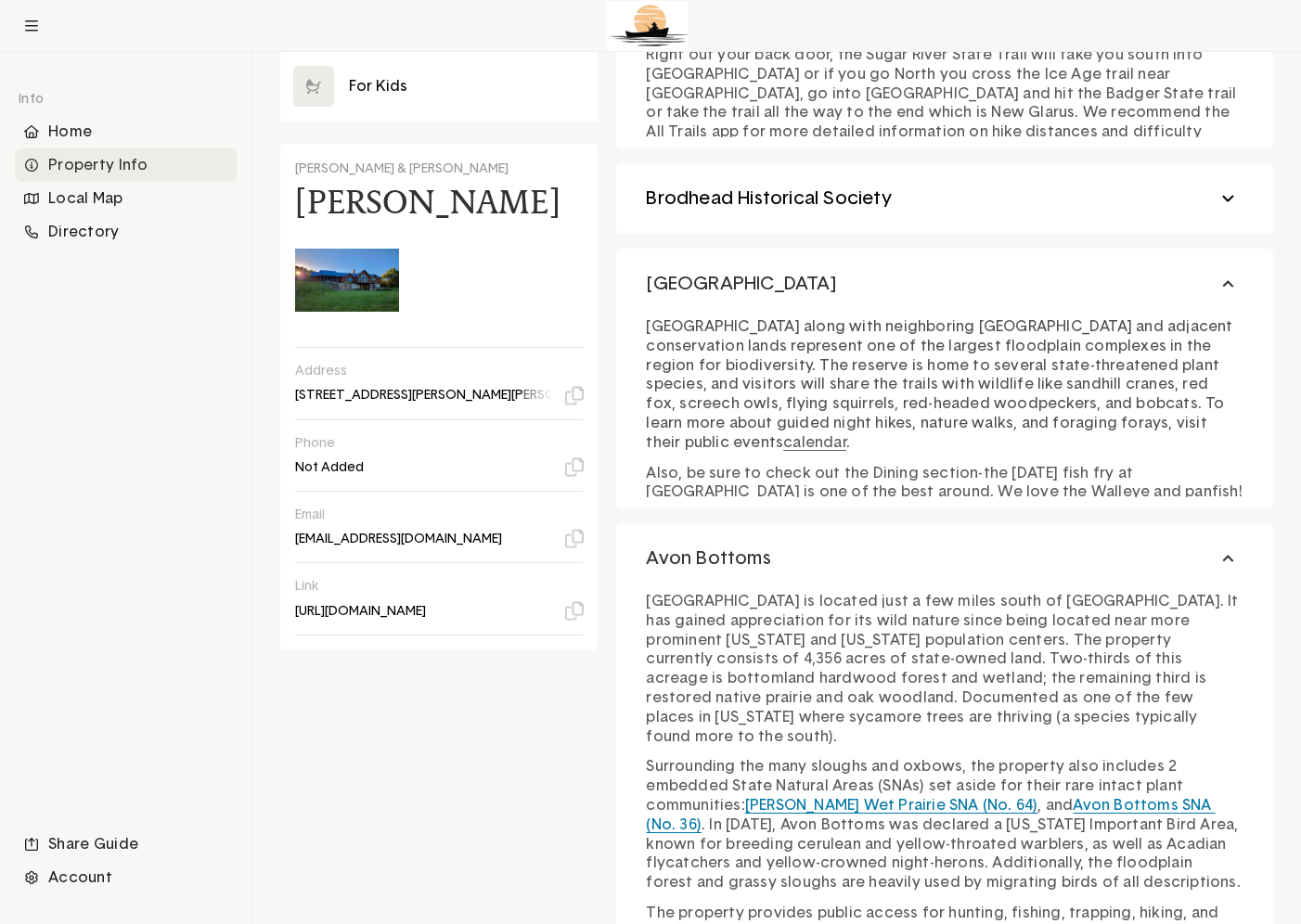
drag, startPoint x: 701, startPoint y: 201, endPoint x: 839, endPoint y: 187, distance: 138.7
click at [839, 187] on span "Brodhead Historical Society" at bounding box center [768, 198] width 245 height 24
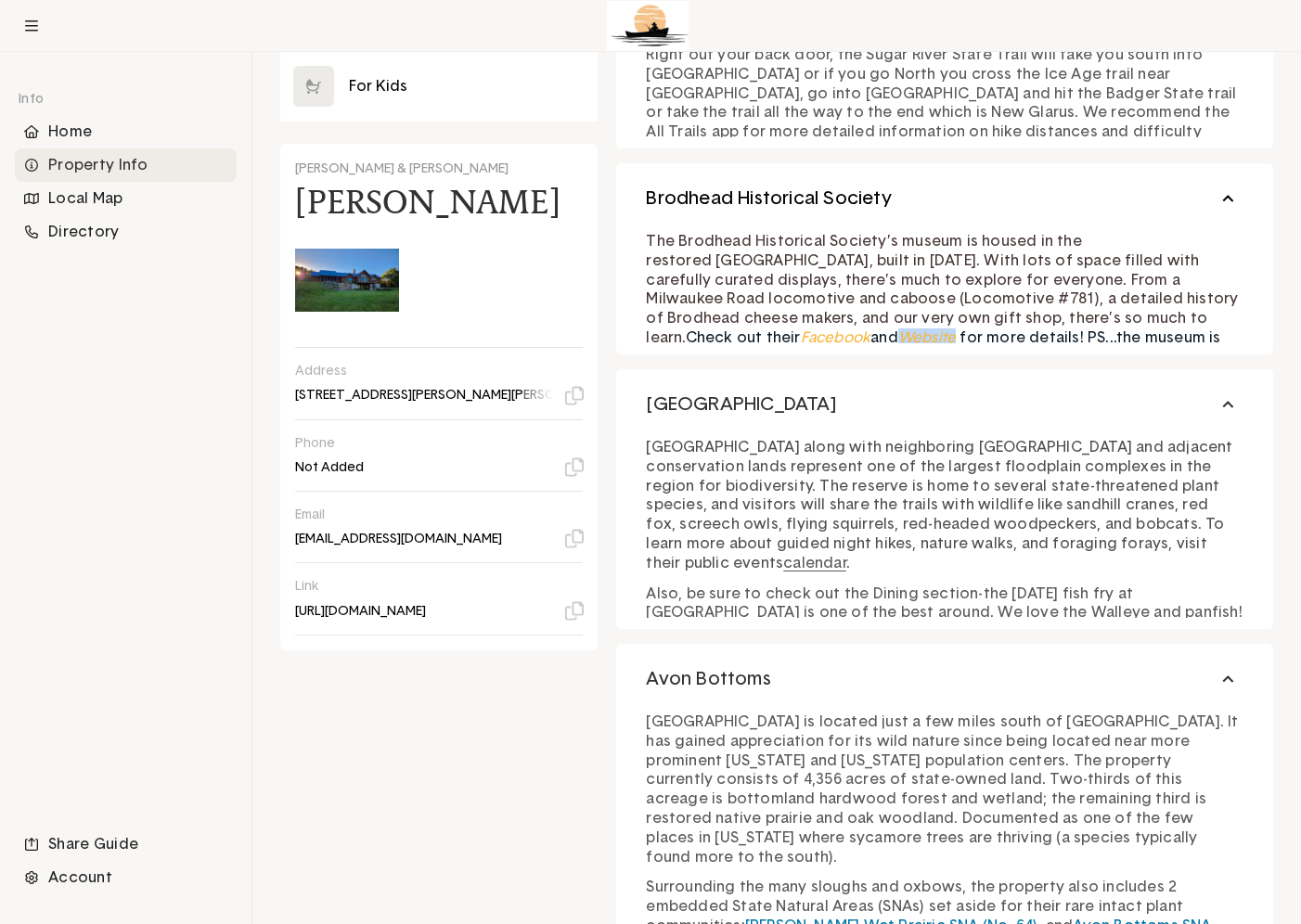
drag, startPoint x: 895, startPoint y: 196, endPoint x: 676, endPoint y: 204, distance: 219.1
click at [676, 204] on button "Brodhead Historical Society" at bounding box center [945, 199] width 657 height 70
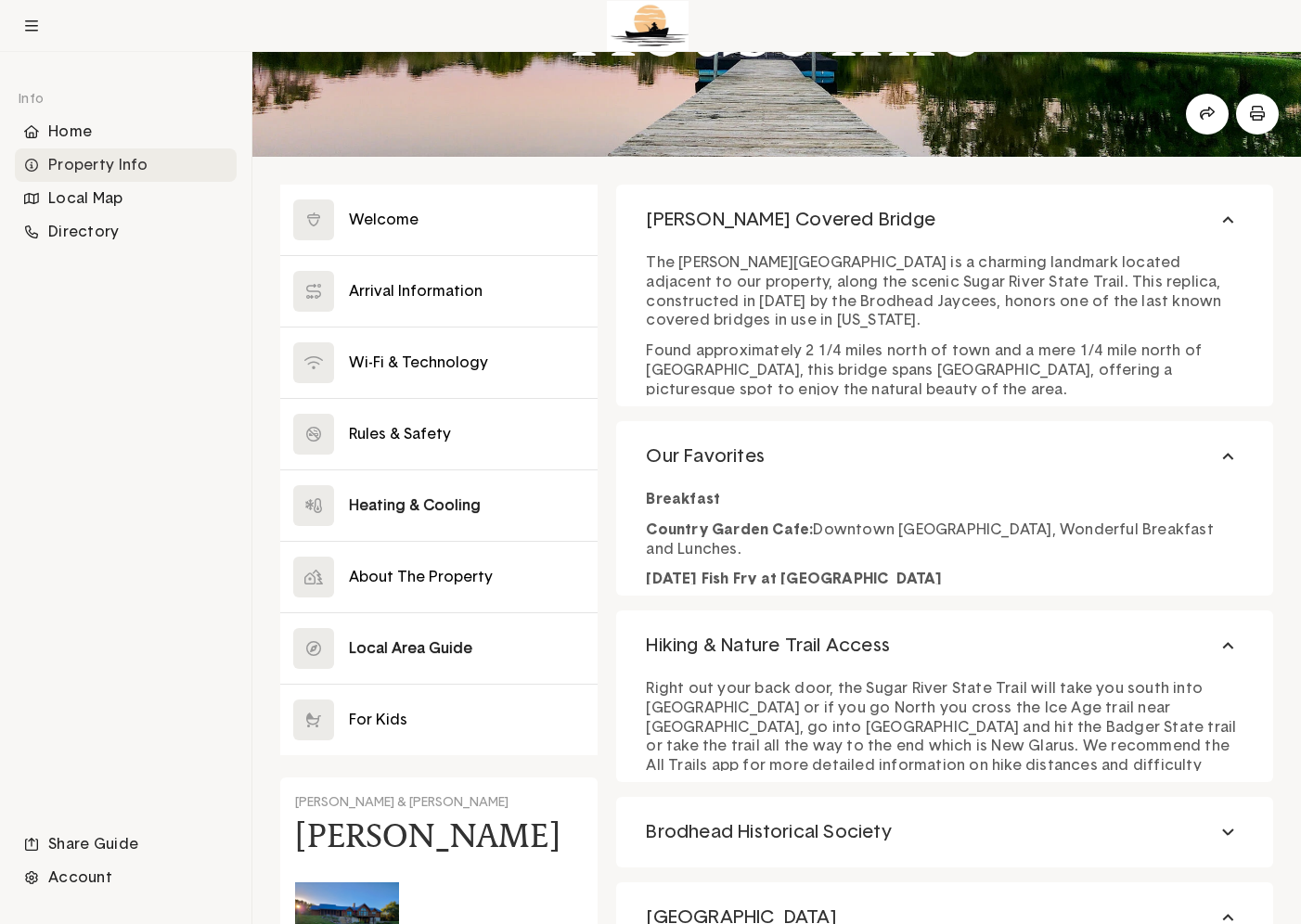
scroll to position [212, 39]
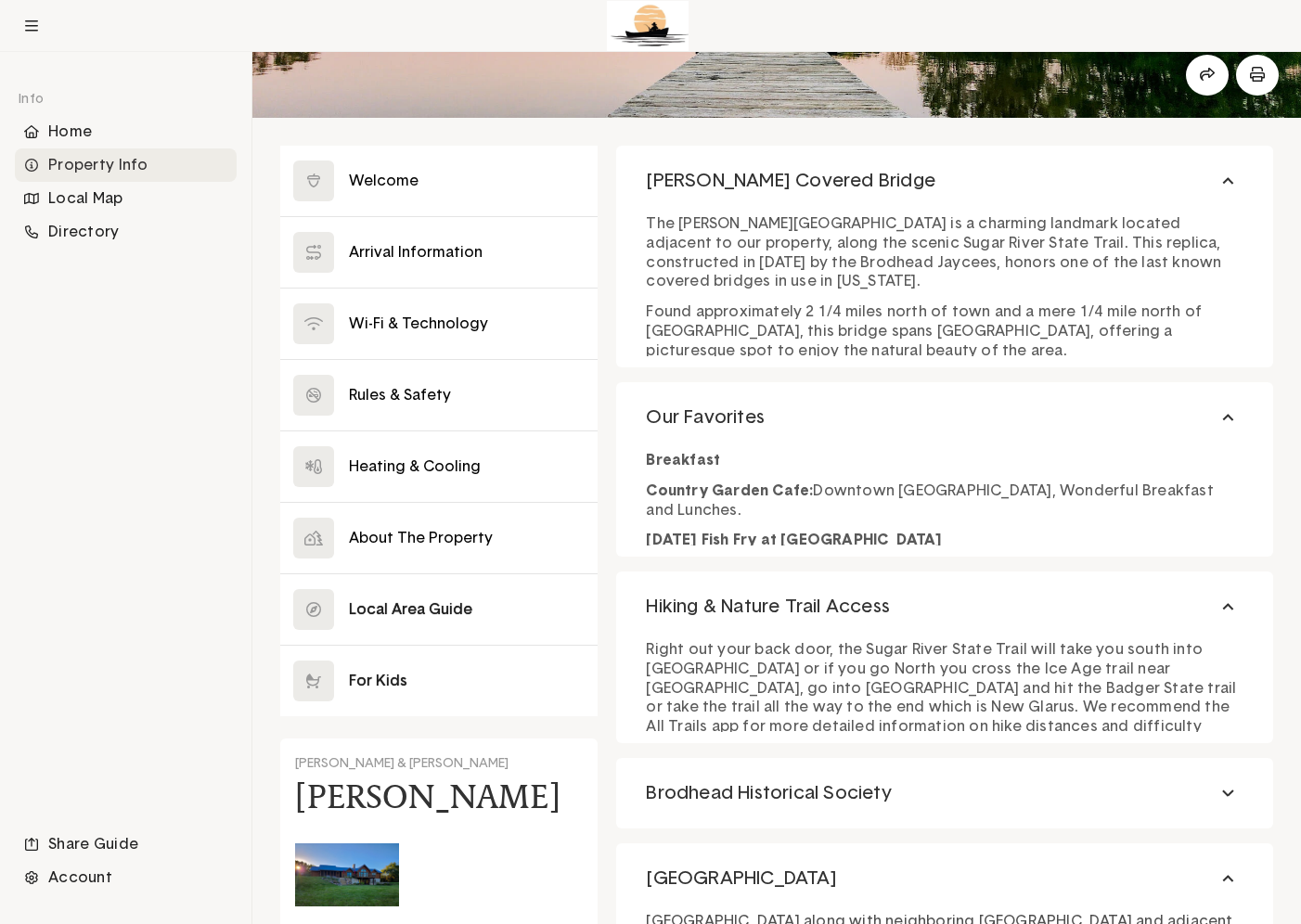
click at [351, 676] on button at bounding box center [438, 681] width 317 height 70
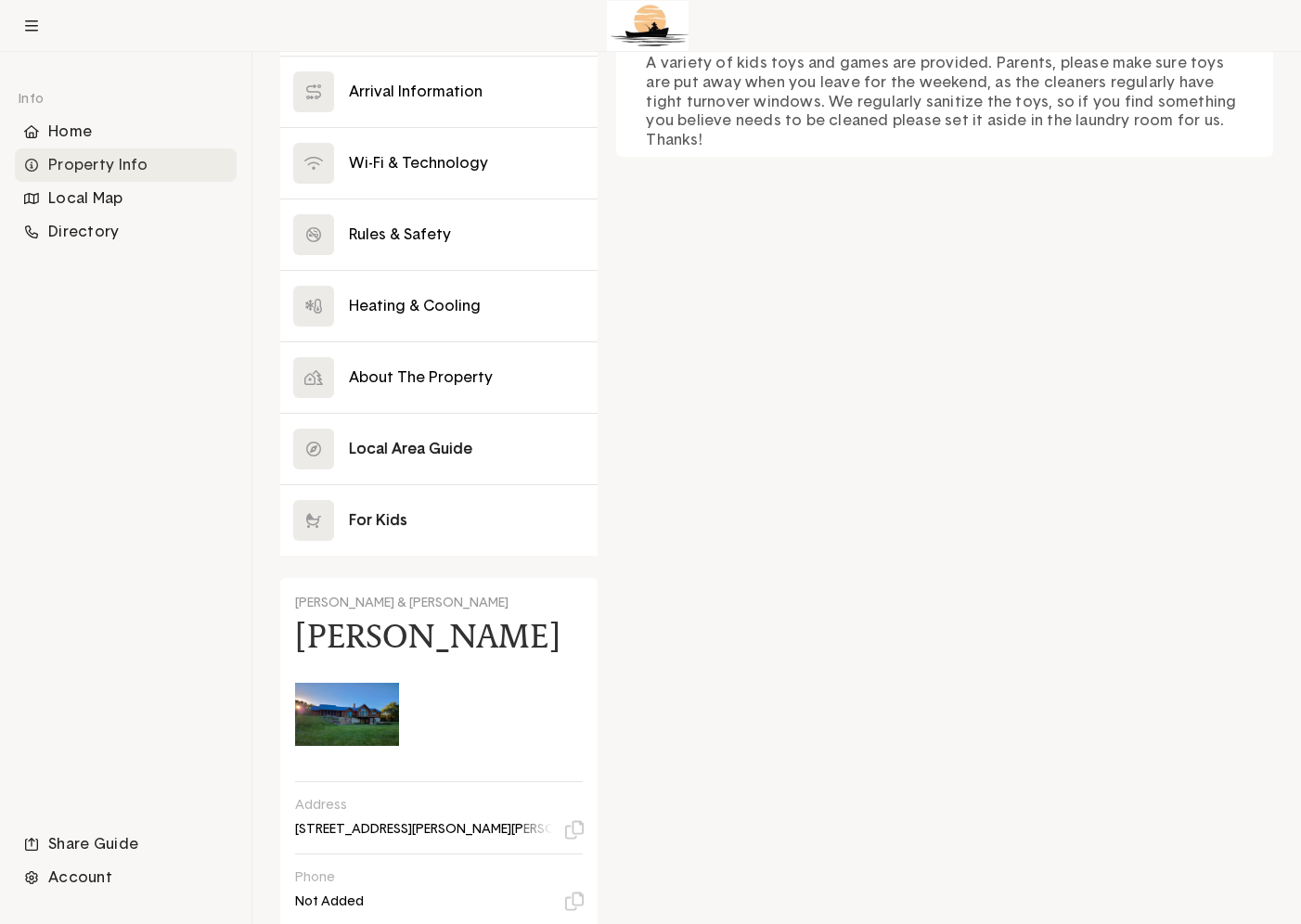
scroll to position [589, 0]
